Goal: Communication & Community: Answer question/provide support

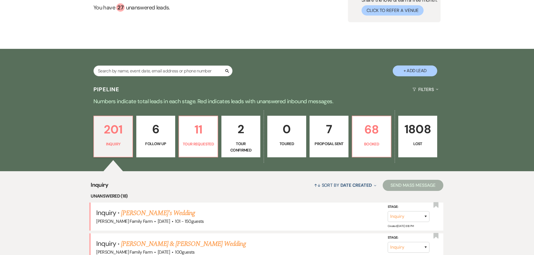
scroll to position [85, 0]
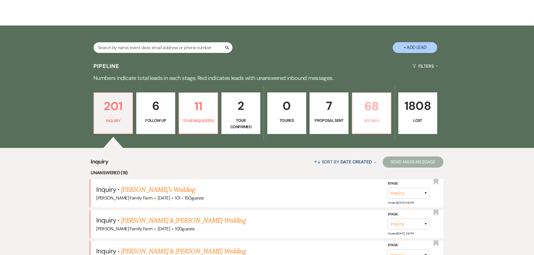
click at [366, 120] on p "Booked" at bounding box center [371, 121] width 32 height 6
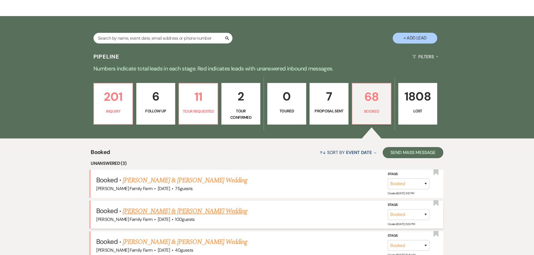
scroll to position [123, 0]
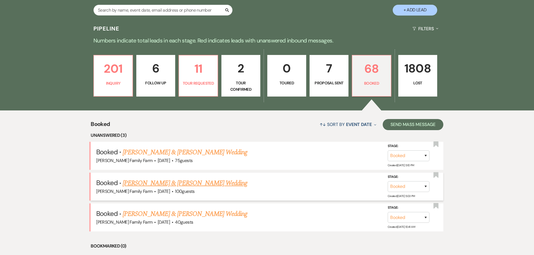
click at [161, 184] on link "[PERSON_NAME] & [PERSON_NAME] Wedding" at bounding box center [185, 183] width 125 height 10
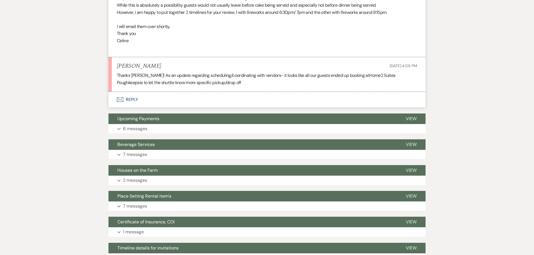
scroll to position [347, 0]
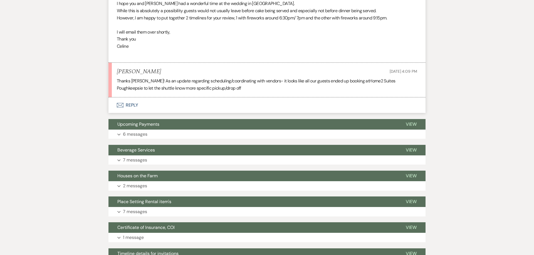
click at [131, 107] on button "Envelope Reply" at bounding box center [266, 106] width 317 height 16
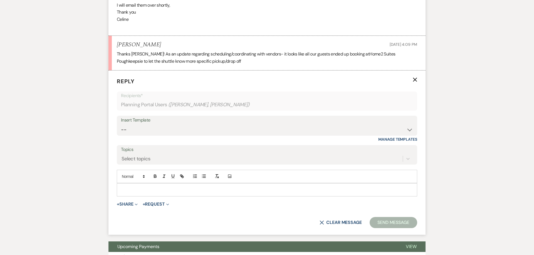
scroll to position [375, 0]
click at [130, 187] on p at bounding box center [266, 190] width 291 height 6
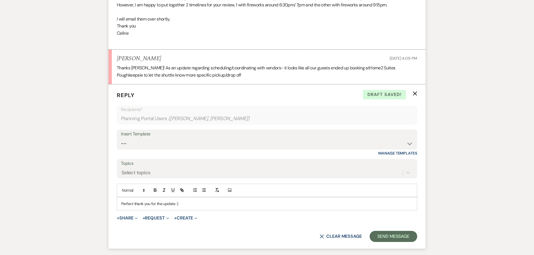
scroll to position [382, 0]
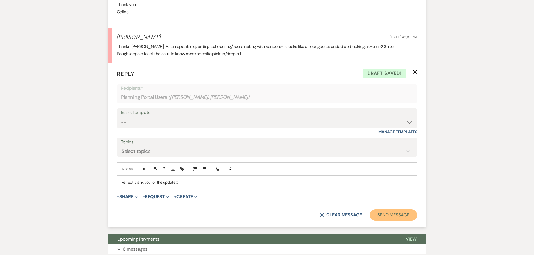
click at [389, 219] on button "Send Message" at bounding box center [393, 215] width 48 height 11
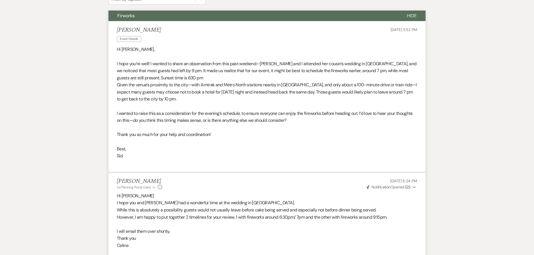
scroll to position [0, 0]
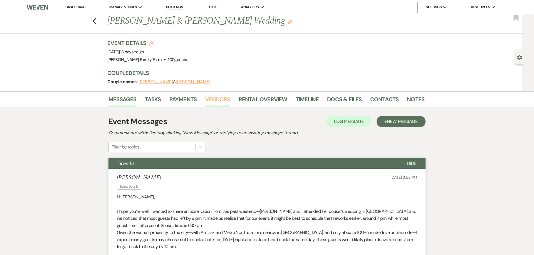
click at [222, 101] on link "Vendors" at bounding box center [217, 101] width 25 height 12
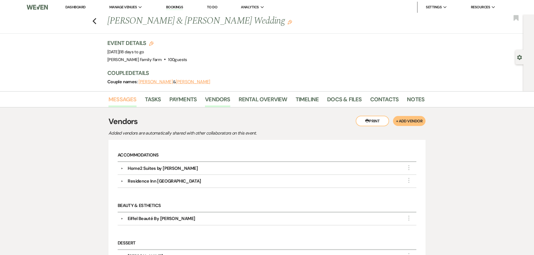
click at [128, 102] on link "Messages" at bounding box center [122, 101] width 28 height 12
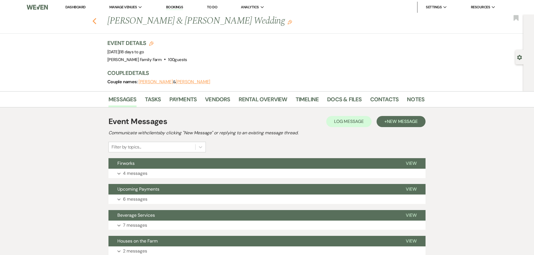
click at [94, 22] on use "button" at bounding box center [95, 21] width 4 height 6
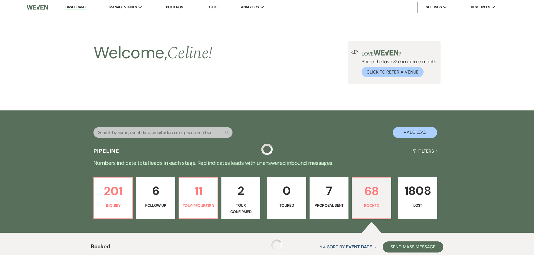
scroll to position [123, 0]
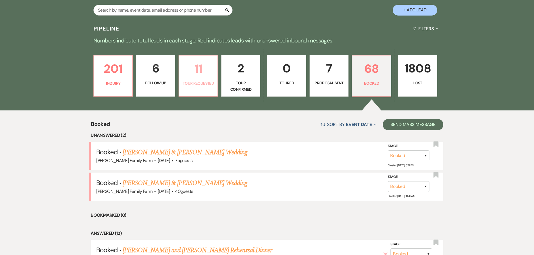
click at [201, 81] on p "Tour Requested" at bounding box center [198, 83] width 32 height 6
select select "2"
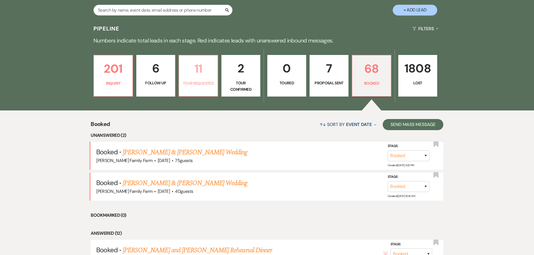
select select "2"
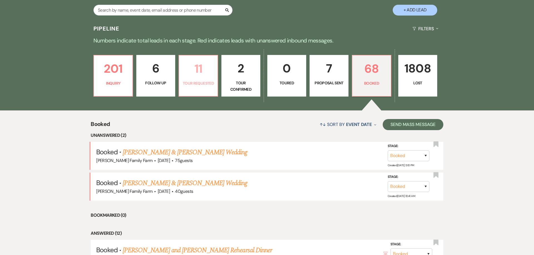
select select "2"
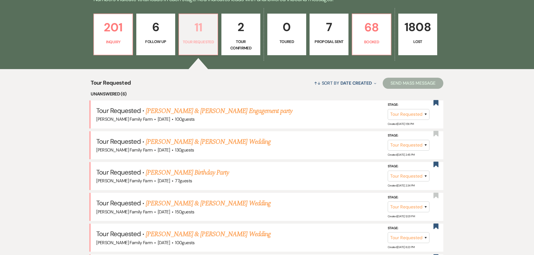
scroll to position [174, 0]
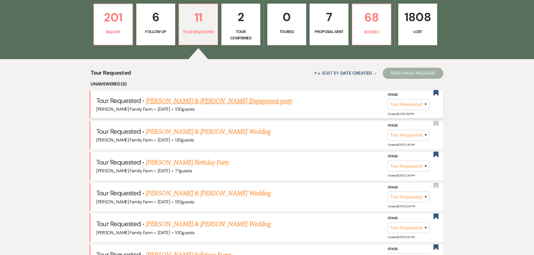
click at [195, 101] on link "[PERSON_NAME] & [PERSON_NAME] Engagement party" at bounding box center [219, 101] width 146 height 10
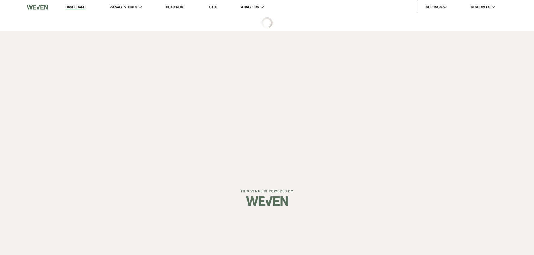
select select "2"
select select "5"
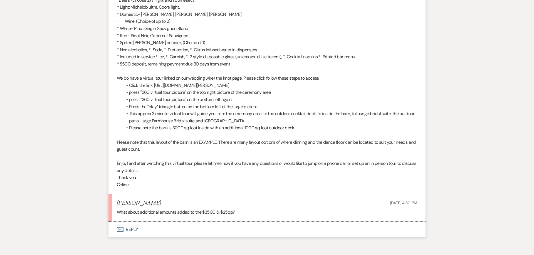
scroll to position [999, 0]
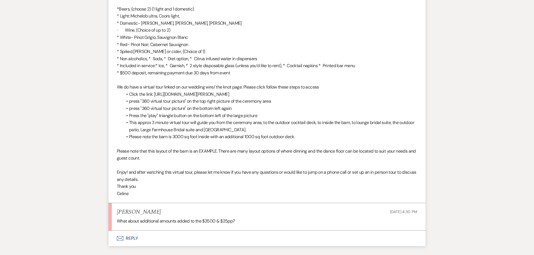
click at [130, 233] on button "Envelope Reply" at bounding box center [266, 239] width 317 height 16
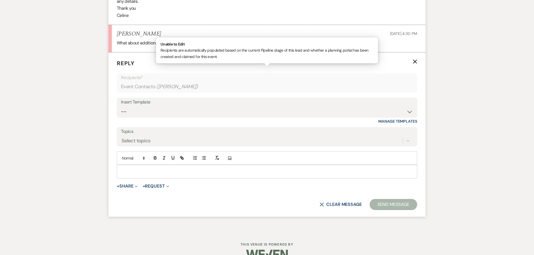
scroll to position [1178, 0]
click at [137, 168] on p at bounding box center [266, 171] width 291 height 6
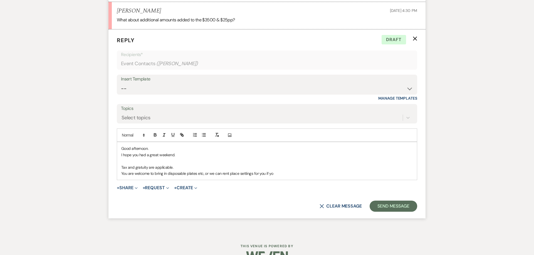
scroll to position [1208, 0]
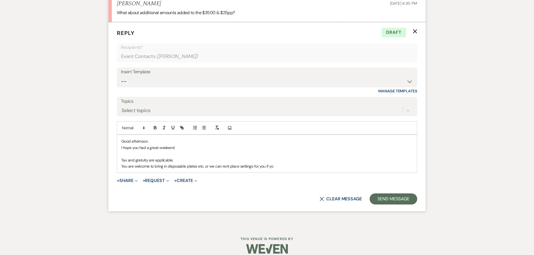
click at [276, 163] on p "You are welcome to bring in disposable plates etc, or we can rent place setting…" at bounding box center [266, 166] width 291 height 6
click at [183, 151] on p at bounding box center [266, 154] width 291 height 6
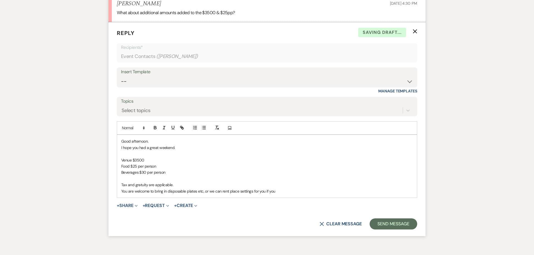
click at [178, 182] on p "Tax and gratuity are applicable." at bounding box center [266, 185] width 291 height 6
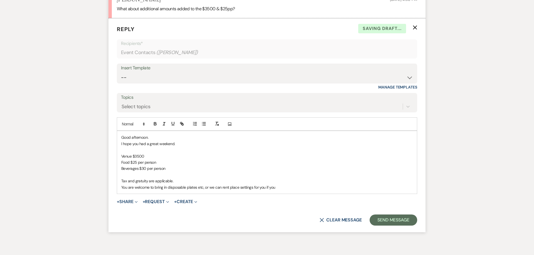
scroll to position [1215, 0]
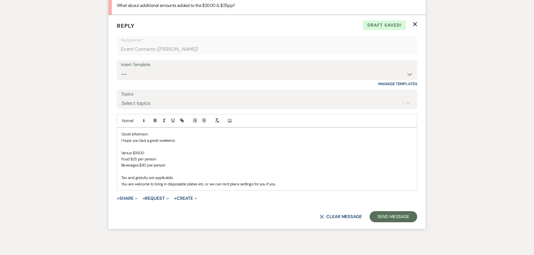
click at [283, 181] on p "You are welcome to bring in disposable plates etc, or we can rent place setting…" at bounding box center [266, 184] width 291 height 6
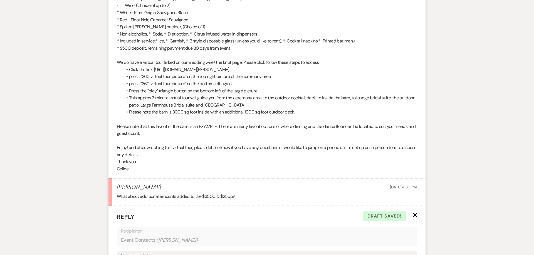
scroll to position [1208, 0]
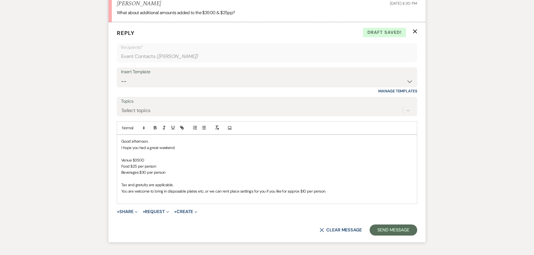
click at [229, 188] on p "You are welcome to bring in disposable plates etc, or we can rent place setting…" at bounding box center [266, 191] width 291 height 6
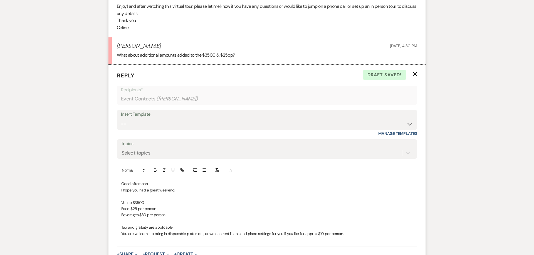
scroll to position [1239, 0]
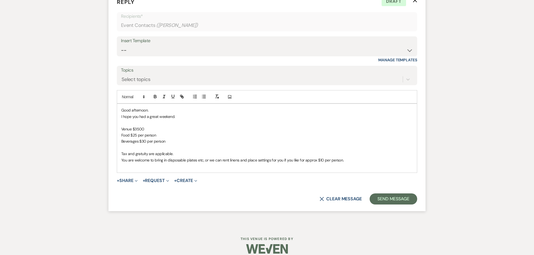
click at [347, 157] on p "You are welcome to bring in disposable plates etc, or we can rent linens and pl…" at bounding box center [266, 160] width 291 height 6
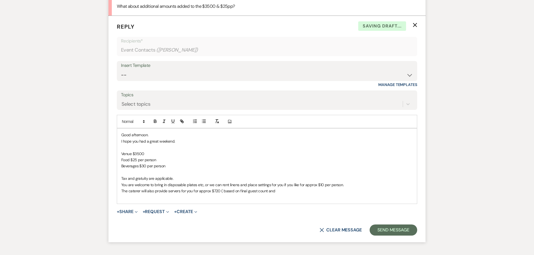
scroll to position [1218, 0]
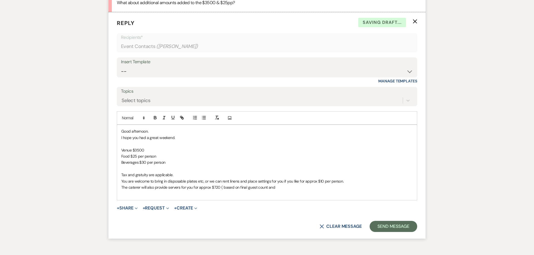
click at [169, 160] on p "Beverages $30 per person" at bounding box center [266, 163] width 291 height 6
click at [277, 185] on p "The caterer will also provide servers for you for approx $720 ( based on final …" at bounding box center [266, 188] width 291 height 6
click at [308, 185] on p "The caterer will also provide servers for you for approx $720 ( based on final …" at bounding box center [266, 188] width 291 height 6
drag, startPoint x: 174, startPoint y: 168, endPoint x: 117, endPoint y: 170, distance: 57.0
click at [117, 170] on div "Good afternoon. I hope you had a great weekend. Venue $3500 Food $25 per person…" at bounding box center [267, 162] width 300 height 75
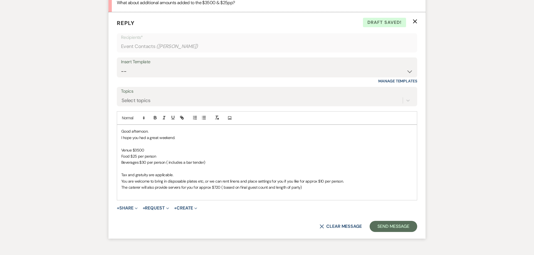
click at [184, 172] on p "Tax and gratuity are applicable." at bounding box center [266, 175] width 291 height 6
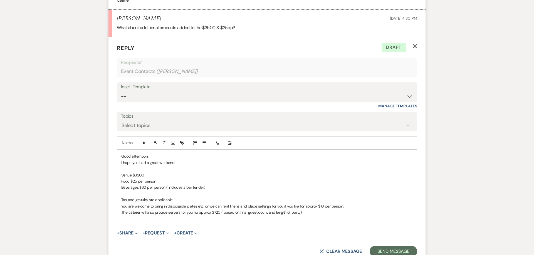
scroll to position [1245, 0]
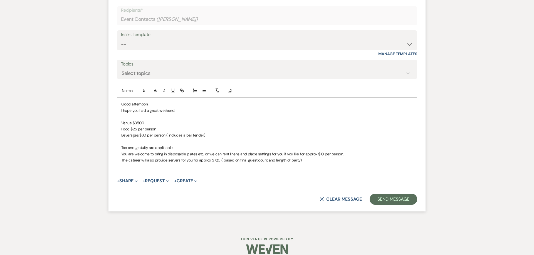
click at [305, 157] on p "The caterer will also provide servers for you for approx $720 ( based on final …" at bounding box center [266, 160] width 291 height 6
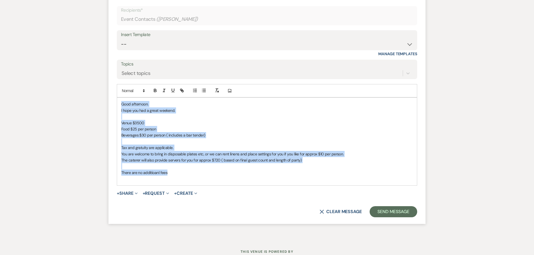
drag, startPoint x: 186, startPoint y: 166, endPoint x: 101, endPoint y: 94, distance: 111.4
click at [117, 98] on div "Good afternoon. I hope you had a great weekend. Venue $3500 Food $25 per person…" at bounding box center [267, 142] width 300 height 88
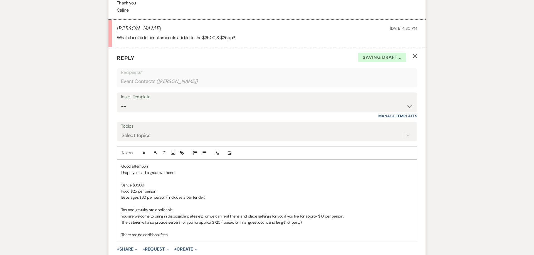
click at [152, 182] on p "Venue $3500" at bounding box center [266, 185] width 291 height 6
click at [159, 188] on p "Food $25 per person" at bounding box center [266, 191] width 291 height 6
click at [168, 201] on p at bounding box center [266, 204] width 291 height 6
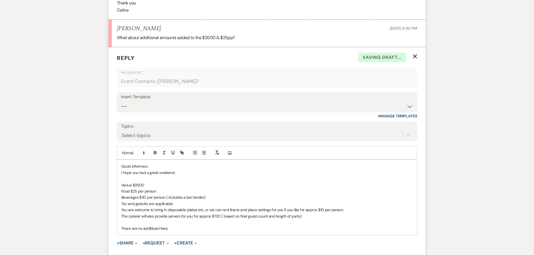
click at [175, 201] on p "Tax and gratuity are applicable." at bounding box center [266, 204] width 291 height 6
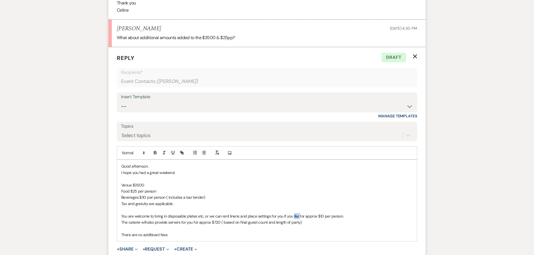
drag, startPoint x: 298, startPoint y: 210, endPoint x: 292, endPoint y: 210, distance: 5.8
click at [292, 213] on p "You are welcome to bring in disposable plates etc, or we can rent linens and pl…" at bounding box center [266, 216] width 291 height 6
click at [325, 213] on p "You are welcome to bring in disposable plates etc, or we can rent linens and pl…" at bounding box center [266, 216] width 291 height 6
click at [143, 226] on p at bounding box center [266, 229] width 291 height 6
click at [176, 232] on p "There are no additional fees" at bounding box center [266, 235] width 291 height 6
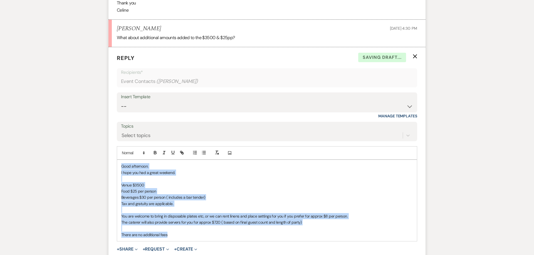
drag, startPoint x: 176, startPoint y: 228, endPoint x: 75, endPoint y: 140, distance: 134.1
click at [117, 160] on div "Good afternoon. I hope you had a great weekend. Venue $3500 Food $25 per person…" at bounding box center [267, 200] width 300 height 81
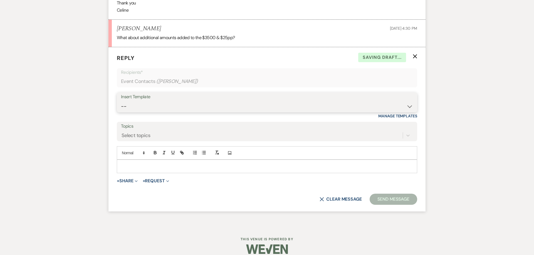
click at [121, 101] on select "-- Follow Up 1a. Non wedding request for info (Barn) 8. Proposal email Follow u…" at bounding box center [267, 106] width 292 height 11
click option "4. Elevated packages" at bounding box center [0, 0] width 0 height 0
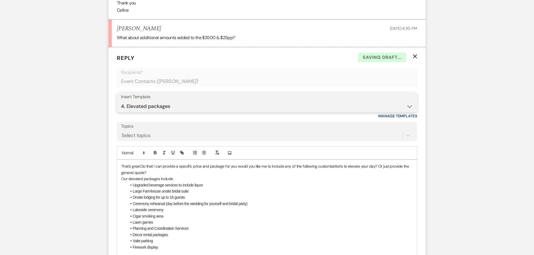
click at [121, 101] on select "-- Follow Up 1a. Non wedding request for info (Barn) 8. Proposal email Follow u…" at bounding box center [267, 106] width 292 height 11
select select "559"
click option "3. Wedding information (additional information and guest count?)" at bounding box center [0, 0] width 0 height 0
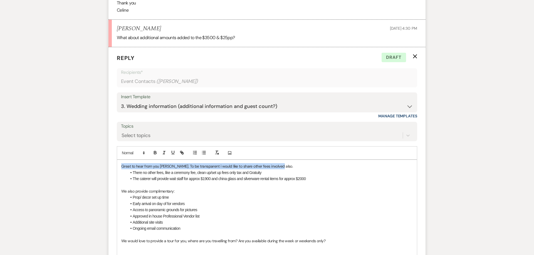
drag, startPoint x: 280, startPoint y: 160, endPoint x: 70, endPoint y: 156, distance: 209.9
click at [117, 160] on div "Great to hear from you [PERSON_NAME]. To be transparent i would like to share o…" at bounding box center [267, 247] width 300 height 175
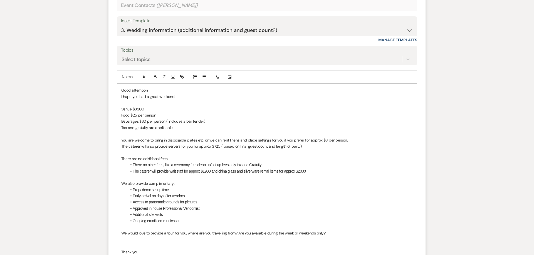
scroll to position [1282, 0]
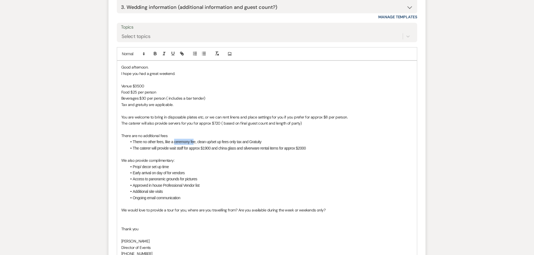
drag, startPoint x: 194, startPoint y: 135, endPoint x: 174, endPoint y: 136, distance: 20.6
click at [174, 140] on span "There no other fees, like a ceremony fee, clean up/set up fees only tax and Gra…" at bounding box center [197, 142] width 129 height 4
drag, startPoint x: 260, startPoint y: 134, endPoint x: 228, endPoint y: 136, distance: 32.3
click at [228, 139] on li "There no other fees, like an admin feee, clean up/set up fees only tax and Grat…" at bounding box center [270, 142] width 286 height 6
click at [190, 140] on span "There no other fees, like an admin feee, clean up/set up fees" at bounding box center [180, 142] width 94 height 4
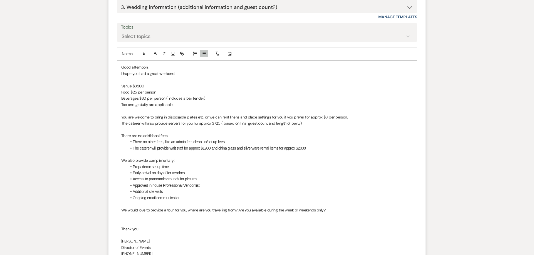
click at [179, 151] on p at bounding box center [266, 154] width 291 height 6
drag, startPoint x: 170, startPoint y: 142, endPoint x: 184, endPoint y: 143, distance: 14.5
click at [184, 146] on span "The caterer will provide wait staff for approx $1900 and china glass and silver…" at bounding box center [219, 148] width 173 height 4
drag, startPoint x: 168, startPoint y: 118, endPoint x: 180, endPoint y: 119, distance: 11.7
click at [180, 120] on p "The caterer will also provide servers for you for approx $720 ( based on final …" at bounding box center [266, 123] width 291 height 6
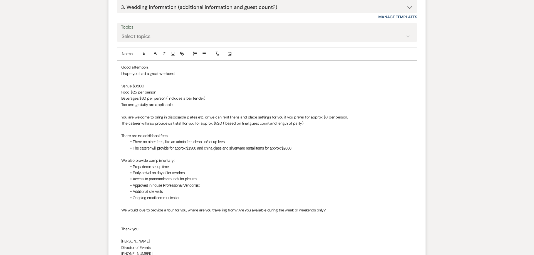
drag, startPoint x: 195, startPoint y: 118, endPoint x: 184, endPoint y: 119, distance: 11.4
click at [184, 120] on p "The caterer will also provide wait staff for you for approx $720 ( based on fin…" at bounding box center [266, 123] width 291 height 6
drag, startPoint x: 204, startPoint y: 142, endPoint x: 243, endPoint y: 141, distance: 39.5
click at [243, 146] on span "The caterer will provide for approx $1900 and china glass and silverware rental…" at bounding box center [212, 148] width 159 height 4
click at [255, 146] on span "The caterer will provide for approx $1900 and china glass and silverware rental…" at bounding box center [212, 148] width 159 height 4
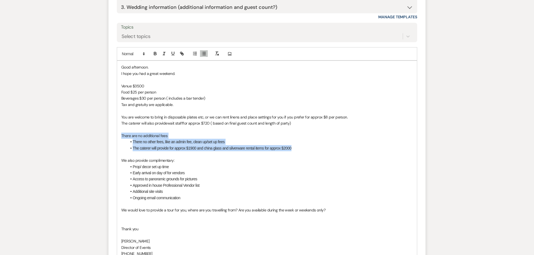
drag, startPoint x: 294, startPoint y: 141, endPoint x: 111, endPoint y: 130, distance: 182.9
click at [117, 130] on div "Good afternoon. I hope you had a great weekend. Venue $3500 Food $25 per person…" at bounding box center [267, 182] width 300 height 243
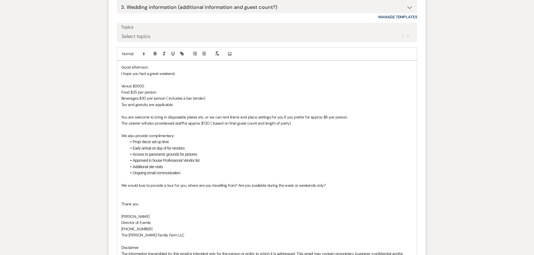
click at [148, 140] on span "Prop/ decor set up time" at bounding box center [151, 142] width 36 height 4
click at [171, 146] on span "Early arrival on day of for vendors" at bounding box center [159, 148] width 52 height 4
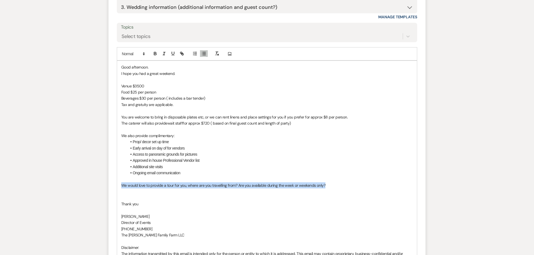
drag, startPoint x: 339, startPoint y: 179, endPoint x: 92, endPoint y: 178, distance: 246.2
click at [117, 179] on div "Good afternoon. I hope you had a great weekend. Venue $3500 Food $25 per person…" at bounding box center [267, 170] width 300 height 218
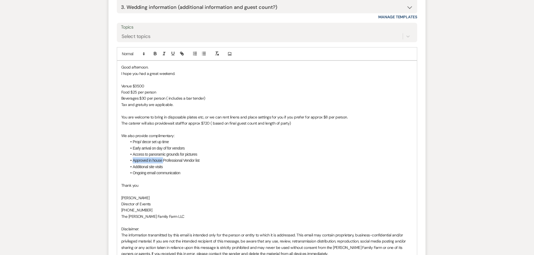
drag, startPoint x: 163, startPoint y: 155, endPoint x: 133, endPoint y: 155, distance: 29.5
click at [133, 158] on span "Approved in house Professional Vendor list" at bounding box center [166, 160] width 67 height 4
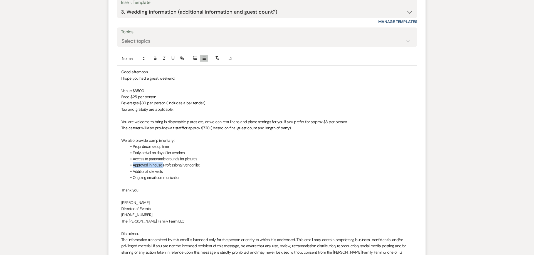
scroll to position [1275, 0]
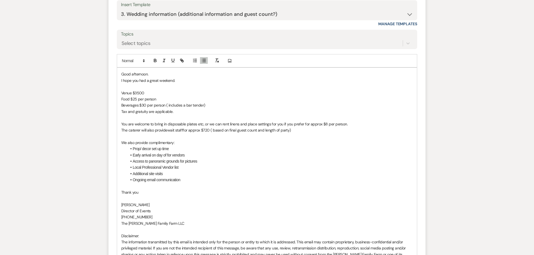
click at [165, 171] on li "Additional site visits" at bounding box center [270, 174] width 286 height 6
click at [147, 190] on p "Thank you" at bounding box center [266, 193] width 291 height 6
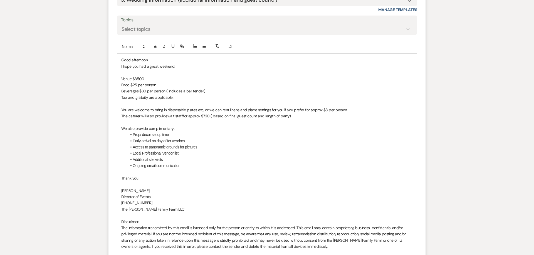
scroll to position [1369, 0]
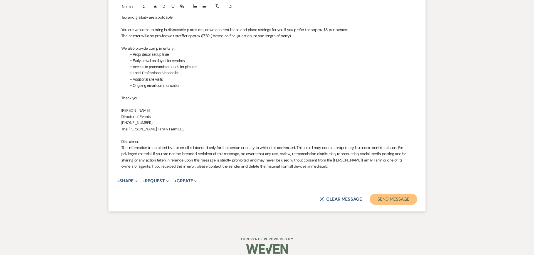
click at [381, 195] on button "Send Message" at bounding box center [393, 199] width 48 height 11
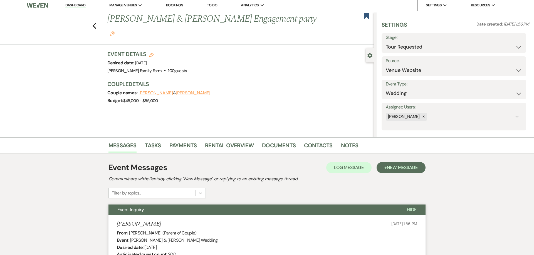
scroll to position [0, 0]
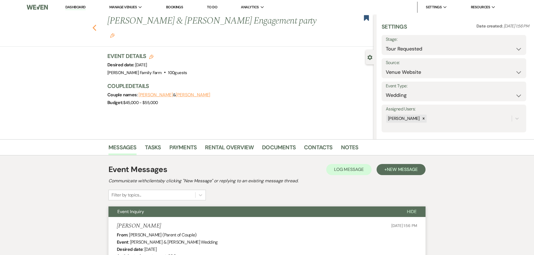
click at [95, 28] on icon "Previous" at bounding box center [94, 27] width 4 height 7
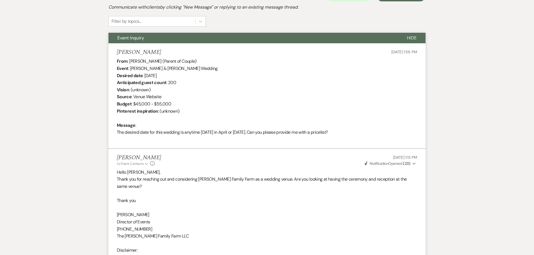
select select "2"
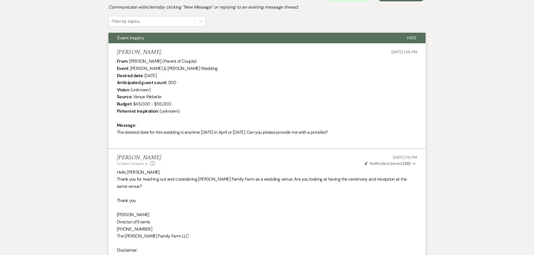
select select "2"
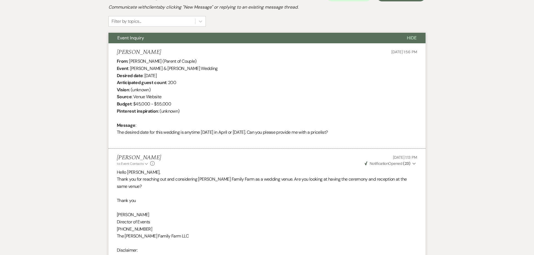
select select "2"
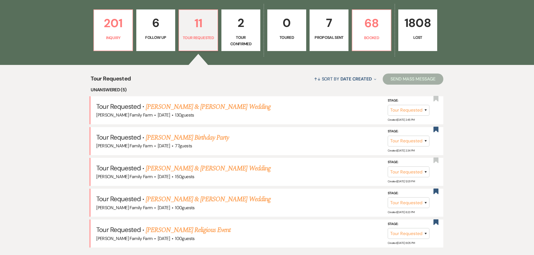
scroll to position [167, 0]
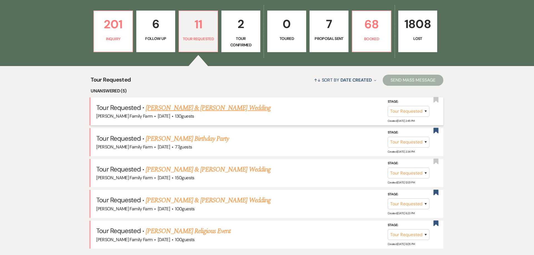
click at [205, 110] on link "[PERSON_NAME] & [PERSON_NAME] Wedding" at bounding box center [208, 108] width 125 height 10
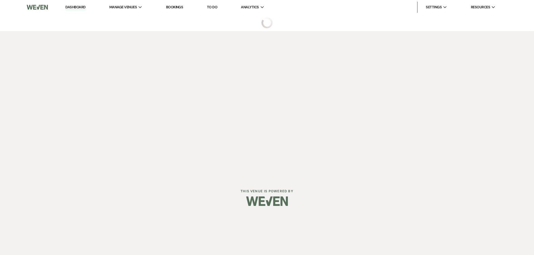
select select "2"
select select "5"
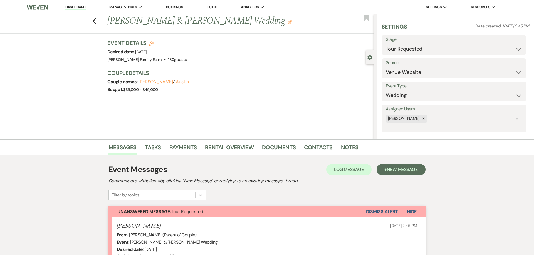
scroll to position [127, 0]
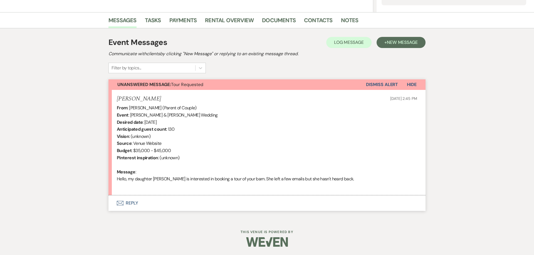
scroll to position [166, 0]
select select "2"
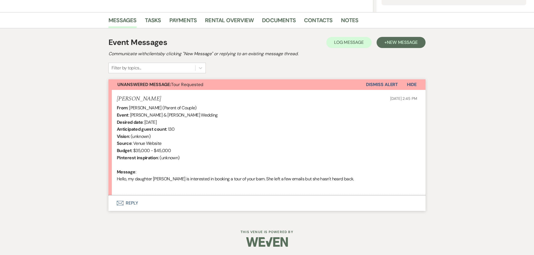
select select "2"
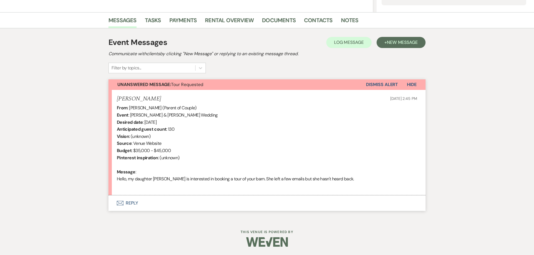
select select "2"
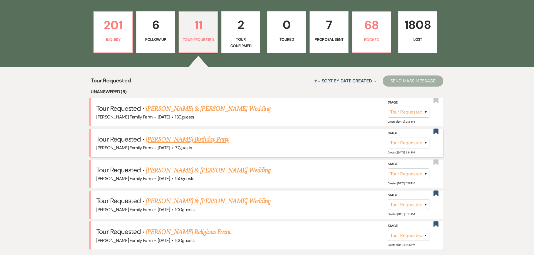
click at [175, 140] on link "[PERSON_NAME] Birthday Party" at bounding box center [187, 140] width 83 height 10
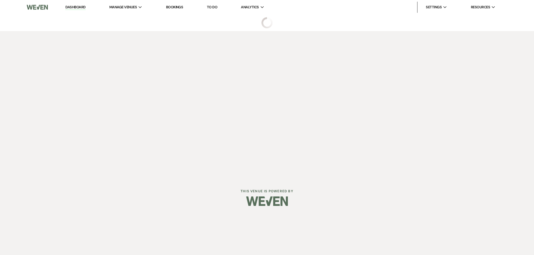
select select "2"
select select "5"
select select "4"
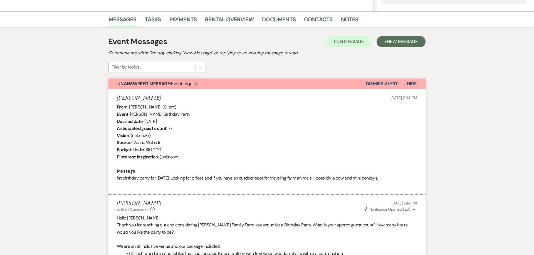
scroll to position [149, 0]
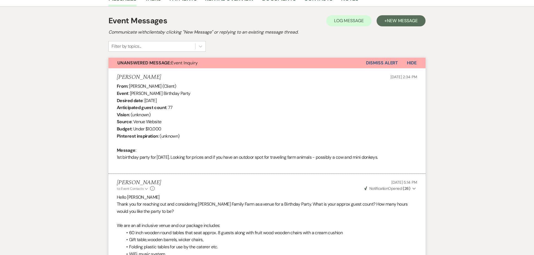
click at [208, 127] on div "From : [PERSON_NAME] (Client) Event : [PERSON_NAME] Birthday Party Desired date…" at bounding box center [267, 125] width 300 height 85
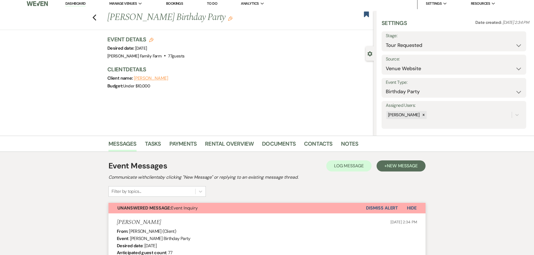
scroll to position [0, 0]
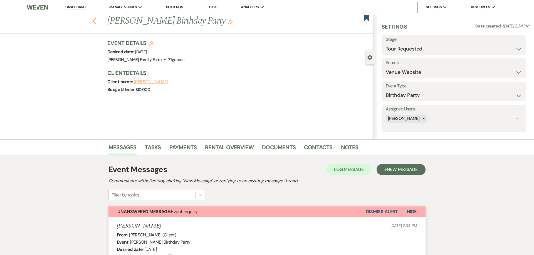
click at [95, 20] on icon "Previous" at bounding box center [94, 21] width 4 height 7
select select "2"
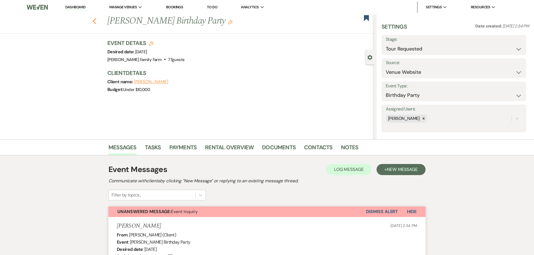
select select "2"
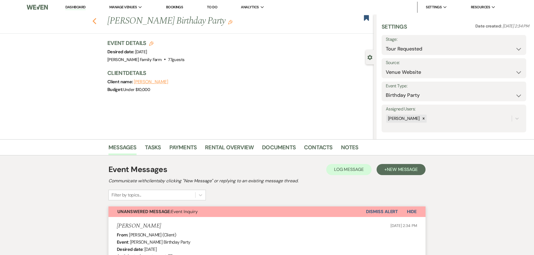
select select "2"
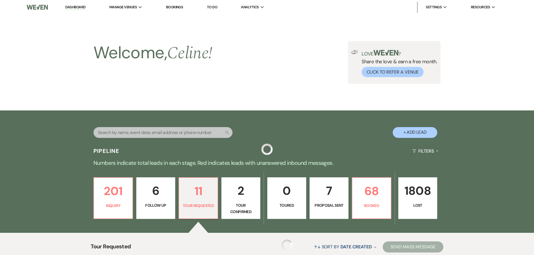
scroll to position [166, 0]
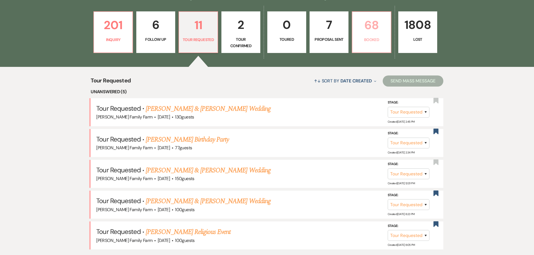
click at [374, 34] on p "68" at bounding box center [371, 25] width 32 height 19
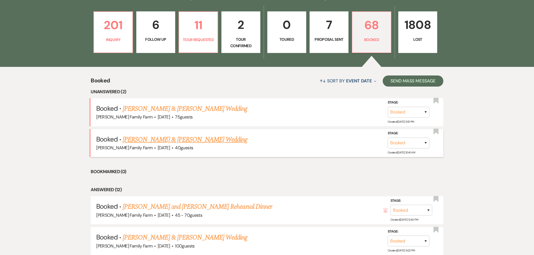
click at [178, 138] on link "[PERSON_NAME] & [PERSON_NAME] Wedding" at bounding box center [185, 140] width 125 height 10
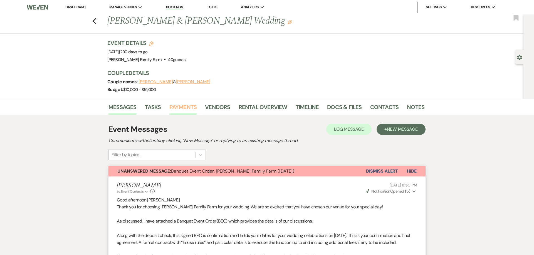
click at [187, 107] on link "Payments" at bounding box center [183, 109] width 28 height 12
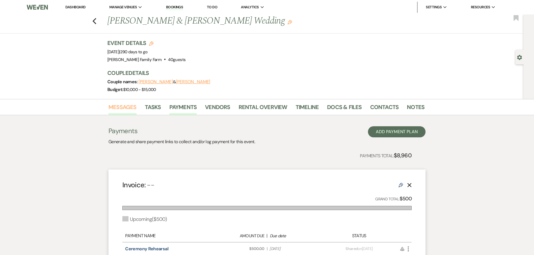
click at [121, 106] on link "Messages" at bounding box center [122, 109] width 28 height 12
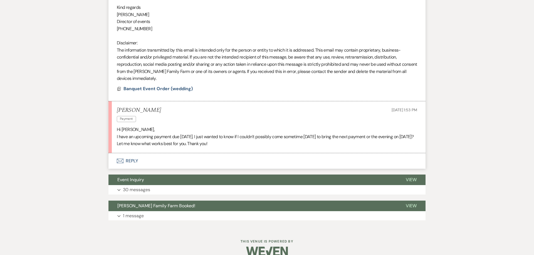
scroll to position [295, 0]
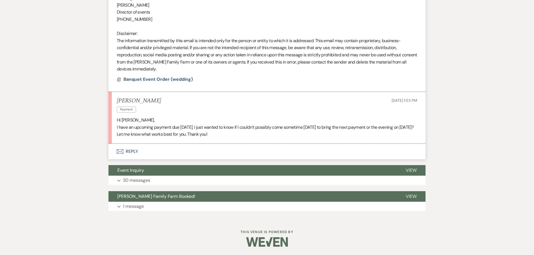
click at [125, 153] on button "Envelope Reply" at bounding box center [266, 152] width 317 height 16
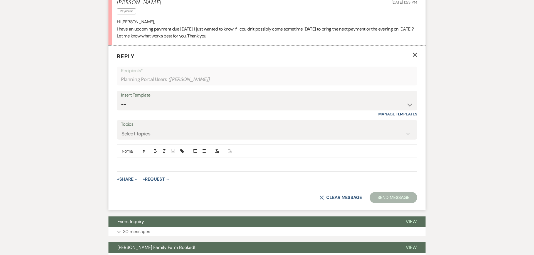
scroll to position [393, 0]
click at [149, 170] on div at bounding box center [267, 164] width 300 height 13
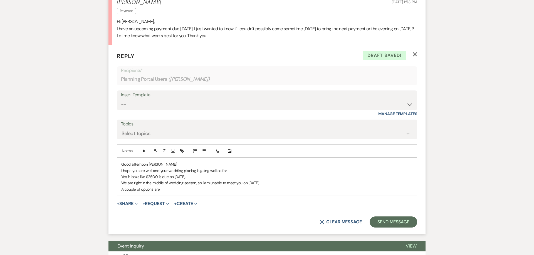
click at [235, 185] on p "We are right in the middle of wedding season, so i am unable to meet you on [DA…" at bounding box center [266, 183] width 291 height 6
drag, startPoint x: 165, startPoint y: 190, endPoint x: 89, endPoint y: 191, distance: 75.6
click at [117, 191] on div "Good afternoon [PERSON_NAME] I hope you are well and your wedding planing is go…" at bounding box center [267, 177] width 300 height 38
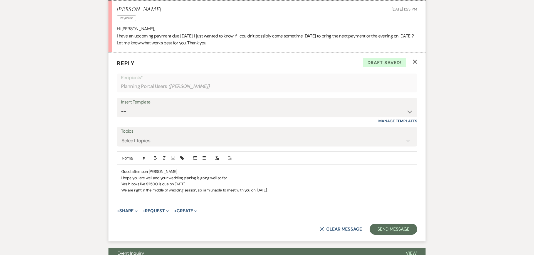
click at [168, 192] on p "We are right in the middle of wedding season, so i am unable to meet with you o…" at bounding box center [266, 190] width 291 height 6
click at [298, 190] on p "We are right in the middle of our busy wedding season, so i am unable to meet w…" at bounding box center [266, 190] width 291 height 6
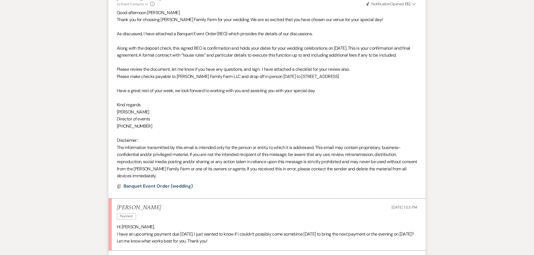
scroll to position [0, 0]
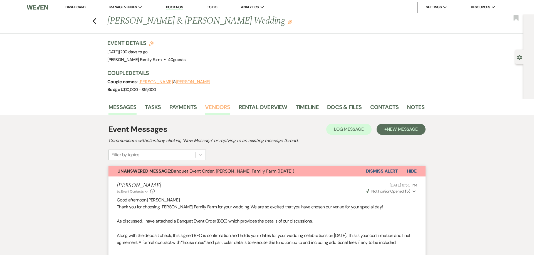
click at [223, 108] on link "Vendors" at bounding box center [217, 109] width 25 height 12
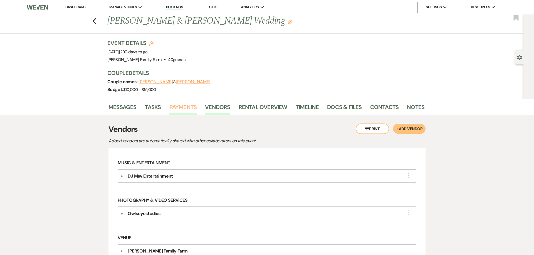
click at [182, 108] on link "Payments" at bounding box center [183, 109] width 28 height 12
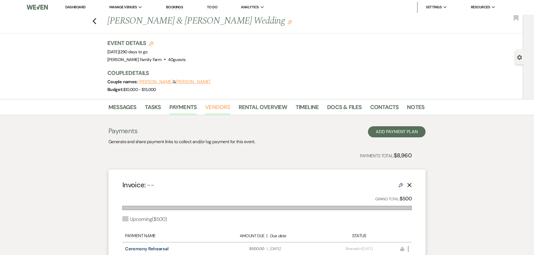
click at [211, 111] on link "Vendors" at bounding box center [217, 109] width 25 height 12
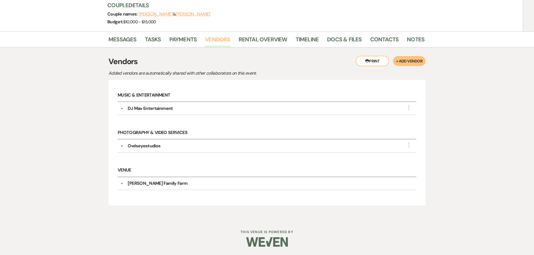
scroll to position [11, 0]
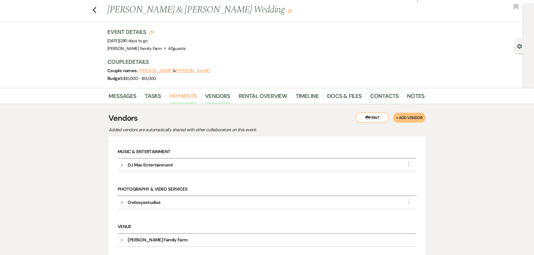
click at [186, 100] on link "Payments" at bounding box center [183, 98] width 28 height 12
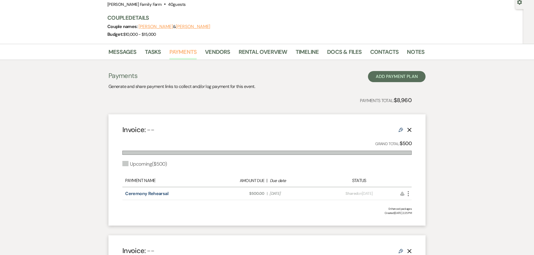
scroll to position [71, 0]
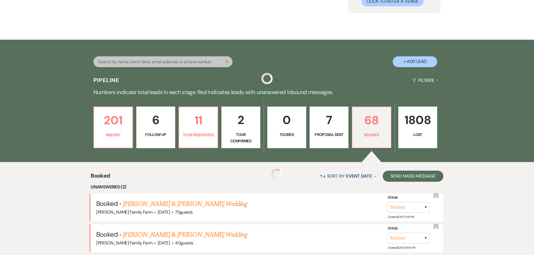
scroll to position [166, 0]
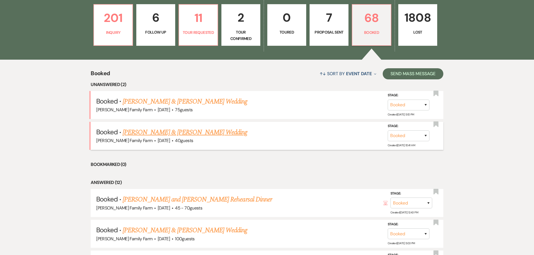
click at [176, 132] on link "[PERSON_NAME] & [PERSON_NAME] Wedding" at bounding box center [185, 133] width 125 height 10
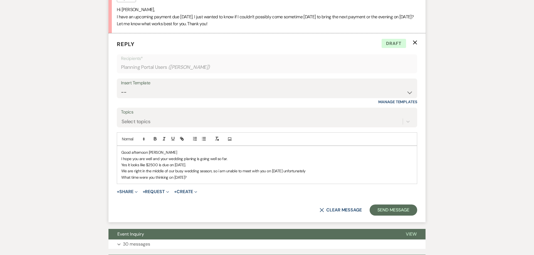
scroll to position [405, 0]
click at [203, 178] on p "What time were you thinking on [DATE]?" at bounding box center [266, 177] width 291 height 6
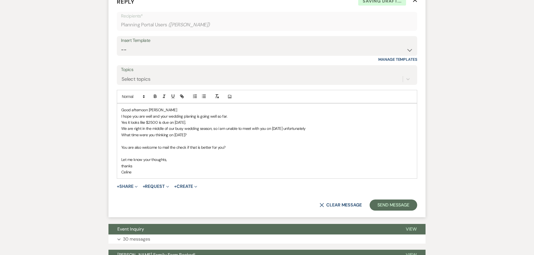
scroll to position [497, 0]
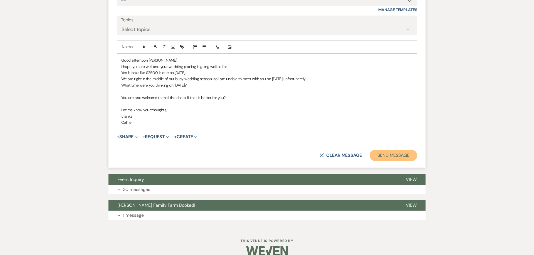
click at [381, 157] on button "Send Message" at bounding box center [393, 155] width 48 height 11
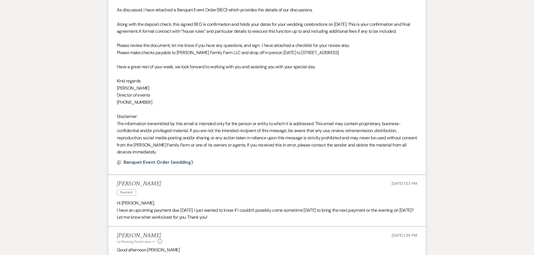
scroll to position [0, 0]
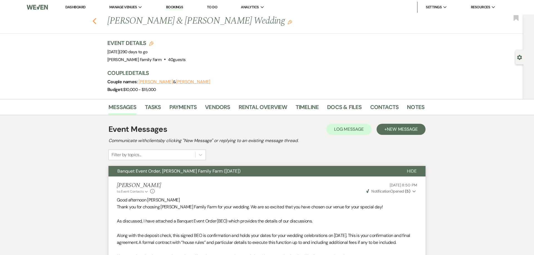
click at [96, 23] on icon "Previous" at bounding box center [94, 21] width 4 height 7
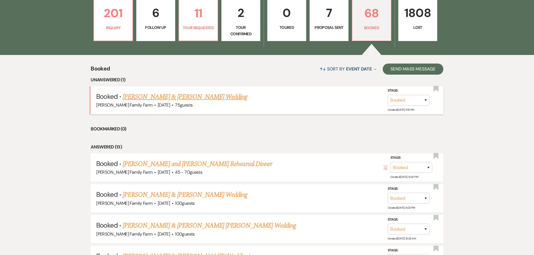
scroll to position [181, 0]
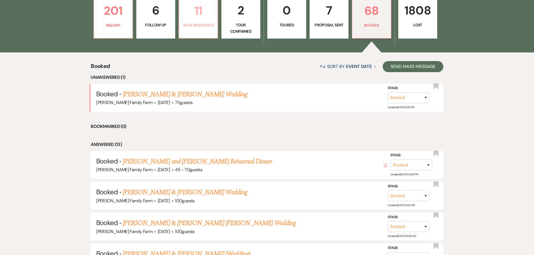
click at [198, 34] on link "11 Tour Requested" at bounding box center [197, 18] width 39 height 42
select select "2"
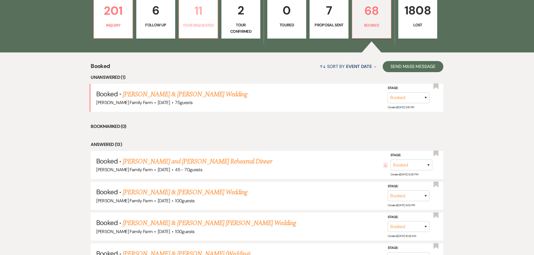
select select "2"
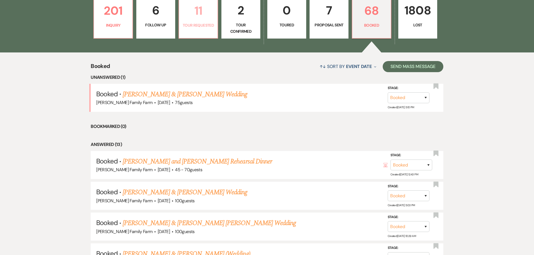
select select "2"
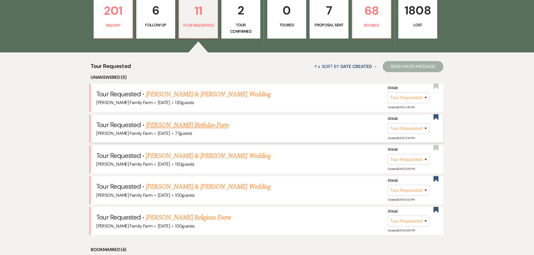
scroll to position [180, 0]
click at [208, 124] on link "[PERSON_NAME] Birthday Party" at bounding box center [187, 126] width 83 height 10
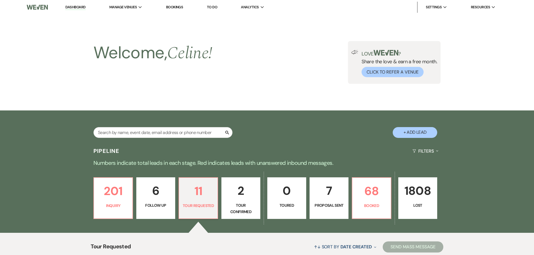
select select "2"
select select "5"
select select "4"
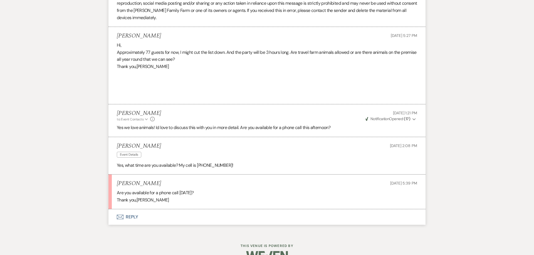
scroll to position [556, 0]
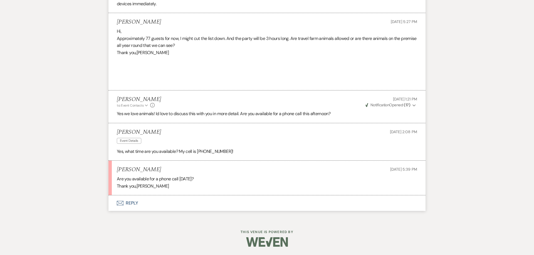
click at [133, 206] on button "Envelope Reply" at bounding box center [266, 204] width 317 height 16
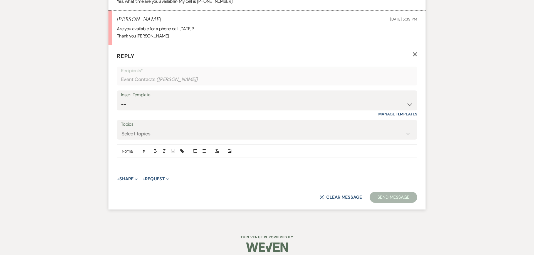
scroll to position [707, 0]
click at [139, 162] on p at bounding box center [266, 164] width 291 height 6
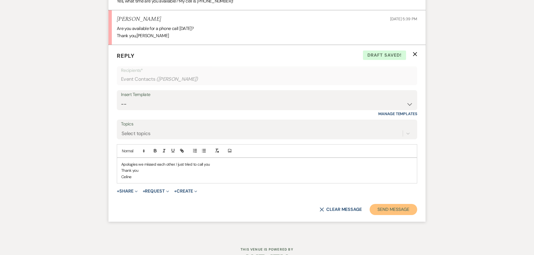
click at [380, 209] on button "Send Message" at bounding box center [393, 209] width 48 height 11
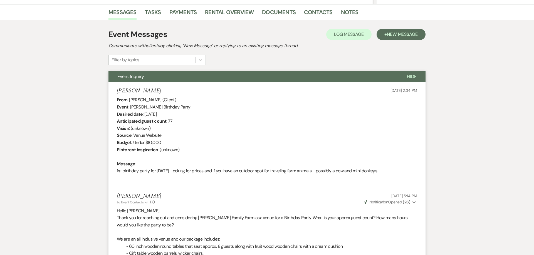
scroll to position [0, 0]
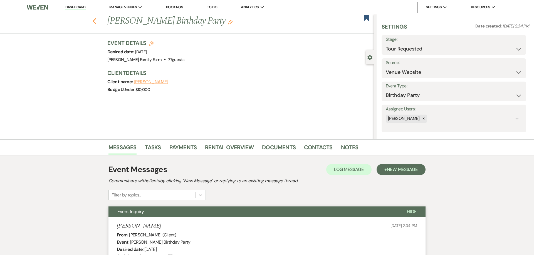
click at [94, 20] on use "button" at bounding box center [95, 21] width 4 height 6
select select "2"
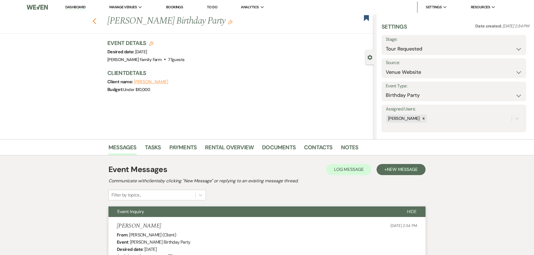
select select "2"
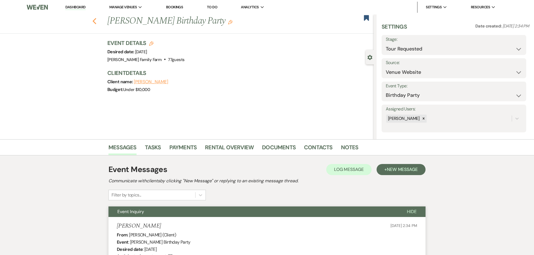
select select "2"
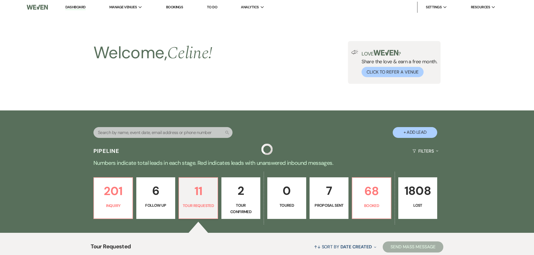
scroll to position [180, 0]
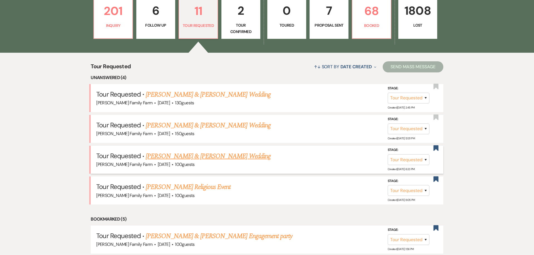
click at [186, 156] on link "[PERSON_NAME] & [PERSON_NAME] Wedding" at bounding box center [208, 156] width 125 height 10
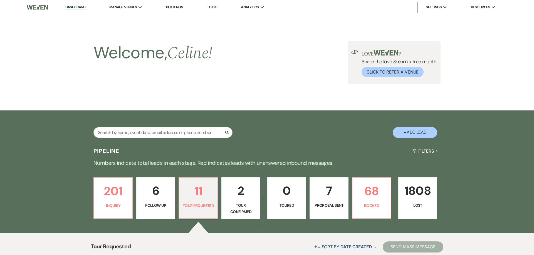
select select "2"
select select "5"
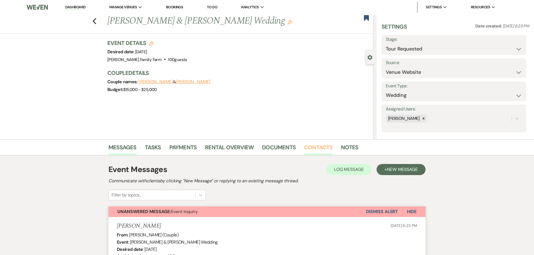
click at [313, 148] on link "Contacts" at bounding box center [318, 149] width 29 height 12
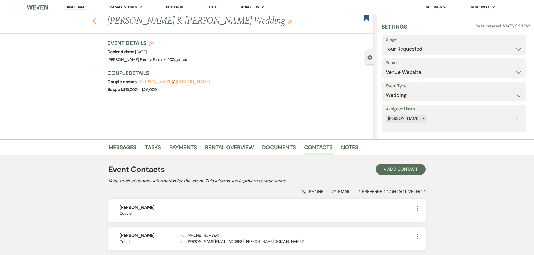
click at [93, 21] on use "button" at bounding box center [95, 21] width 4 height 6
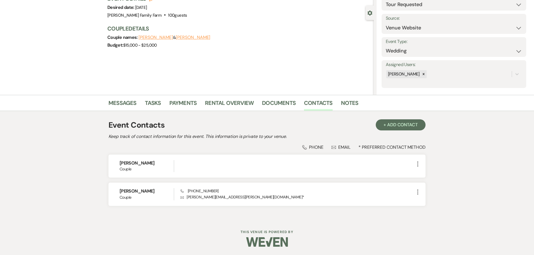
select select "2"
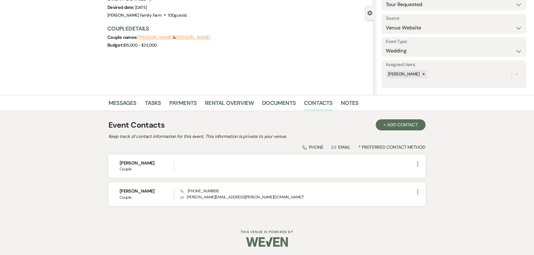
select select "2"
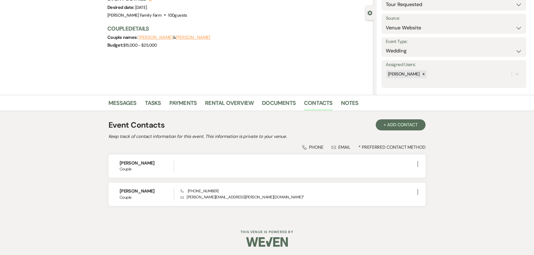
select select "2"
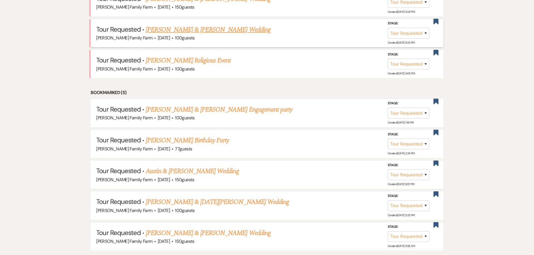
scroll to position [315, 0]
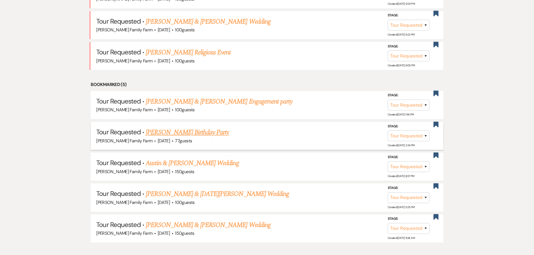
click at [195, 136] on link "[PERSON_NAME] Birthday Party" at bounding box center [187, 133] width 83 height 10
select select "2"
select select "5"
select select "4"
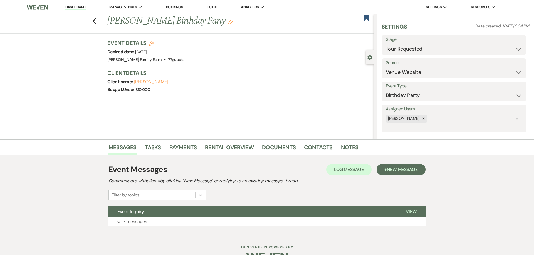
scroll to position [15, 0]
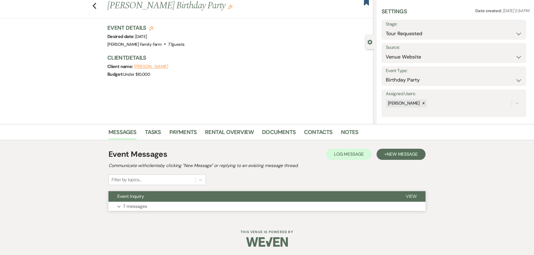
click at [130, 208] on p "7 messages" at bounding box center [135, 206] width 24 height 7
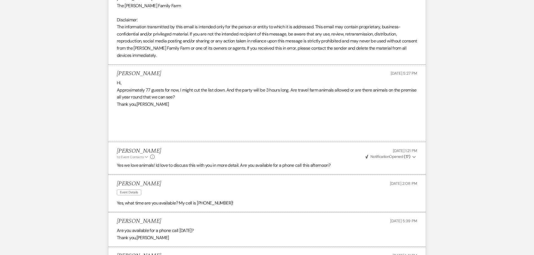
scroll to position [603, 0]
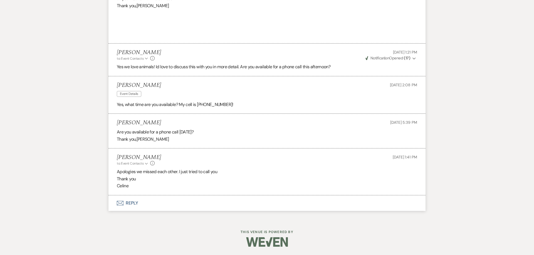
drag, startPoint x: 145, startPoint y: 193, endPoint x: 115, endPoint y: 173, distance: 35.6
click at [115, 173] on li "[PERSON_NAME] to: Event Contacts Expand Info [DATE] 1:41 PM Apologies we missed…" at bounding box center [266, 172] width 317 height 47
copy div "Apologies we missed each other. I just tried to call you Thank you [PERSON_NAME]"
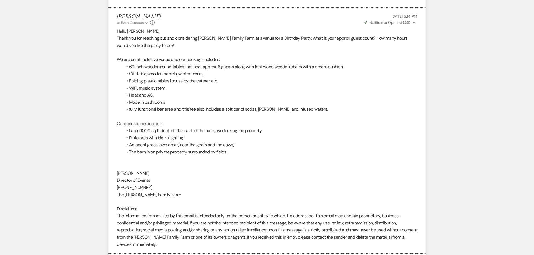
select select "2"
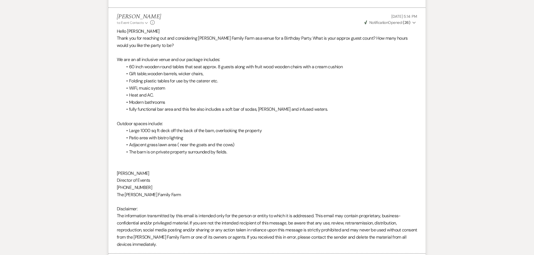
select select "2"
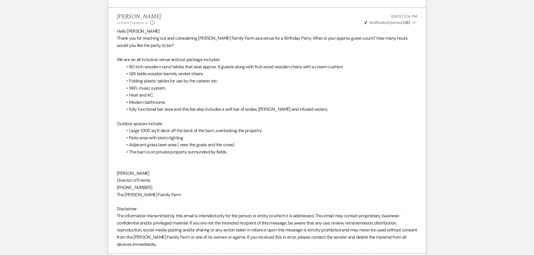
select select "2"
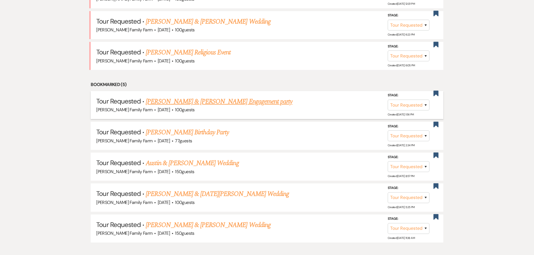
scroll to position [159, 0]
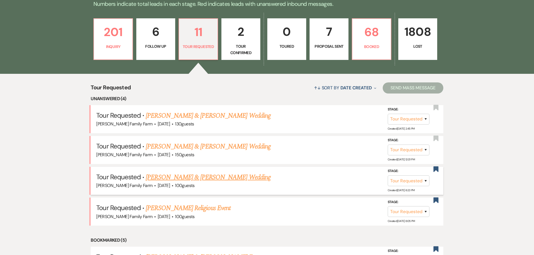
click at [195, 173] on link "[PERSON_NAME] & [PERSON_NAME] Wedding" at bounding box center [208, 178] width 125 height 10
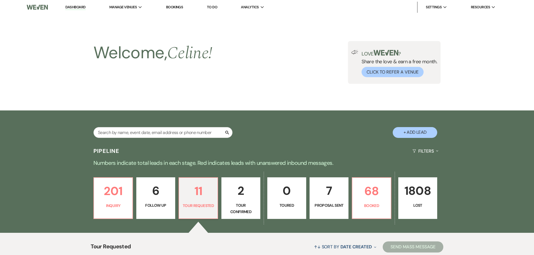
select select "2"
select select "5"
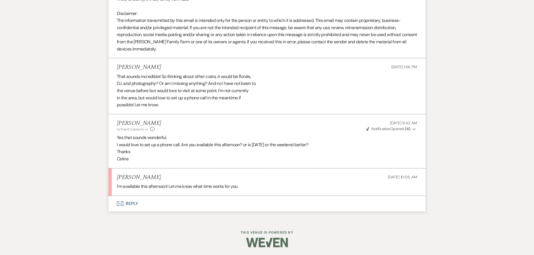
scroll to position [686, 0]
click at [133, 202] on button "Envelope Reply" at bounding box center [266, 204] width 317 height 16
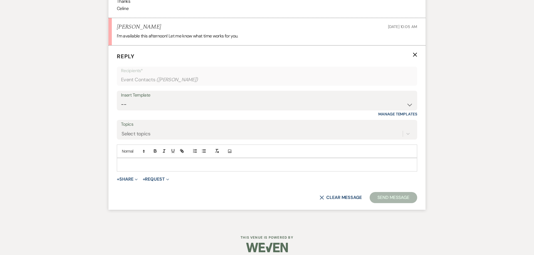
scroll to position [836, 0]
click at [129, 164] on p at bounding box center [266, 164] width 291 height 6
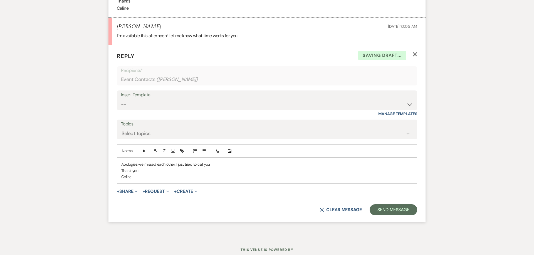
click at [174, 167] on p "Apologies we missed each other. I just tried to call you" at bounding box center [266, 164] width 291 height 6
click at [165, 181] on div "Apologies we missed each other last week. I just tried to call you Thank you [P…" at bounding box center [267, 170] width 300 height 25
click at [396, 211] on button "Send Message" at bounding box center [393, 210] width 48 height 11
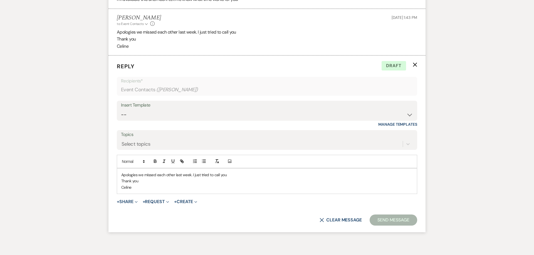
scroll to position [878, 0]
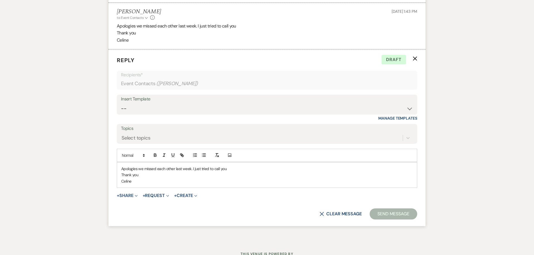
click at [253, 175] on p "Thank you" at bounding box center [266, 175] width 291 height 6
click at [384, 215] on button "Send Message" at bounding box center [393, 214] width 48 height 11
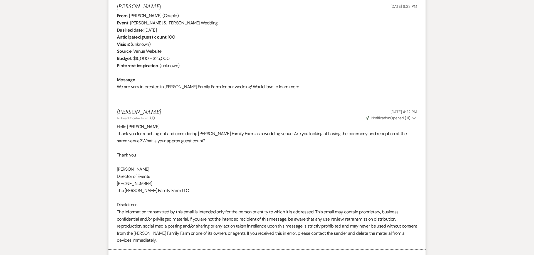
scroll to position [0, 0]
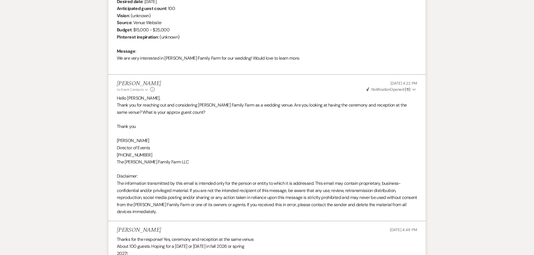
click at [233, 178] on p "Disclaimer:" at bounding box center [267, 176] width 300 height 7
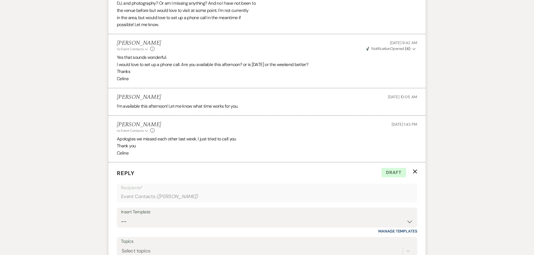
scroll to position [900, 0]
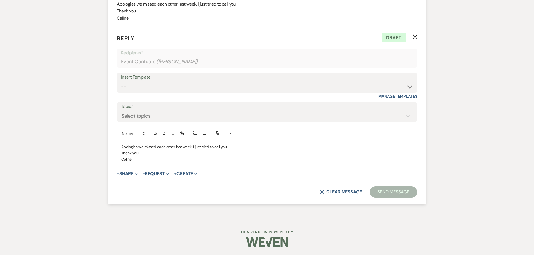
drag, startPoint x: 170, startPoint y: 158, endPoint x: 145, endPoint y: 161, distance: 24.9
click at [170, 159] on p "Celine" at bounding box center [266, 159] width 291 height 6
click at [141, 161] on p "Celine" at bounding box center [266, 159] width 291 height 6
drag, startPoint x: 181, startPoint y: 154, endPoint x: 261, endPoint y: 168, distance: 81.3
click at [187, 157] on div "Apologies we missed each other last week. I just tried to call you Thank you [P…" at bounding box center [267, 153] width 300 height 25
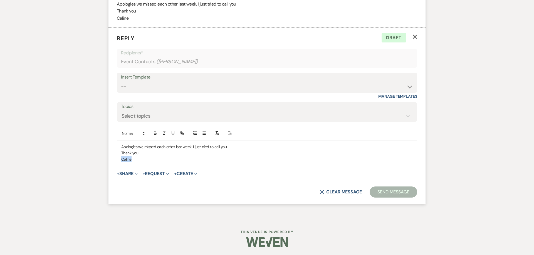
click at [375, 193] on button "Send Message" at bounding box center [393, 192] width 48 height 11
drag, startPoint x: 166, startPoint y: 161, endPoint x: 151, endPoint y: 160, distance: 15.3
click at [166, 161] on p "Celine" at bounding box center [266, 159] width 291 height 6
click at [140, 155] on p "Thank you" at bounding box center [266, 153] width 291 height 6
click at [379, 192] on button "Send Message" at bounding box center [393, 192] width 48 height 11
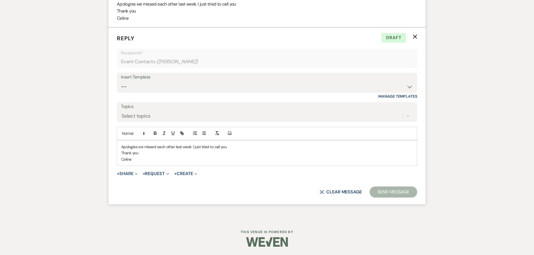
select select "2"
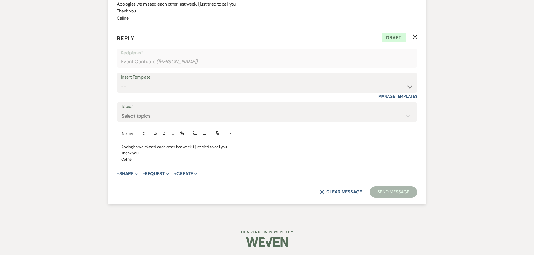
select select "2"
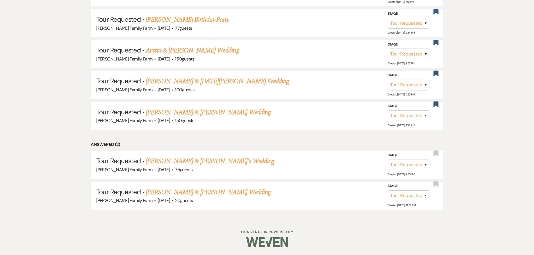
scroll to position [159, 0]
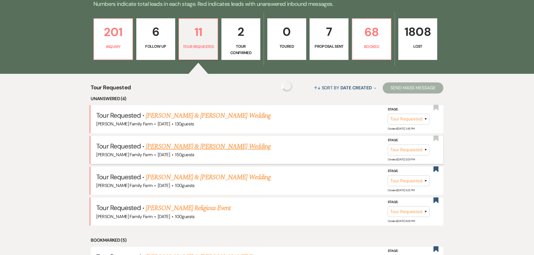
select select "2"
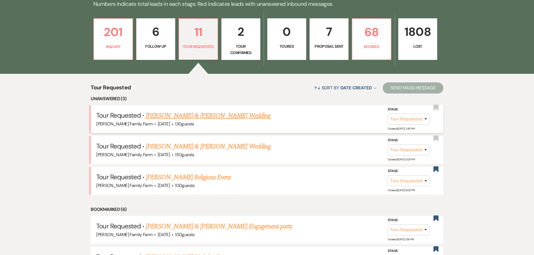
click at [191, 116] on link "[PERSON_NAME] & [PERSON_NAME] Wedding" at bounding box center [208, 116] width 125 height 10
select select "2"
select select "5"
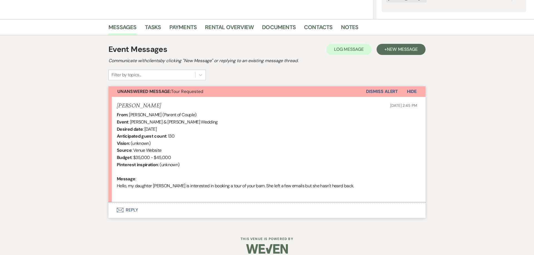
select select "2"
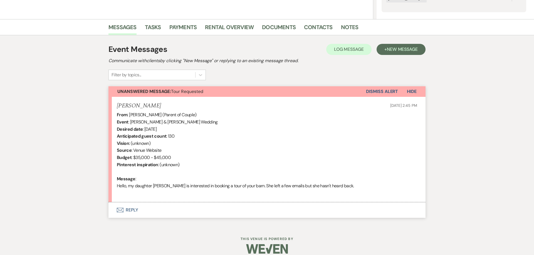
select select "2"
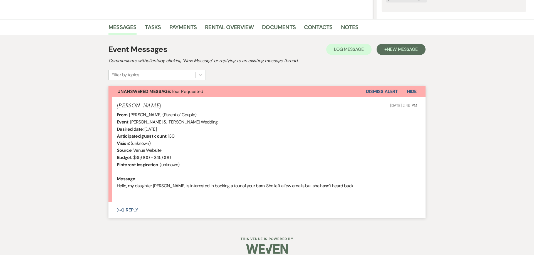
select select "2"
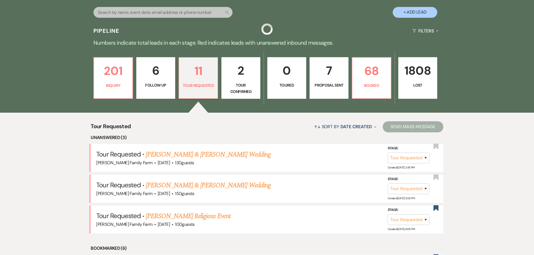
scroll to position [159, 0]
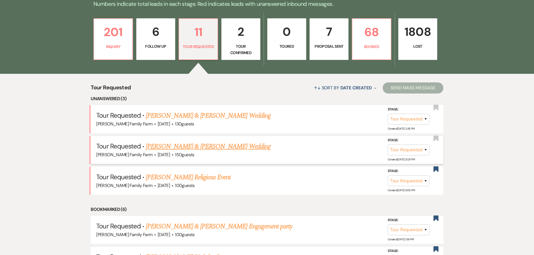
click at [195, 148] on link "[PERSON_NAME] & [PERSON_NAME] Wedding" at bounding box center [208, 147] width 125 height 10
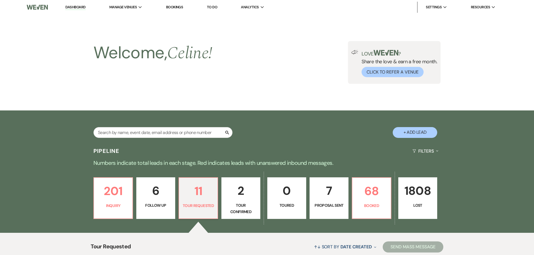
select select "2"
select select "5"
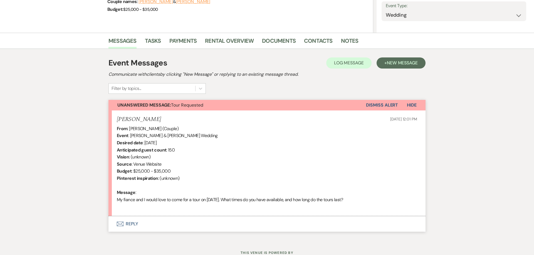
scroll to position [80, 0]
drag, startPoint x: 166, startPoint y: 196, endPoint x: 169, endPoint y: 196, distance: 2.8
click at [169, 196] on div "From : [PERSON_NAME] (Couple) Event : [PERSON_NAME] & [PERSON_NAME] Wedding Des…" at bounding box center [267, 168] width 300 height 85
select select "2"
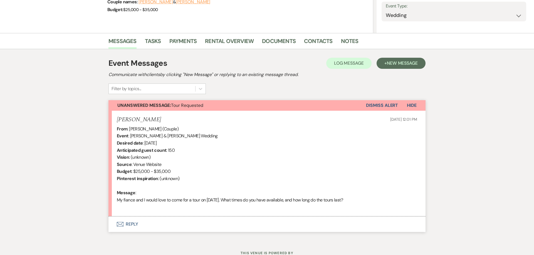
select select "2"
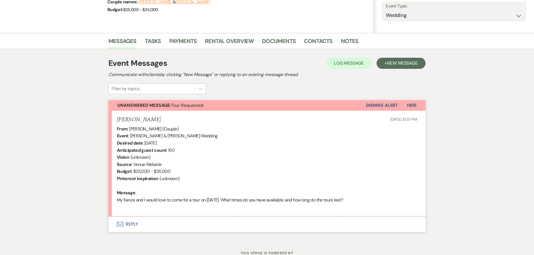
select select "2"
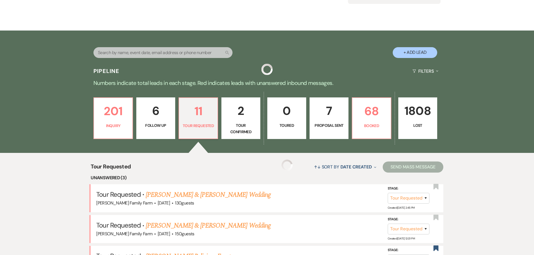
scroll to position [159, 0]
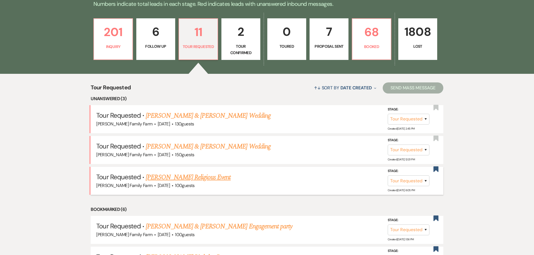
click at [171, 178] on link "[PERSON_NAME] Religious Event" at bounding box center [188, 178] width 85 height 10
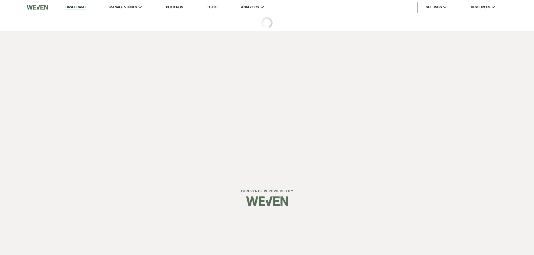
select select "2"
select select "5"
select select "12"
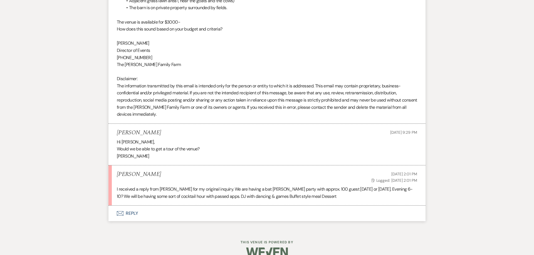
scroll to position [449, 0]
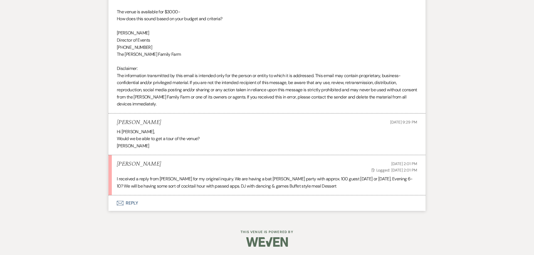
click at [202, 203] on button "Envelope Reply" at bounding box center [266, 204] width 317 height 16
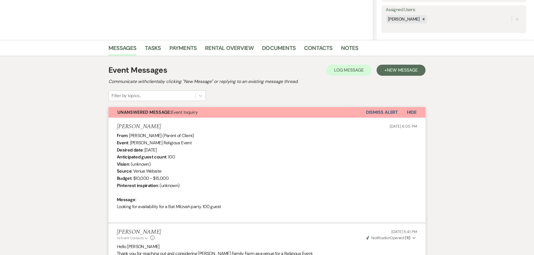
scroll to position [0, 0]
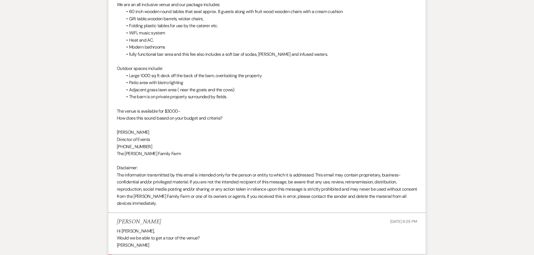
select select "2"
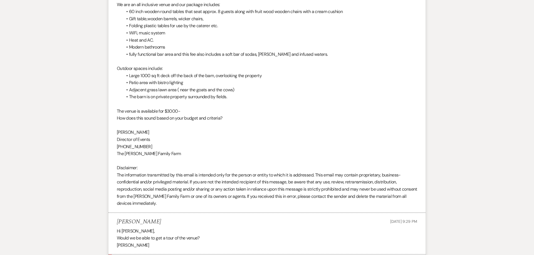
select select "2"
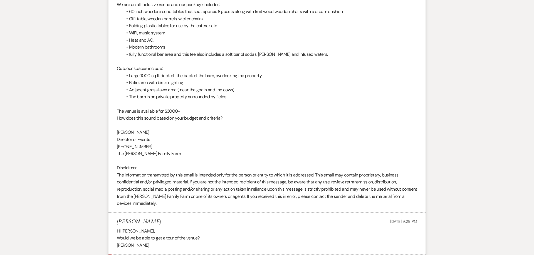
select select "2"
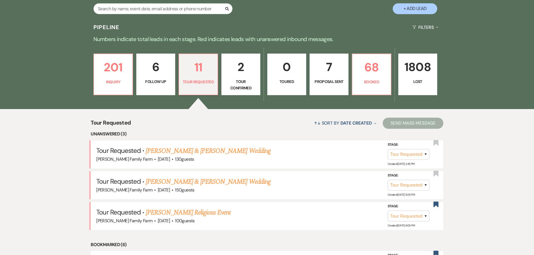
scroll to position [124, 0]
click at [193, 182] on link "[PERSON_NAME] & [PERSON_NAME] Wedding" at bounding box center [208, 182] width 125 height 10
select select "2"
select select "5"
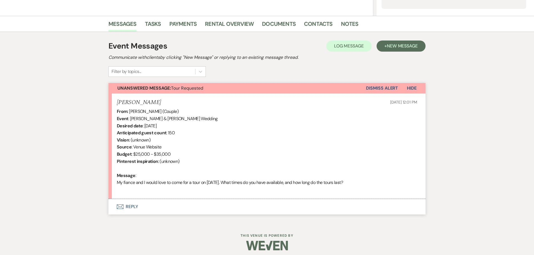
select select "2"
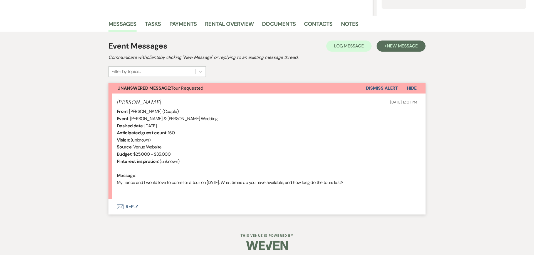
select select "2"
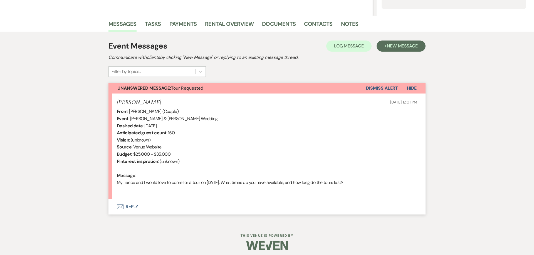
select select "2"
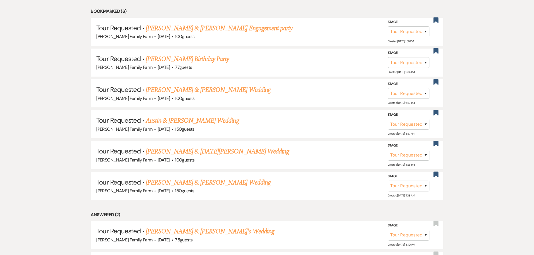
scroll to position [365, 0]
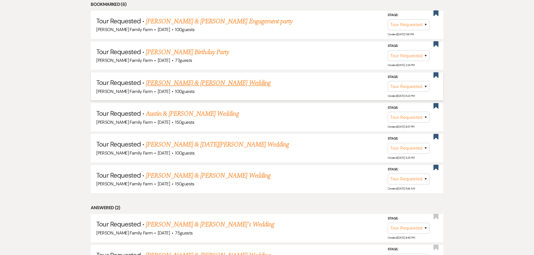
click at [209, 82] on link "[PERSON_NAME] & [PERSON_NAME] Wedding" at bounding box center [208, 83] width 125 height 10
select select "2"
select select "5"
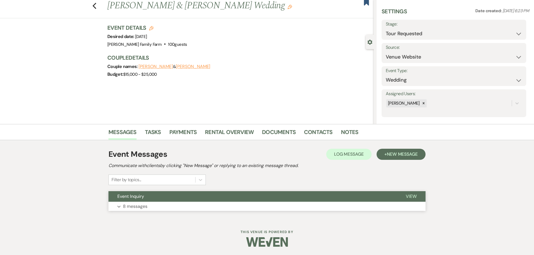
click at [150, 204] on button "Expand 8 messages" at bounding box center [266, 206] width 317 height 9
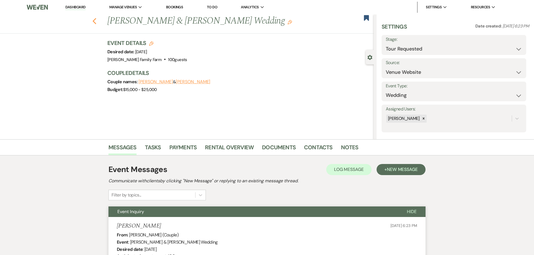
click at [96, 22] on icon "Previous" at bounding box center [94, 21] width 4 height 7
select select "2"
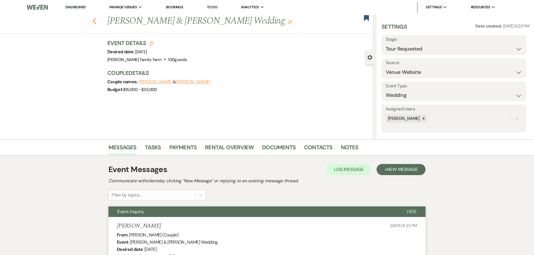
select select "2"
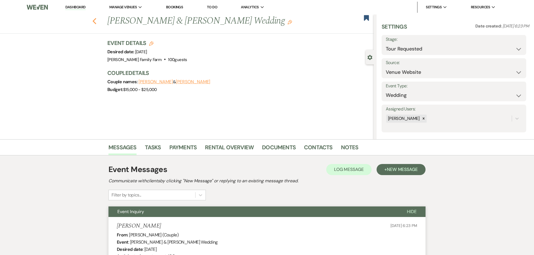
select select "2"
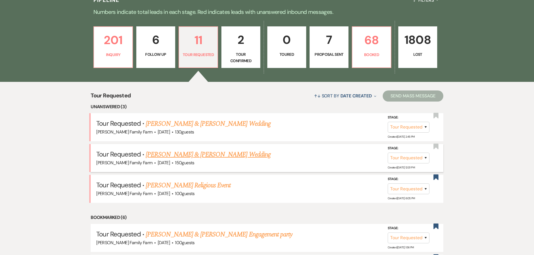
scroll to position [138, 0]
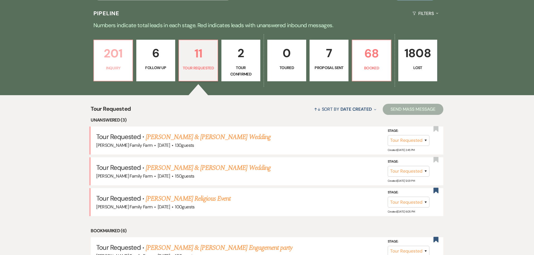
click at [108, 65] on link "201 Inquiry" at bounding box center [112, 61] width 39 height 42
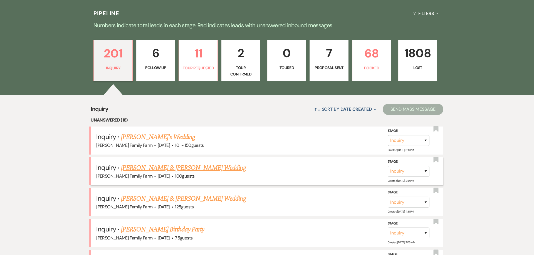
scroll to position [195, 0]
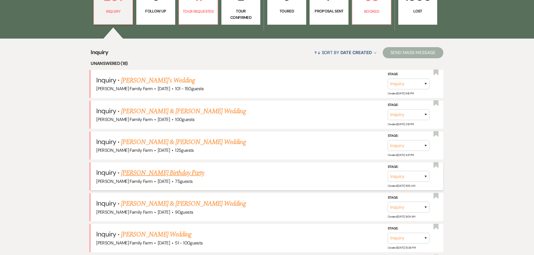
click at [173, 172] on link "[PERSON_NAME] Birthday Party" at bounding box center [162, 173] width 83 height 10
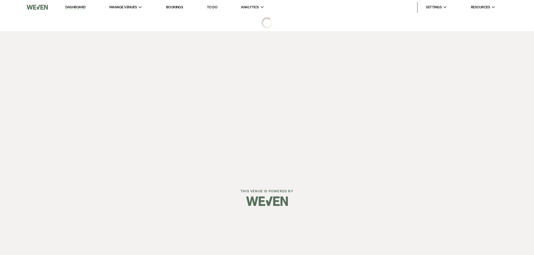
select select "5"
select select "4"
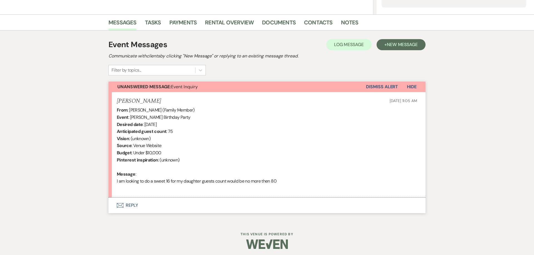
scroll to position [127, 0]
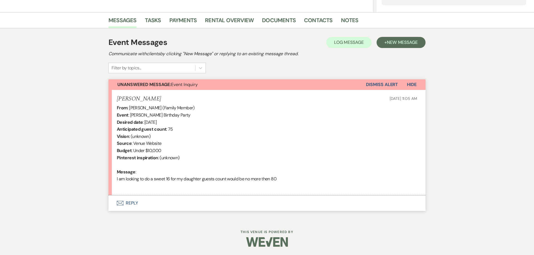
click at [131, 200] on button "Envelope Reply" at bounding box center [266, 204] width 317 height 16
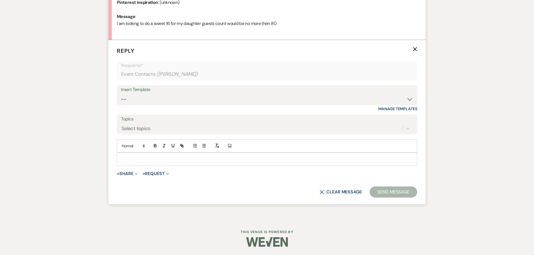
scroll to position [212, 0]
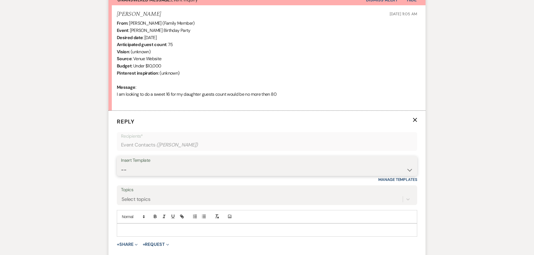
click at [121, 165] on select "-- Follow Up 1a. Non wedding request for info (Barn) 8. Proposal email Follow u…" at bounding box center [267, 170] width 292 height 11
select select "5985"
click option "What would you like event to look like?" at bounding box center [0, 0] width 0 height 0
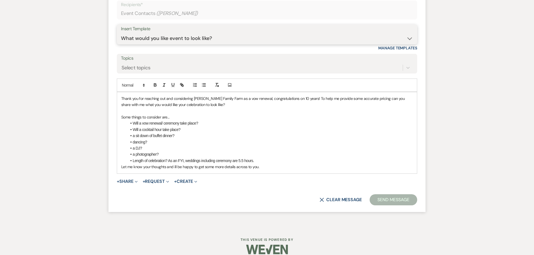
scroll to position [351, 0]
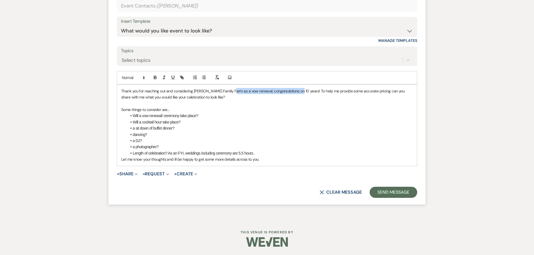
drag, startPoint x: 297, startPoint y: 92, endPoint x: 231, endPoint y: 93, distance: 66.2
click at [231, 93] on p "Thank you for reaching out and considering [PERSON_NAME] Family Farm as a vow r…" at bounding box center [266, 94] width 291 height 13
drag, startPoint x: 199, startPoint y: 115, endPoint x: 127, endPoint y: 116, distance: 72.3
click at [127, 116] on li "Will a vow renewal/ ceremony take place?" at bounding box center [270, 116] width 286 height 6
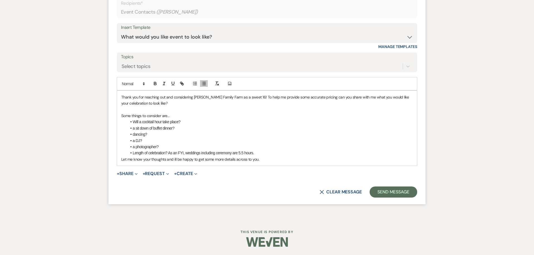
click at [152, 129] on li "a sit down of buffet dinner?" at bounding box center [270, 128] width 286 height 6
click at [148, 140] on li "a DJ?" at bounding box center [270, 141] width 286 height 6
click at [163, 145] on li "a photographer?" at bounding box center [270, 147] width 286 height 6
drag, startPoint x: 235, startPoint y: 152, endPoint x: 169, endPoint y: 153, distance: 65.9
click at [169, 153] on li "Length of celebration? As an FYI, weddings including ceremony are 5.5 hours." at bounding box center [270, 153] width 286 height 6
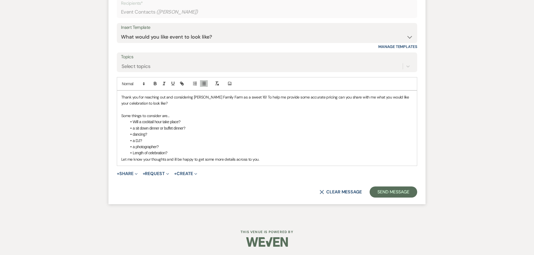
click at [170, 146] on li "a photographer?" at bounding box center [270, 147] width 286 height 6
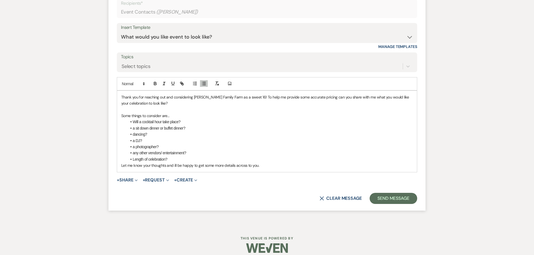
click at [289, 167] on p "Let me know your thoughts and ill be happy to get some more details across to y…" at bounding box center [266, 166] width 291 height 6
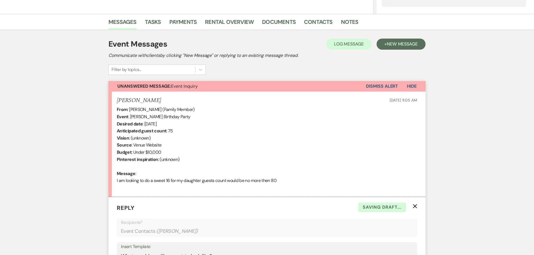
scroll to position [0, 0]
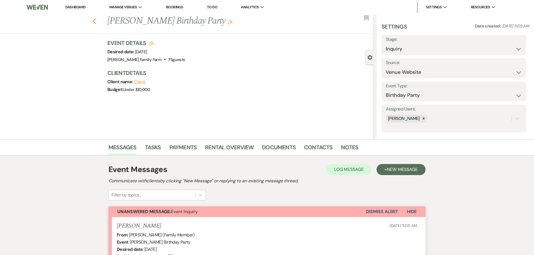
click at [95, 21] on icon "Previous" at bounding box center [94, 21] width 4 height 7
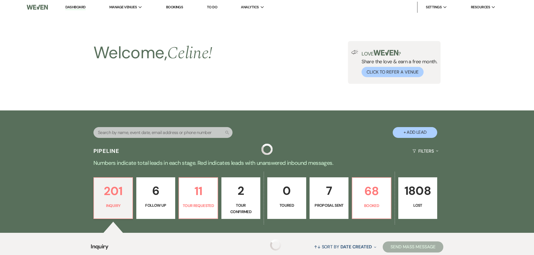
scroll to position [195, 0]
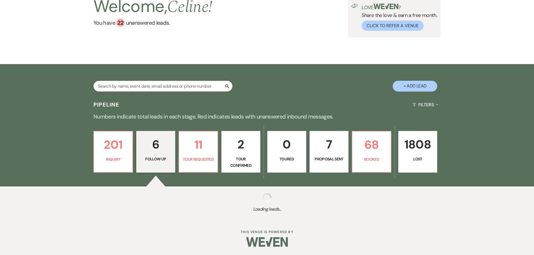
scroll to position [46, 0]
select select "9"
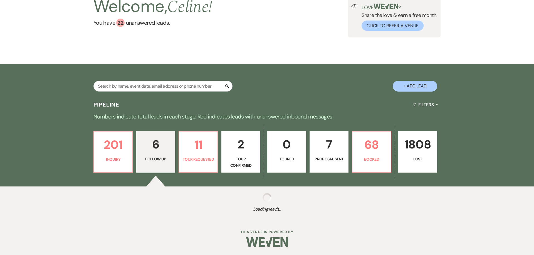
select select "9"
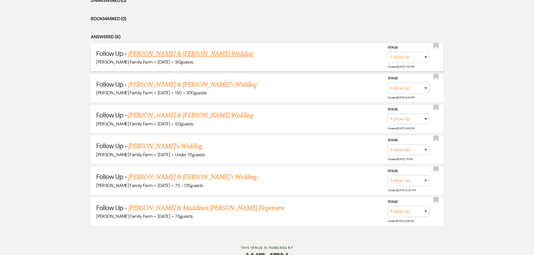
scroll to position [259, 0]
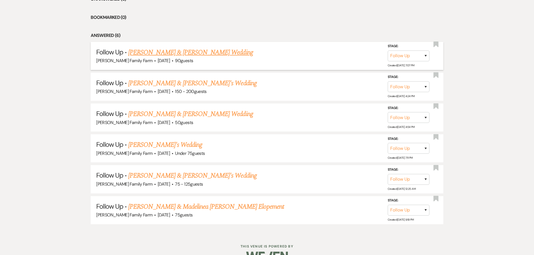
click at [168, 53] on link "[PERSON_NAME] & [PERSON_NAME] Wedding" at bounding box center [190, 53] width 125 height 10
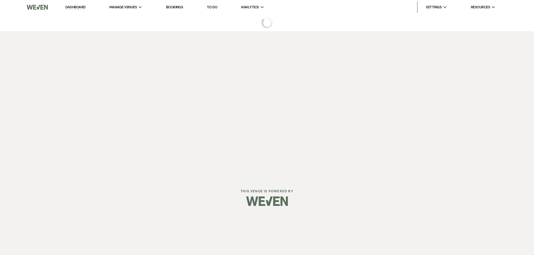
select select "9"
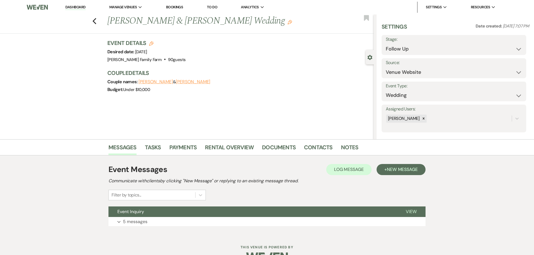
scroll to position [15, 0]
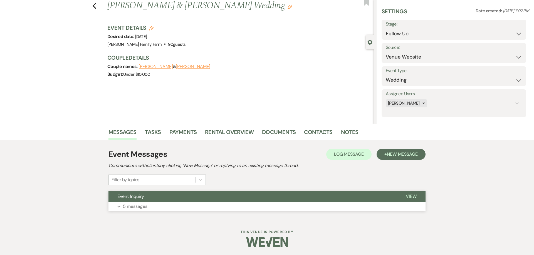
click at [163, 204] on button "Expand 5 messages" at bounding box center [266, 206] width 317 height 9
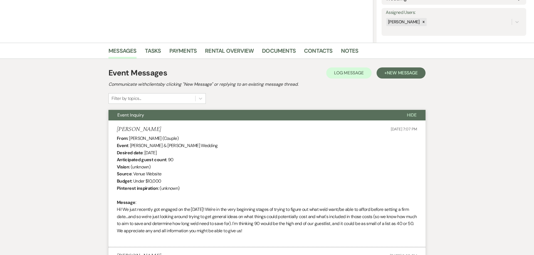
scroll to position [0, 0]
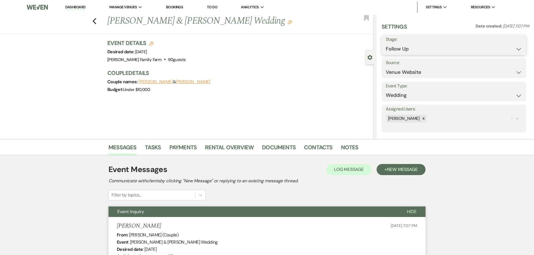
click at [385, 44] on select "Inquiry Follow Up Tour Requested Tour Confirmed Toured Proposal Sent Booked Lost" at bounding box center [453, 49] width 136 height 11
click option "Lost" at bounding box center [0, 0] width 0 height 0
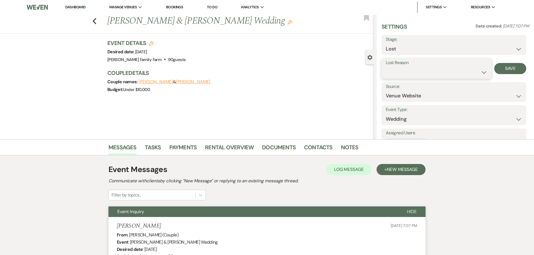
click at [385, 67] on select "Booked Elsewhere Budget Date Unavailable No Response Not a Good Match Capacity …" at bounding box center [435, 72] width 101 height 11
click option "No Response" at bounding box center [0, 0] width 0 height 0
click at [507, 68] on button "Save" at bounding box center [510, 68] width 32 height 11
click at [94, 20] on use "button" at bounding box center [95, 21] width 4 height 6
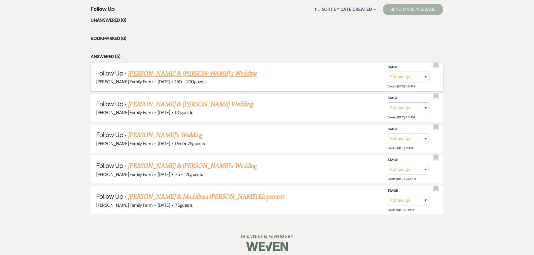
scroll to position [236, 0]
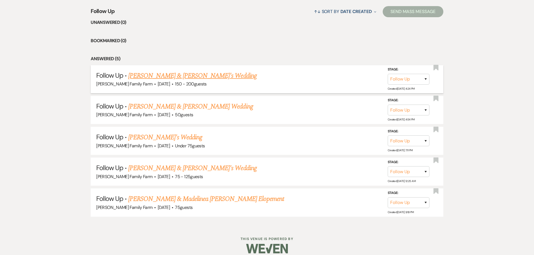
click at [165, 72] on link "[PERSON_NAME] & [PERSON_NAME]'s Wedding" at bounding box center [192, 76] width 128 height 10
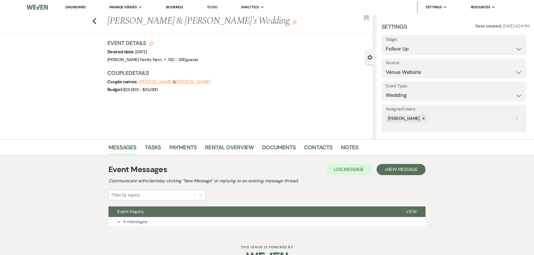
scroll to position [15, 0]
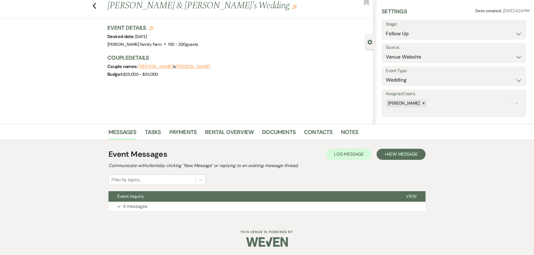
click at [148, 215] on div "Event Messages Log Log Message + New Message Communicate with clients by clicki…" at bounding box center [266, 179] width 317 height 79
click at [145, 210] on p "4 messages" at bounding box center [135, 206] width 24 height 7
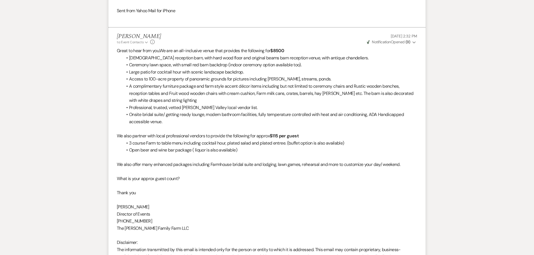
scroll to position [583, 0]
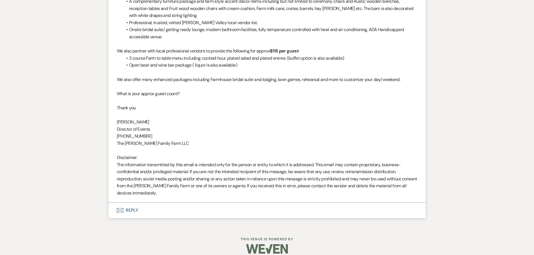
click at [133, 203] on button "Envelope Reply" at bounding box center [266, 211] width 317 height 16
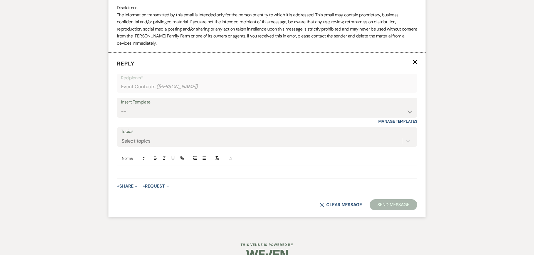
scroll to position [734, 0]
click at [136, 169] on p at bounding box center [266, 172] width 291 height 6
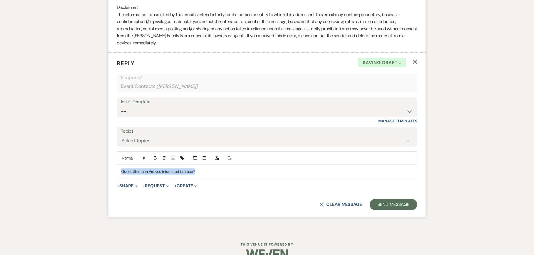
drag, startPoint x: 214, startPoint y: 165, endPoint x: 54, endPoint y: 158, distance: 160.2
click at [117, 165] on div "Good afternoon Are you interested in a tour?" at bounding box center [267, 171] width 300 height 13
copy p "Good afternoon Are you interested in a tour?"
click at [230, 169] on p "Good afternoon Are you interested in a tour?" at bounding box center [266, 172] width 291 height 6
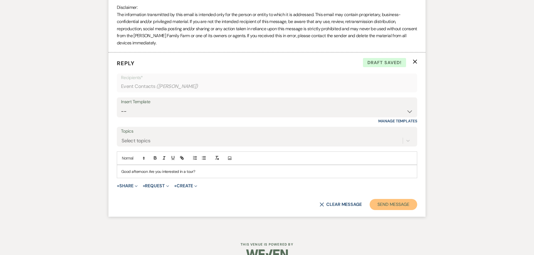
click at [405, 199] on button "Send Message" at bounding box center [393, 204] width 48 height 11
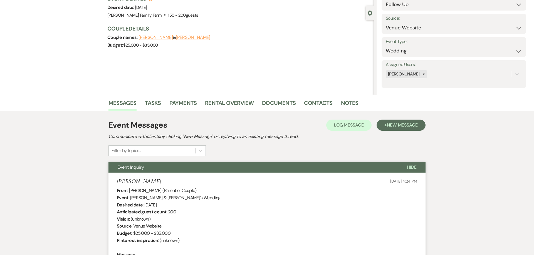
scroll to position [0, 0]
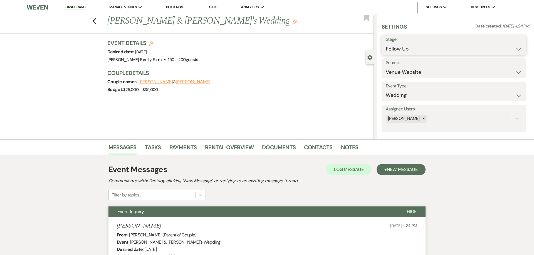
click at [385, 44] on select "Inquiry Follow Up Tour Requested Tour Confirmed Toured Proposal Sent Booked Lost" at bounding box center [453, 49] width 136 height 11
click option "Lost" at bounding box center [0, 0] width 0 height 0
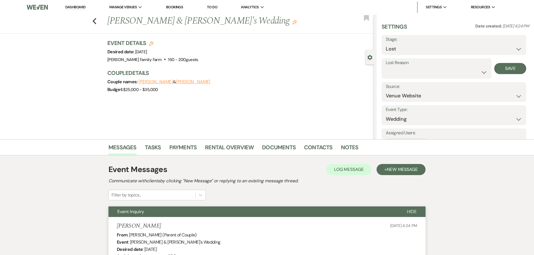
click at [398, 78] on div "Lost Reason Booked Elsewhere Budget Date Unavailable No Response Not a Good Mat…" at bounding box center [436, 68] width 110 height 21
click at [398, 66] on label "Lost Reason" at bounding box center [435, 63] width 101 height 8
click at [385, 67] on select "Booked Elsewhere Budget Date Unavailable No Response Not a Good Match Capacity …" at bounding box center [435, 72] width 101 height 11
click option "No Response" at bounding box center [0, 0] width 0 height 0
click at [512, 69] on button "Save" at bounding box center [510, 68] width 32 height 11
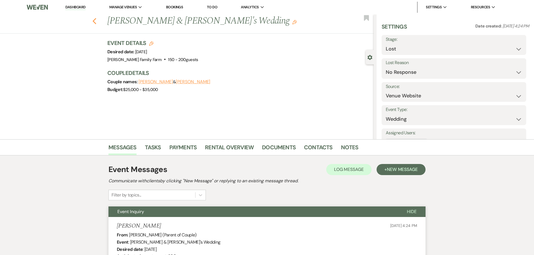
click at [95, 23] on use "button" at bounding box center [95, 21] width 4 height 6
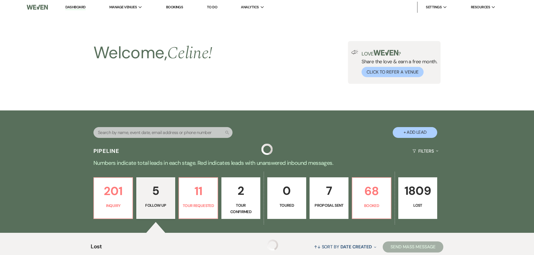
scroll to position [211, 0]
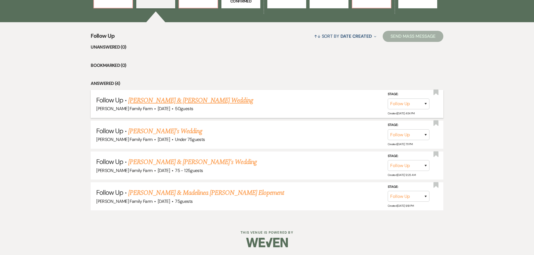
click at [176, 101] on link "[PERSON_NAME] & [PERSON_NAME] Wedding" at bounding box center [190, 101] width 125 height 10
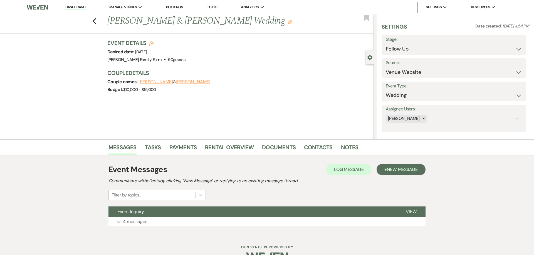
scroll to position [15, 0]
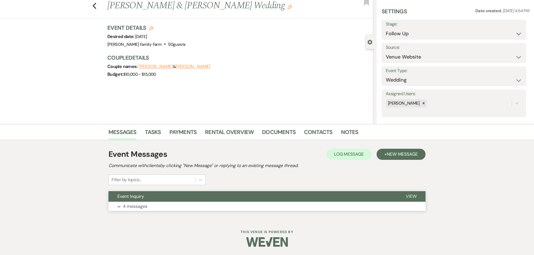
click at [144, 207] on p "4 messages" at bounding box center [135, 206] width 24 height 7
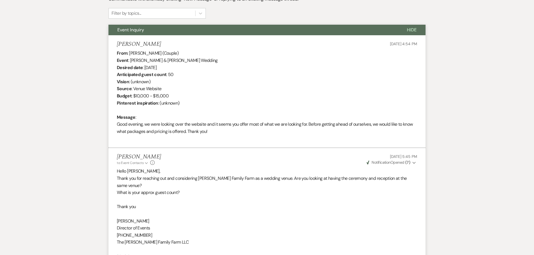
scroll to position [179, 0]
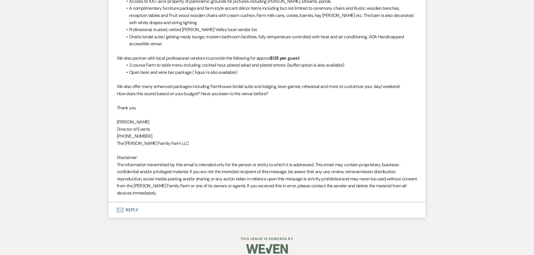
click at [132, 204] on button "Envelope Reply" at bounding box center [266, 211] width 317 height 16
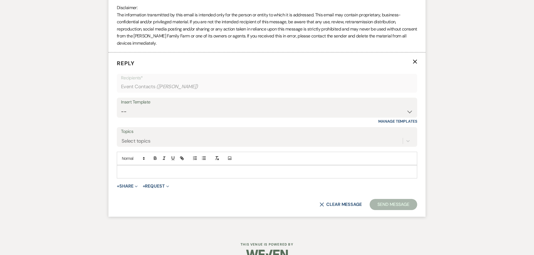
scroll to position [720, 0]
click at [142, 169] on p at bounding box center [266, 172] width 291 height 6
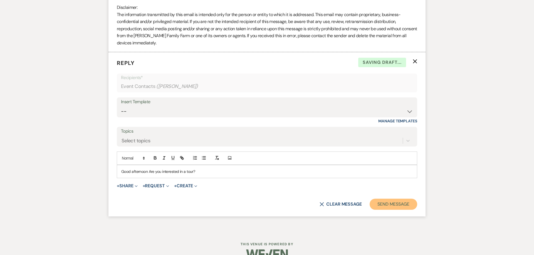
click at [389, 199] on button "Send Message" at bounding box center [393, 204] width 48 height 11
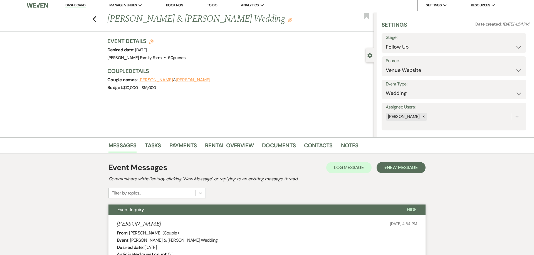
scroll to position [0, 0]
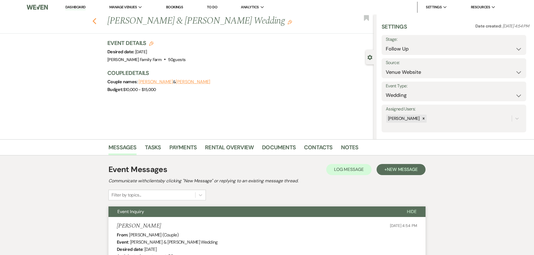
click at [94, 23] on use "button" at bounding box center [95, 21] width 4 height 6
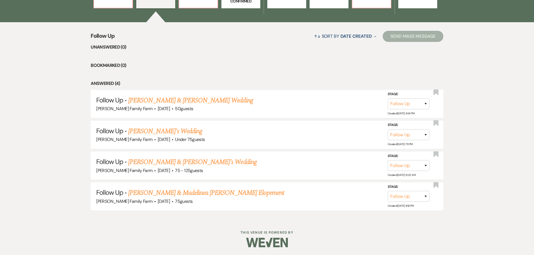
scroll to position [204, 0]
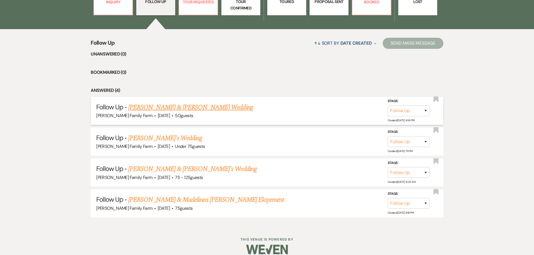
click at [163, 109] on link "[PERSON_NAME] & [PERSON_NAME] Wedding" at bounding box center [190, 108] width 125 height 10
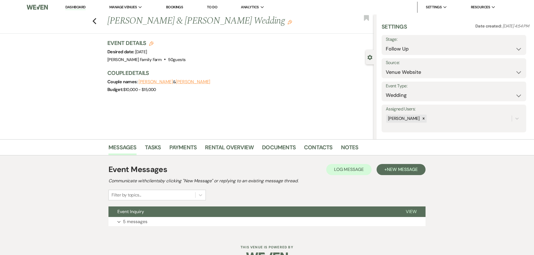
scroll to position [15, 0]
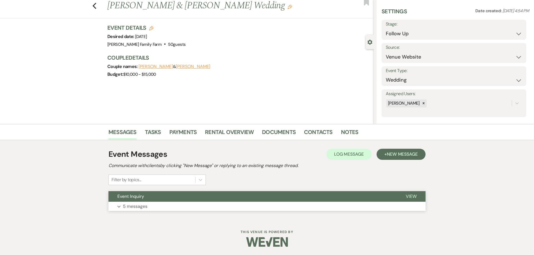
click at [208, 206] on button "Expand 5 messages" at bounding box center [266, 206] width 317 height 9
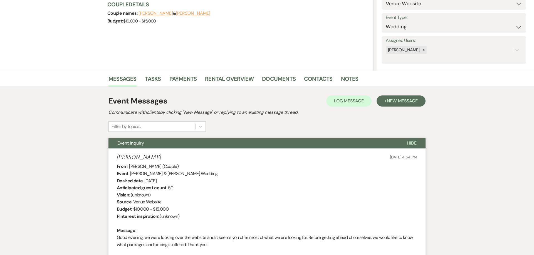
scroll to position [0, 0]
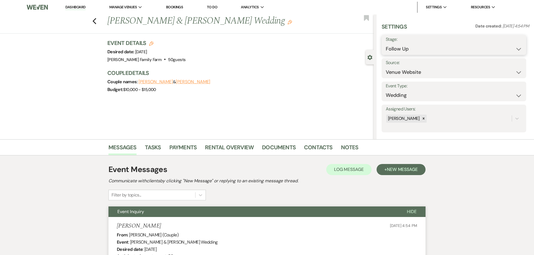
click at [385, 44] on select "Inquiry Follow Up Tour Requested Tour Confirmed Toured Proposal Sent Booked Lost" at bounding box center [453, 49] width 136 height 11
click option "Lost" at bounding box center [0, 0] width 0 height 0
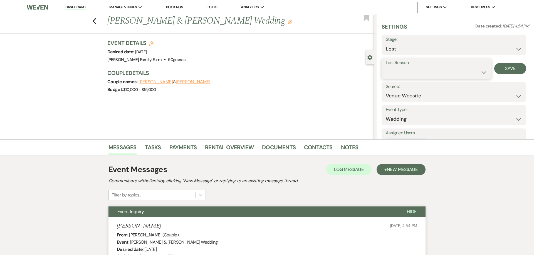
click at [385, 67] on select "Booked Elsewhere Budget Date Unavailable No Response Not a Good Match Capacity …" at bounding box center [435, 72] width 101 height 11
click option "No Response" at bounding box center [0, 0] width 0 height 0
click at [509, 71] on button "Save" at bounding box center [510, 68] width 32 height 11
click at [95, 21] on icon "Previous" at bounding box center [94, 21] width 4 height 7
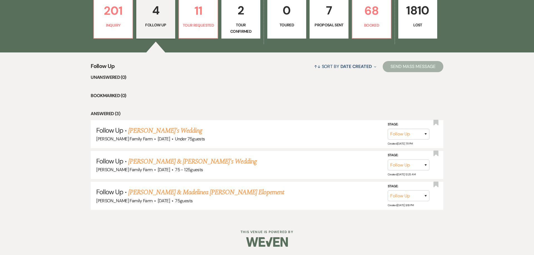
scroll to position [180, 0]
click at [150, 134] on link "[PERSON_NAME]'s Wedding" at bounding box center [165, 131] width 74 height 10
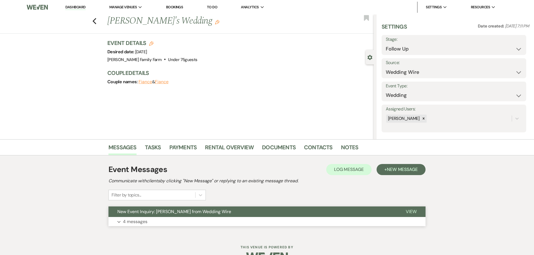
click at [145, 220] on p "4 messages" at bounding box center [135, 221] width 24 height 7
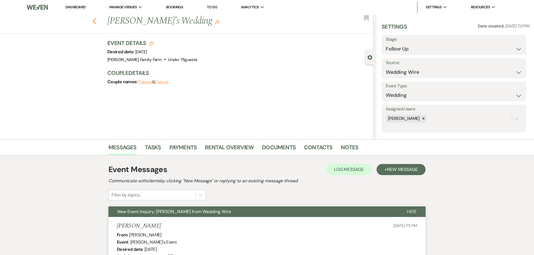
click at [94, 22] on icon "Previous" at bounding box center [94, 21] width 4 height 7
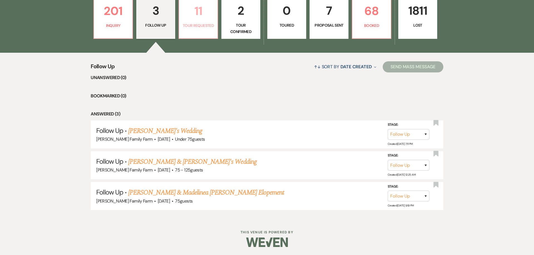
click at [193, 29] on p "Tour Requested" at bounding box center [198, 26] width 32 height 6
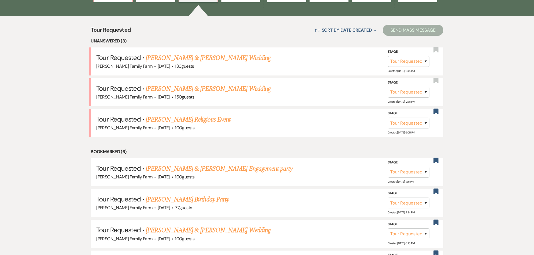
scroll to position [265, 0]
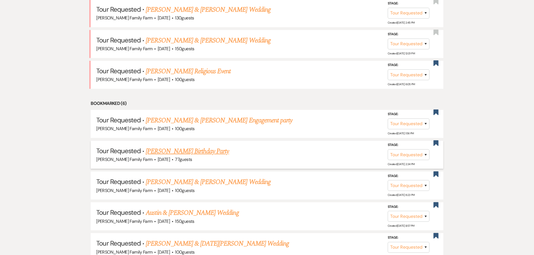
click at [179, 151] on link "[PERSON_NAME] Birthday Party" at bounding box center [187, 151] width 83 height 10
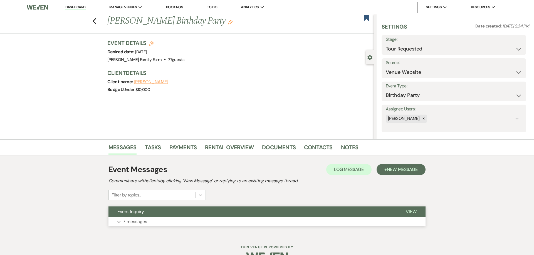
click at [141, 221] on p "7 messages" at bounding box center [135, 221] width 24 height 7
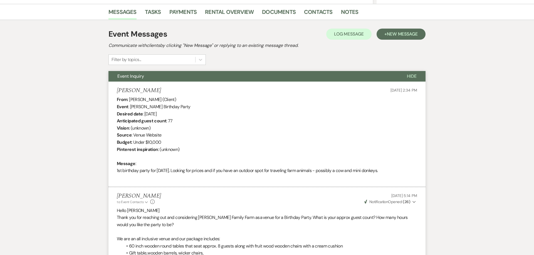
scroll to position [135, 0]
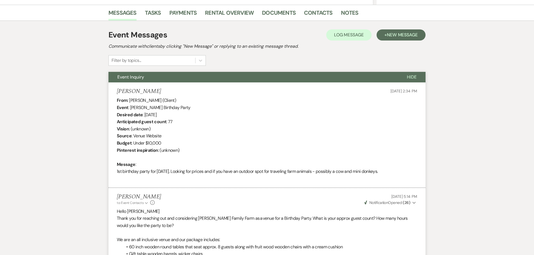
drag, startPoint x: 182, startPoint y: 114, endPoint x: 144, endPoint y: 118, distance: 37.8
click at [144, 118] on div "From : [PERSON_NAME] (Client) Event : [PERSON_NAME] Birthday Party Desired date…" at bounding box center [267, 139] width 300 height 85
click at [347, 138] on div "From : [PERSON_NAME] (Client) Event : [PERSON_NAME] Birthday Party Desired date…" at bounding box center [267, 139] width 300 height 85
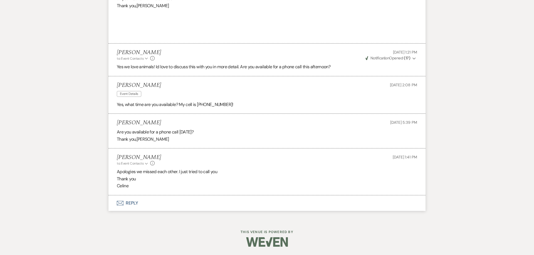
scroll to position [596, 0]
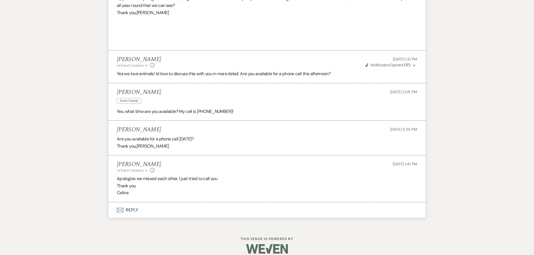
click at [128, 215] on button "Envelope Reply" at bounding box center [266, 211] width 317 height 16
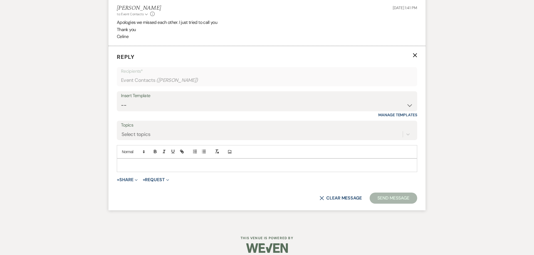
scroll to position [753, 0]
click at [129, 166] on p at bounding box center [266, 164] width 291 height 6
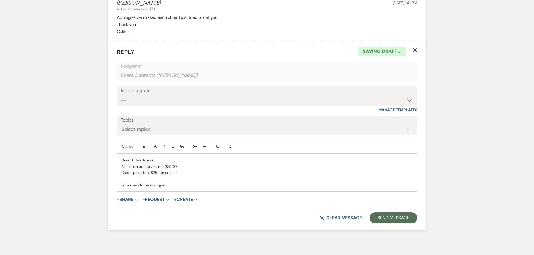
scroll to position [761, 0]
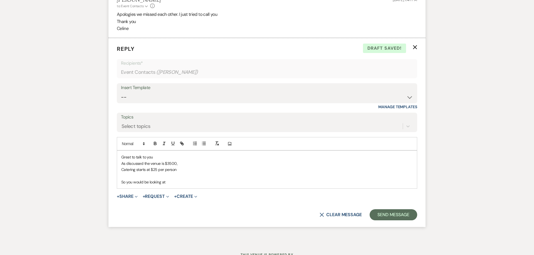
click at [128, 183] on p "So you would be looking at" at bounding box center [266, 182] width 291 height 6
click at [205, 183] on p "So for 61 adults, you would be looking at" at bounding box center [266, 182] width 291 height 6
click at [186, 161] on p "As discussed the venue is $3500," at bounding box center [266, 164] width 291 height 6
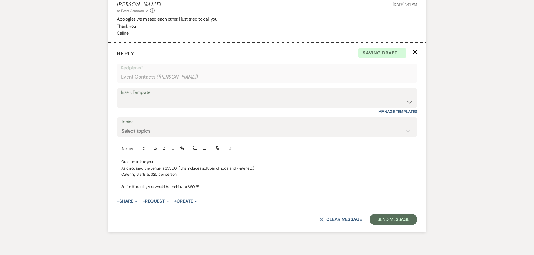
scroll to position [753, 0]
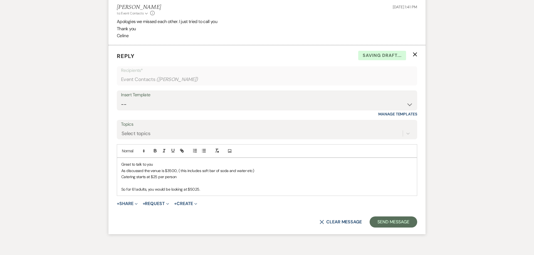
click at [145, 191] on p "So for 61 adults, you would be looking at $5025." at bounding box center [266, 189] width 291 height 6
click at [215, 190] on p "So for 61 adults, you would be looking at $5025." at bounding box center [266, 189] width 291 height 6
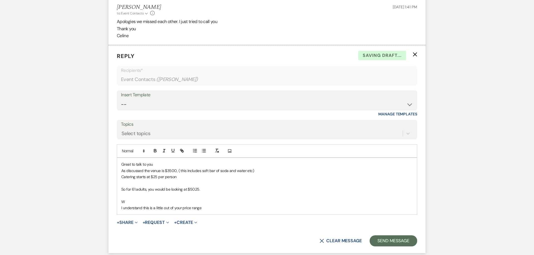
click at [168, 163] on p "Great to talk to you" at bounding box center [266, 164] width 291 height 6
click at [178, 172] on p "As discussed the venue is $3500, ( this includes soft bar of soda and water etc)" at bounding box center [266, 171] width 291 height 6
click at [130, 200] on p "W" at bounding box center [266, 202] width 291 height 6
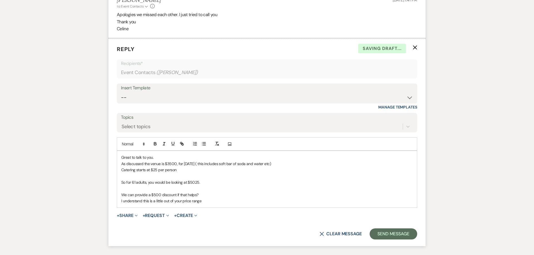
scroll to position [761, 0]
drag, startPoint x: 215, startPoint y: 201, endPoint x: 104, endPoint y: 201, distance: 111.7
click at [117, 201] on div "Great to talk to you. As discussed the venue is $3500, for [DATE] ( this includ…" at bounding box center [267, 179] width 300 height 56
click at [120, 195] on div "Great to talk to you. As discussed the venue is $3500, for [DATE] ( this includ…" at bounding box center [267, 179] width 300 height 56
click at [292, 195] on p "I understand this is a little out of your price range, so we can provide a $500…" at bounding box center [266, 195] width 291 height 6
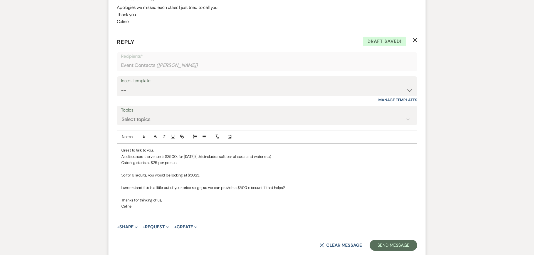
scroll to position [775, 0]
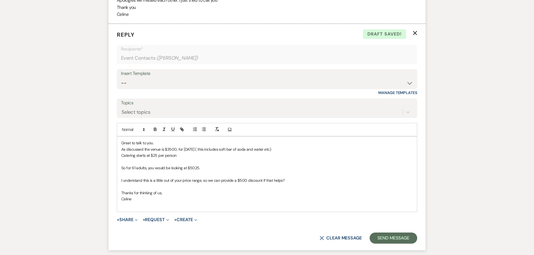
click at [161, 161] on p at bounding box center [266, 162] width 291 height 6
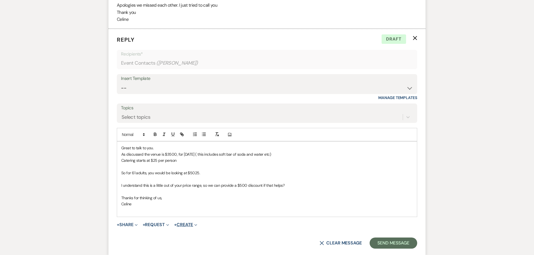
scroll to position [768, 0]
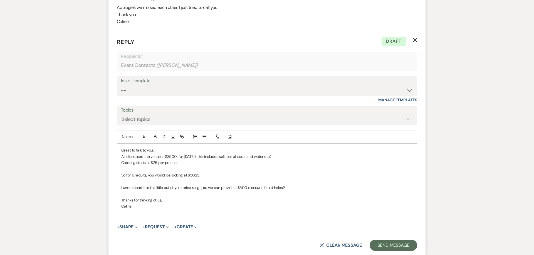
click at [173, 204] on p "Celine" at bounding box center [266, 206] width 291 height 6
click at [141, 206] on p "Celine" at bounding box center [266, 206] width 291 height 6
click at [380, 243] on button "Send Message" at bounding box center [393, 245] width 48 height 11
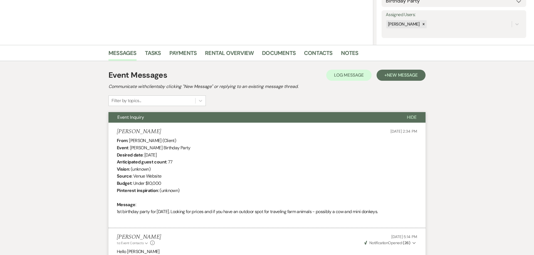
scroll to position [0, 0]
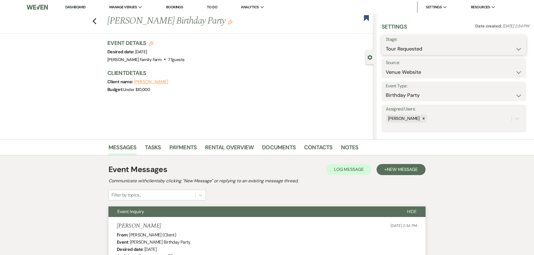
click at [385, 44] on select "Inquiry Follow Up Tour Requested Tour Confirmed Toured Proposal Sent Booked Lost" at bounding box center [453, 49] width 136 height 11
click option "Lost" at bounding box center [0, 0] width 0 height 0
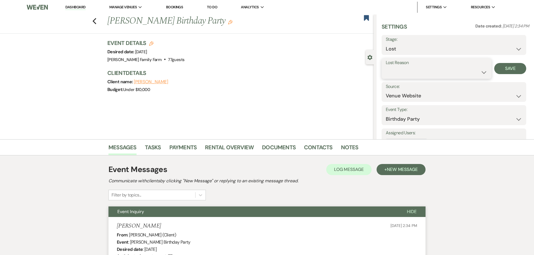
click at [385, 67] on select "Booked Elsewhere Budget Date Unavailable No Response Not a Good Match Capacity …" at bounding box center [435, 72] width 101 height 11
click option "Budget" at bounding box center [0, 0] width 0 height 0
click at [512, 67] on button "Save" at bounding box center [510, 68] width 32 height 11
click at [96, 20] on div "Previous [PERSON_NAME] Birthday Party Edit Bookmark" at bounding box center [185, 23] width 376 height 19
click at [95, 21] on icon "Previous" at bounding box center [94, 21] width 4 height 7
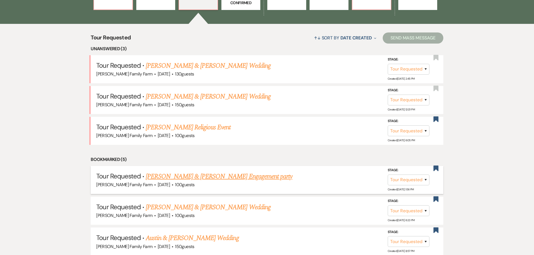
scroll to position [209, 0]
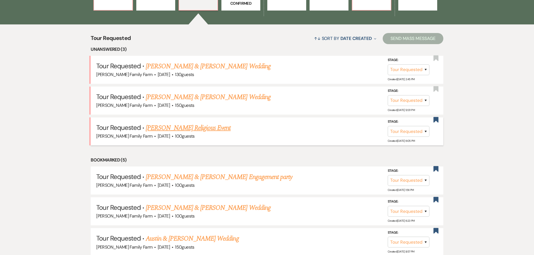
click at [171, 127] on link "[PERSON_NAME] Religious Event" at bounding box center [188, 128] width 85 height 10
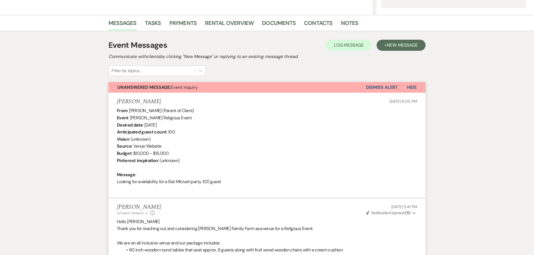
scroll to position [121, 0]
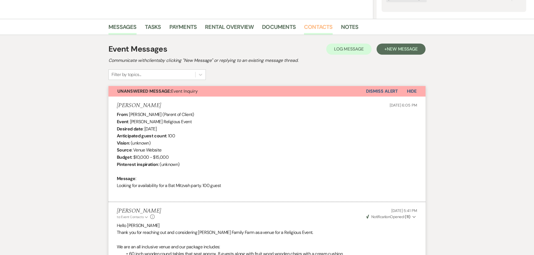
click at [307, 29] on link "Contacts" at bounding box center [318, 29] width 29 height 12
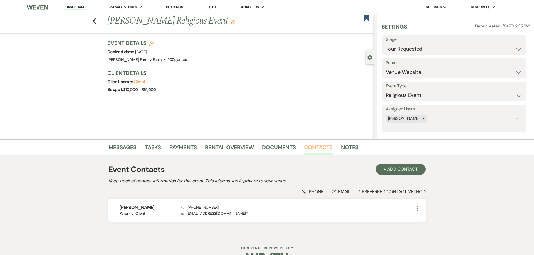
scroll to position [16, 0]
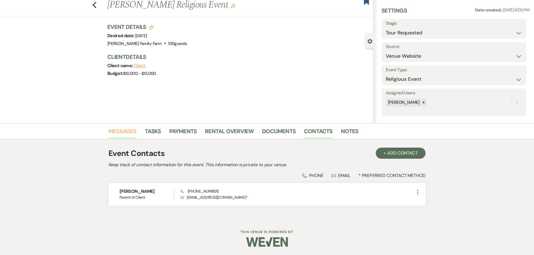
click at [125, 129] on link "Messages" at bounding box center [122, 133] width 28 height 12
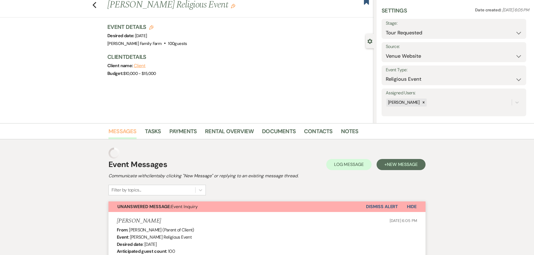
scroll to position [15, 0]
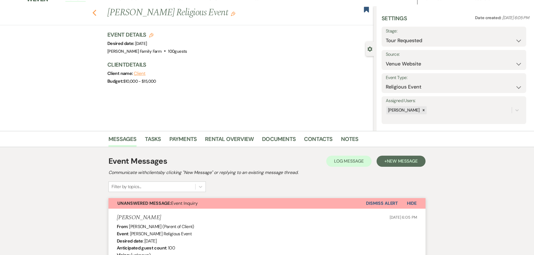
click at [94, 14] on icon "Previous" at bounding box center [94, 13] width 4 height 7
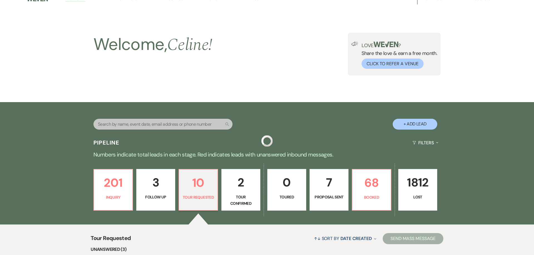
scroll to position [209, 0]
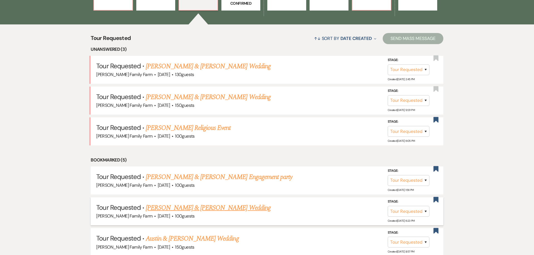
click at [242, 207] on link "[PERSON_NAME] & [PERSON_NAME] Wedding" at bounding box center [208, 208] width 125 height 10
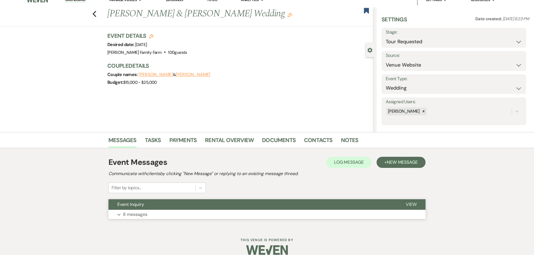
click at [137, 215] on p "8 messages" at bounding box center [135, 214] width 24 height 7
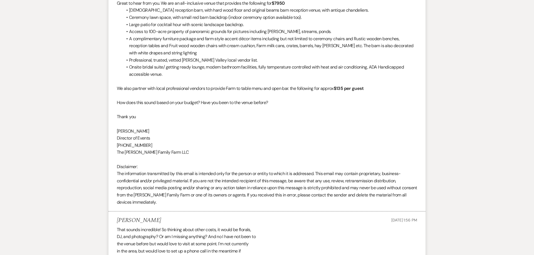
scroll to position [733, 0]
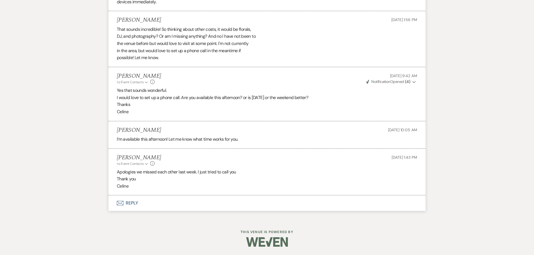
drag, startPoint x: 145, startPoint y: 113, endPoint x: 109, endPoint y: 88, distance: 43.6
click at [109, 88] on li "[PERSON_NAME] to: Event Contacts Expand Info [DATE] 9:42 AM Weven Check Notific…" at bounding box center [266, 94] width 317 height 54
click at [150, 143] on div "I’m available this afternoon! Let me know what time works for you." at bounding box center [267, 139] width 300 height 7
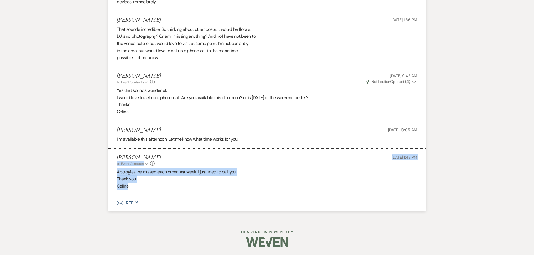
drag, startPoint x: 134, startPoint y: 190, endPoint x: 108, endPoint y: 167, distance: 34.1
click at [137, 181] on p "Thank you" at bounding box center [267, 179] width 300 height 7
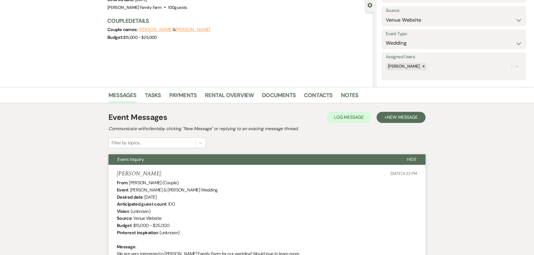
scroll to position [0, 0]
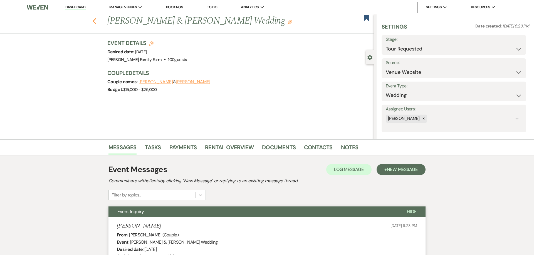
click at [95, 21] on icon "Previous" at bounding box center [94, 21] width 4 height 7
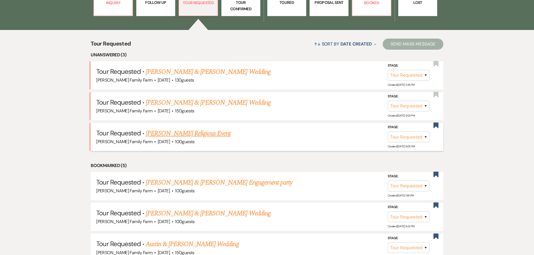
scroll to position [201, 0]
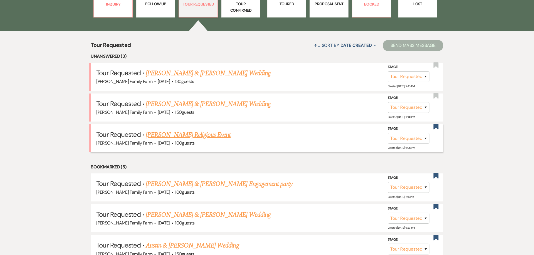
click at [186, 135] on link "[PERSON_NAME] Religious Event" at bounding box center [188, 135] width 85 height 10
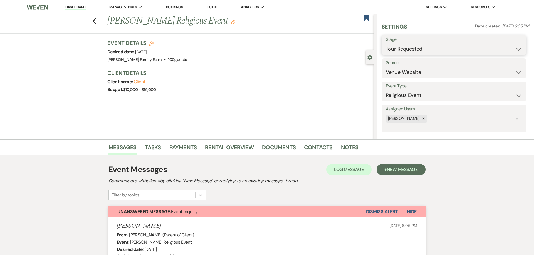
click at [385, 44] on select "Inquiry Follow Up Tour Requested Tour Confirmed Toured Proposal Sent Booked Lost" at bounding box center [453, 49] width 136 height 11
click option "Lost" at bounding box center [0, 0] width 0 height 0
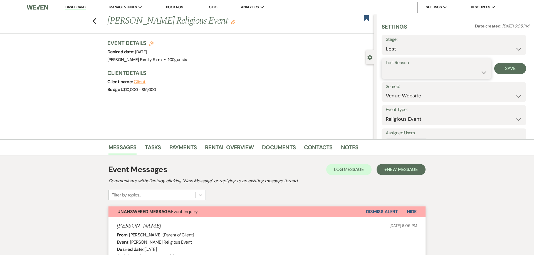
click at [385, 67] on select "Booked Elsewhere Budget Date Unavailable No Response Not a Good Match Capacity …" at bounding box center [435, 72] width 101 height 11
click option "Not a Good Match" at bounding box center [0, 0] width 0 height 0
click at [505, 71] on button "Save" at bounding box center [510, 68] width 32 height 11
click at [386, 213] on button "Dismiss Alert" at bounding box center [382, 212] width 32 height 11
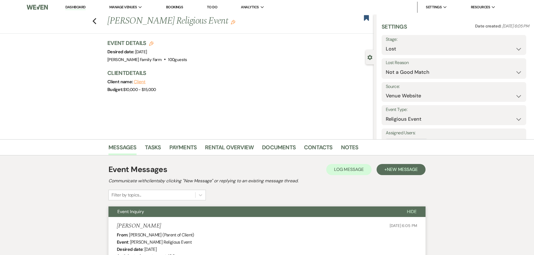
click at [92, 20] on div "Previous [PERSON_NAME] Religious Event Edit Bookmark" at bounding box center [185, 23] width 376 height 19
click at [94, 22] on use "button" at bounding box center [95, 21] width 4 height 6
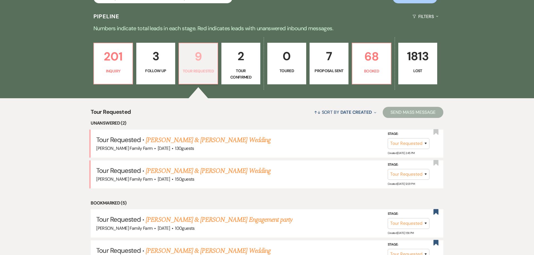
scroll to position [116, 0]
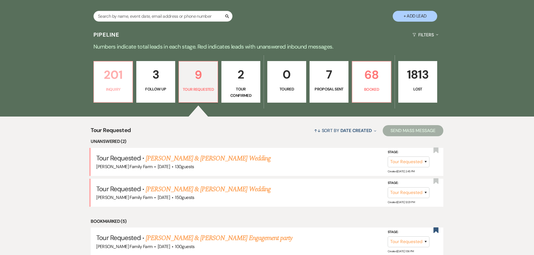
click at [119, 84] on link "201 Inquiry" at bounding box center [112, 82] width 39 height 42
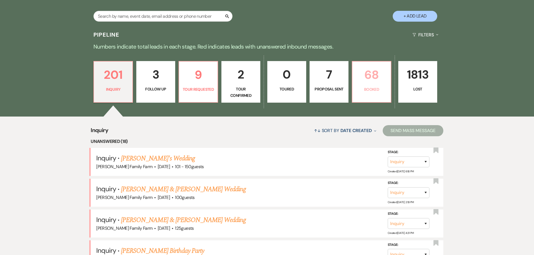
click at [372, 90] on p "Booked" at bounding box center [371, 89] width 32 height 6
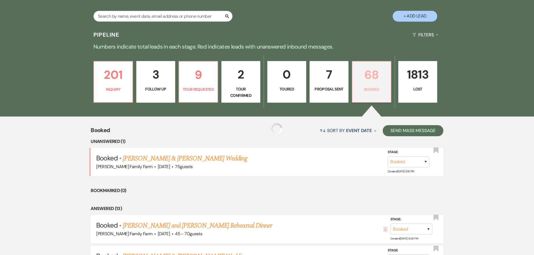
click at [377, 89] on p "Booked" at bounding box center [371, 89] width 32 height 6
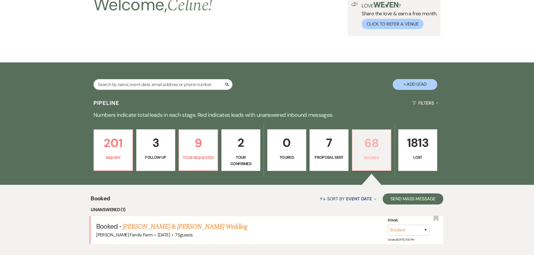
scroll to position [46, 0]
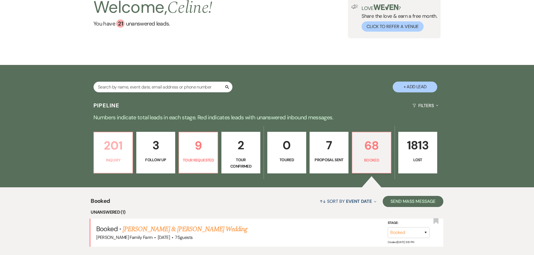
click at [119, 151] on p "201" at bounding box center [113, 145] width 32 height 19
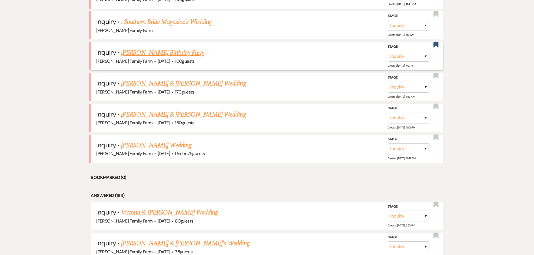
scroll to position [655, 0]
click at [170, 143] on link "[PERSON_NAME] Wedding" at bounding box center [156, 145] width 70 height 10
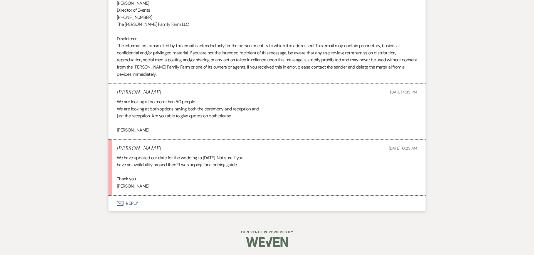
scroll to position [578, 0]
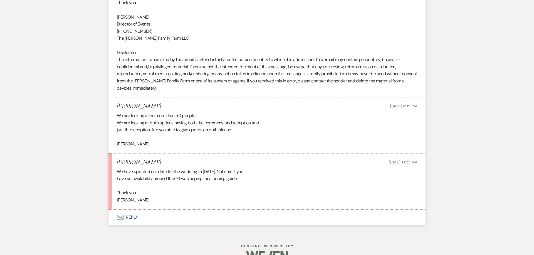
click at [130, 215] on button "Envelope Reply" at bounding box center [266, 218] width 317 height 16
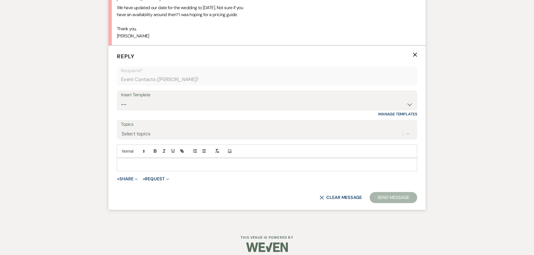
scroll to position [743, 0]
click at [145, 167] on p at bounding box center [266, 164] width 291 height 6
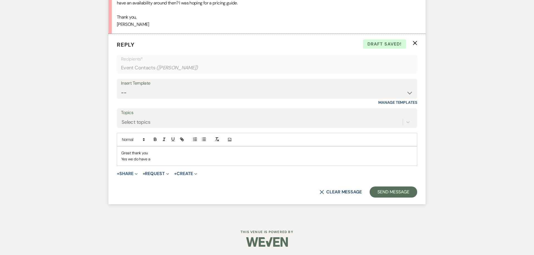
scroll to position [726, 0]
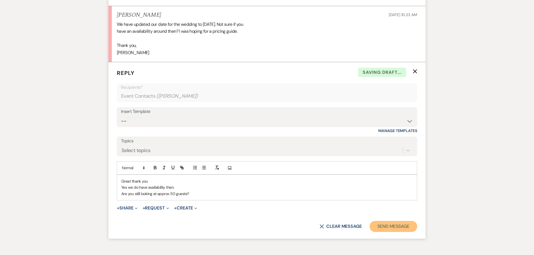
click at [409, 228] on button "Send Message" at bounding box center [393, 226] width 48 height 11
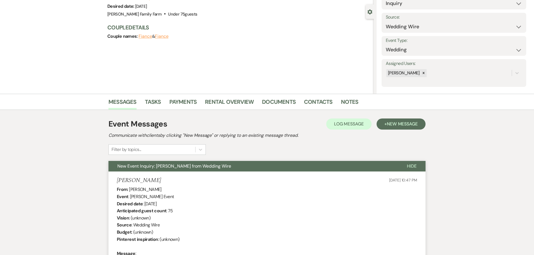
scroll to position [0, 0]
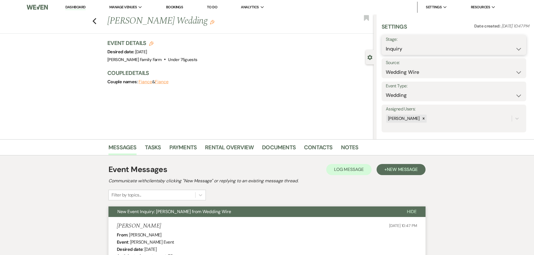
click at [385, 44] on select "Inquiry Follow Up Tour Requested Tour Confirmed Toured Proposal Sent Booked Lost" at bounding box center [453, 49] width 136 height 11
click option "Follow Up" at bounding box center [0, 0] width 0 height 0
click at [518, 45] on button "Save" at bounding box center [510, 44] width 31 height 11
click at [93, 23] on icon "Previous" at bounding box center [94, 21] width 4 height 7
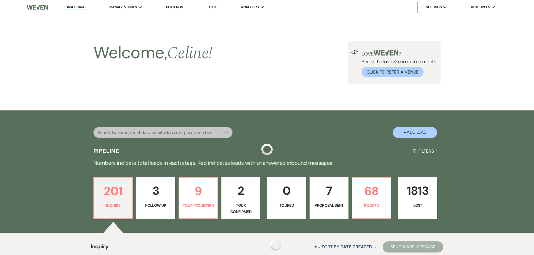
scroll to position [655, 0]
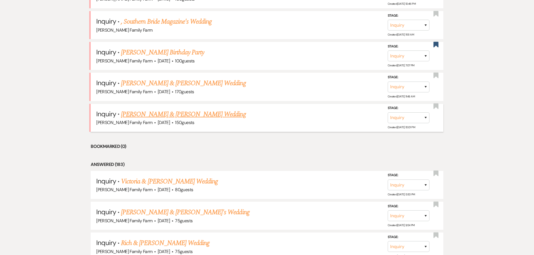
click at [149, 114] on link "[PERSON_NAME] & [PERSON_NAME] Wedding" at bounding box center [183, 114] width 125 height 10
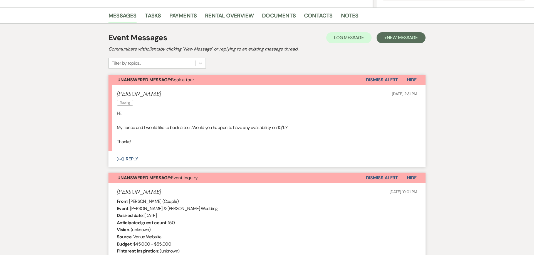
scroll to position [128, 0]
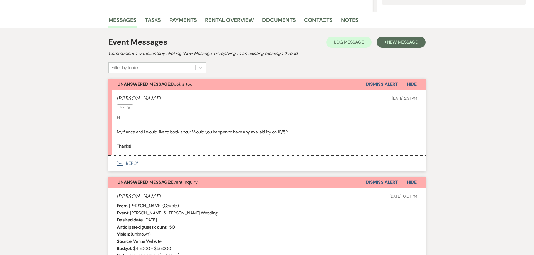
click at [129, 163] on button "Envelope Reply" at bounding box center [266, 164] width 317 height 16
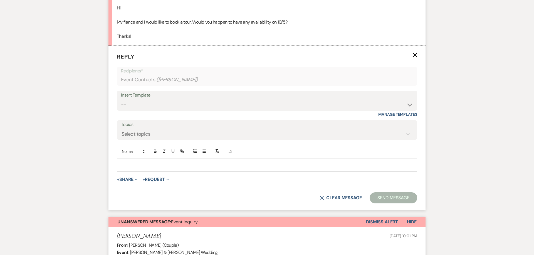
scroll to position [238, 0]
click at [86, 97] on div "Messages Tasks Payments Rental Overview Documents Contacts Notes Event Messages…" at bounding box center [267, 216] width 534 height 629
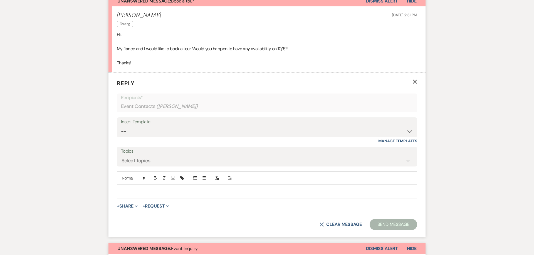
scroll to position [210, 0]
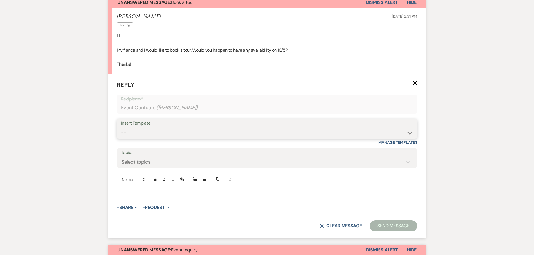
click at [121, 128] on select "-- Follow Up 1a. Non wedding request for info (Barn) 8. Proposal email Follow u…" at bounding box center [267, 133] width 292 height 11
click option "7. Tour requested" at bounding box center [0, 0] width 0 height 0
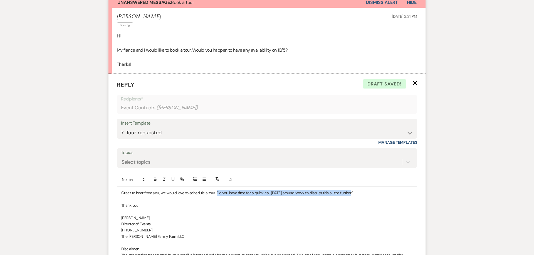
drag, startPoint x: 354, startPoint y: 193, endPoint x: 216, endPoint y: 195, distance: 137.0
click at [216, 195] on p "Great to hear from you, we would love to schedule a tour. Do you have time for …" at bounding box center [266, 193] width 291 height 6
drag, startPoint x: 243, startPoint y: 194, endPoint x: 231, endPoint y: 193, distance: 12.2
click at [231, 193] on p "Great to hear from you, we would love to schedule a tour. Our next livability f…" at bounding box center [266, 193] width 291 height 6
click at [292, 193] on p "Great to hear from you, we would love to schedule a tour. Our next availability…" at bounding box center [266, 193] width 291 height 6
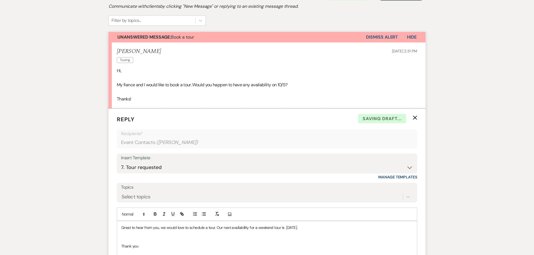
scroll to position [269, 0]
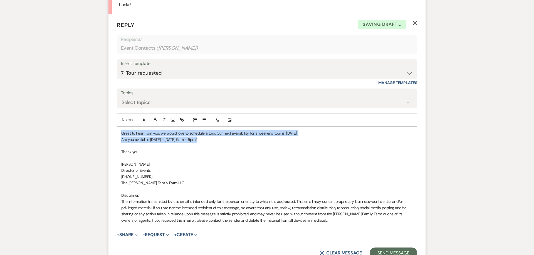
drag, startPoint x: 214, startPoint y: 140, endPoint x: 73, endPoint y: 120, distance: 142.1
click at [117, 127] on div "Great to hear from you, we would love to schedule a tour. Our next availability…" at bounding box center [267, 177] width 300 height 100
copy div "Great to hear from you, we would love to schedule a tour. Our next availability…"
click at [224, 146] on p at bounding box center [266, 146] width 291 height 6
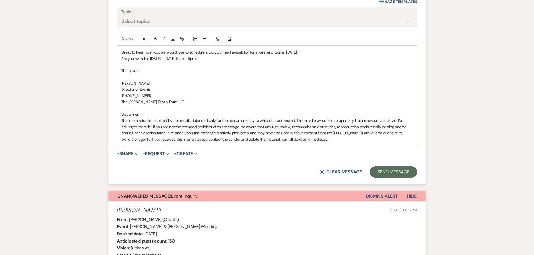
scroll to position [362, 0]
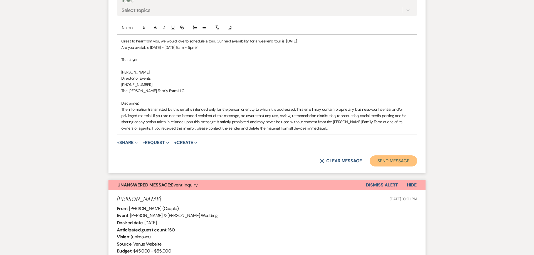
click at [381, 164] on button "Send Message" at bounding box center [393, 161] width 48 height 11
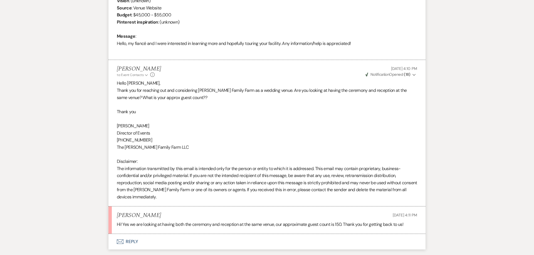
scroll to position [551, 0]
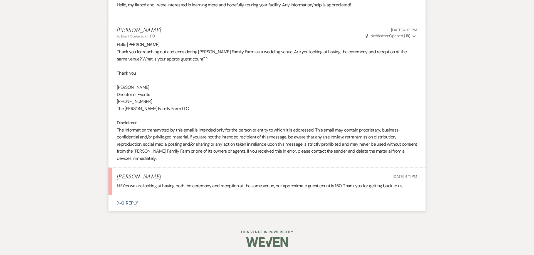
click at [133, 204] on button "Envelope Reply" at bounding box center [266, 204] width 317 height 16
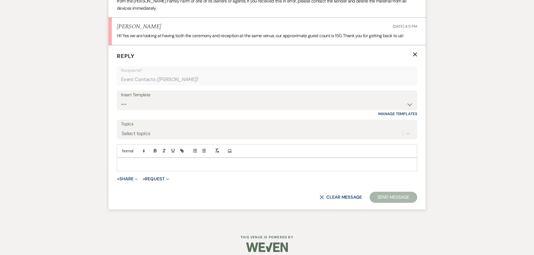
click at [145, 161] on div at bounding box center [267, 164] width 300 height 13
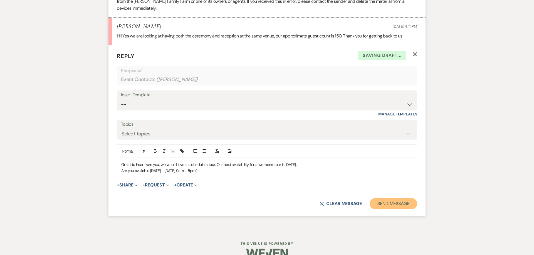
click at [398, 205] on button "Send Message" at bounding box center [393, 203] width 48 height 11
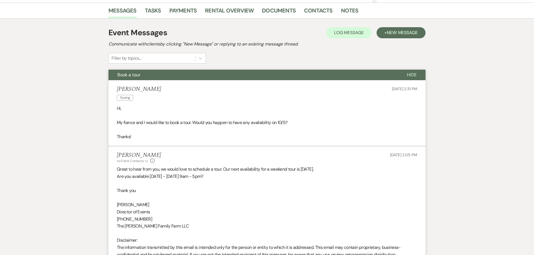
scroll to position [0, 0]
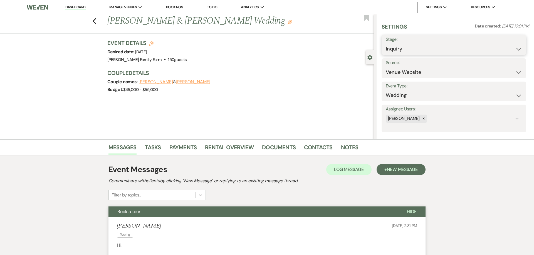
click at [385, 44] on select "Inquiry Follow Up Tour Requested Tour Confirmed Toured Proposal Sent Booked Lost" at bounding box center [453, 49] width 136 height 11
click option "Tour Requested" at bounding box center [0, 0] width 0 height 0
click at [510, 47] on button "Save" at bounding box center [510, 44] width 31 height 11
click at [95, 22] on icon "Previous" at bounding box center [94, 21] width 4 height 7
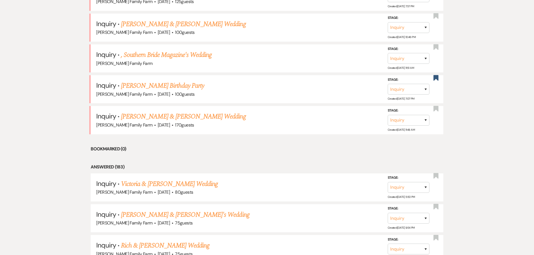
scroll to position [598, 0]
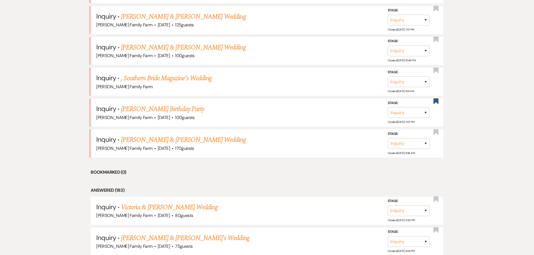
click at [166, 108] on link "[PERSON_NAME] Birthday Party" at bounding box center [162, 109] width 83 height 10
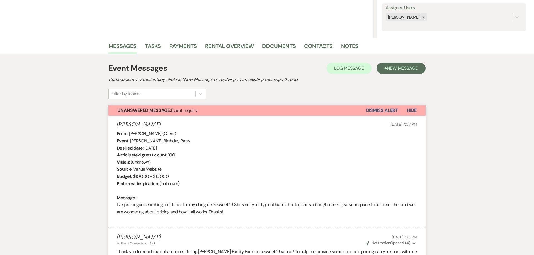
scroll to position [96, 0]
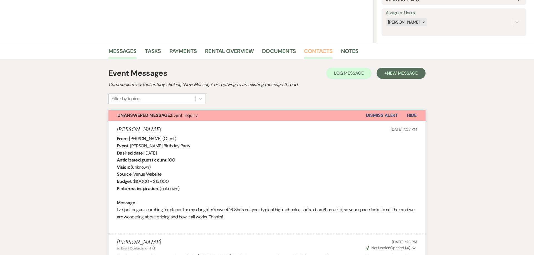
click at [317, 54] on link "Contacts" at bounding box center [318, 53] width 29 height 12
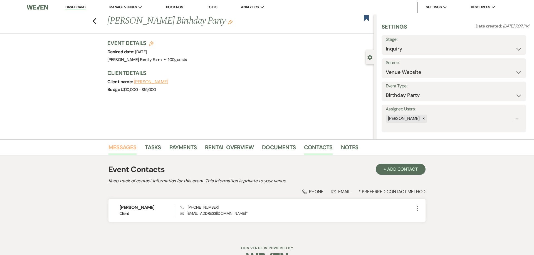
click at [132, 146] on link "Messages" at bounding box center [122, 149] width 28 height 12
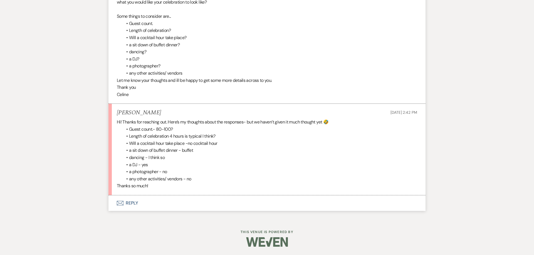
click at [131, 203] on button "Envelope Reply" at bounding box center [266, 204] width 317 height 16
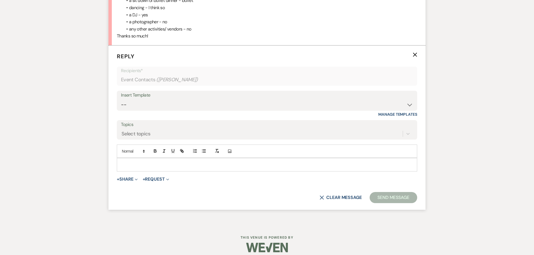
scroll to position [509, 0]
click at [138, 165] on p at bounding box center [266, 164] width 291 height 6
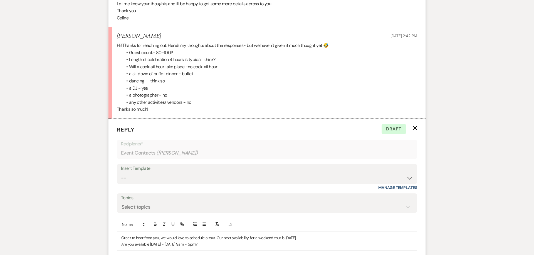
scroll to position [471, 0]
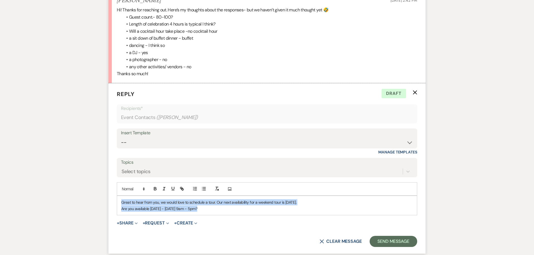
drag, startPoint x: 206, startPoint y: 210, endPoint x: 65, endPoint y: 193, distance: 142.1
click at [117, 196] on div "Great to hear from you, we would love to schedule a tour. Our next availability…" at bounding box center [267, 205] width 300 height 19
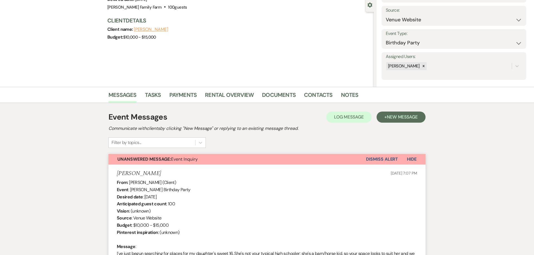
scroll to position [0, 0]
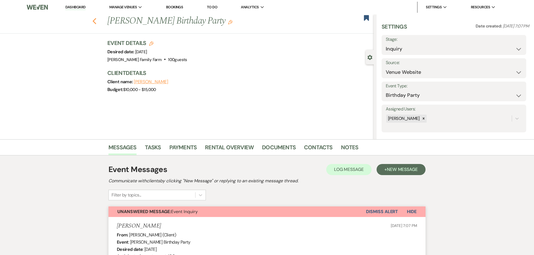
click at [95, 21] on icon "Previous" at bounding box center [94, 21] width 4 height 7
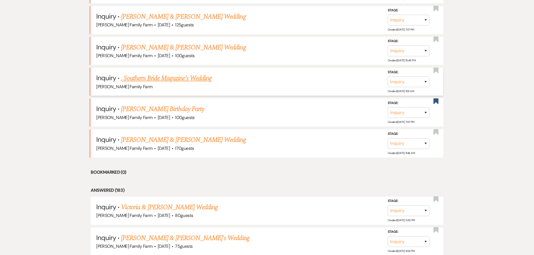
scroll to position [237, 0]
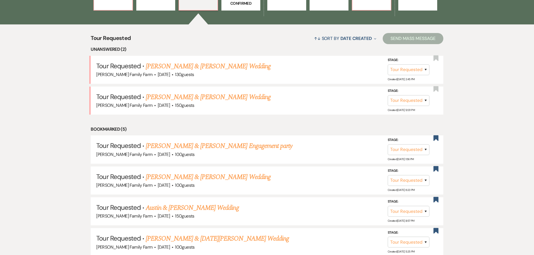
scroll to position [201, 0]
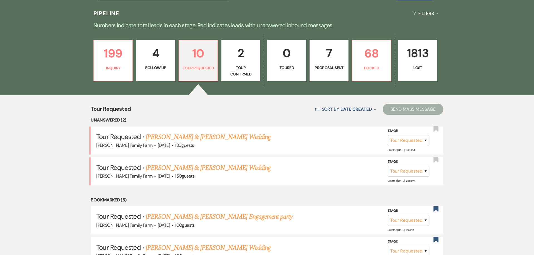
click at [162, 61] on p "4" at bounding box center [156, 53] width 32 height 19
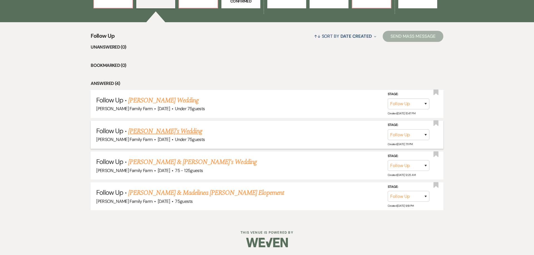
scroll to position [112, 0]
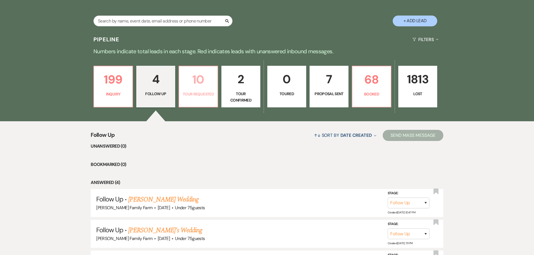
click at [192, 98] on link "10 Tour Requested" at bounding box center [197, 87] width 39 height 42
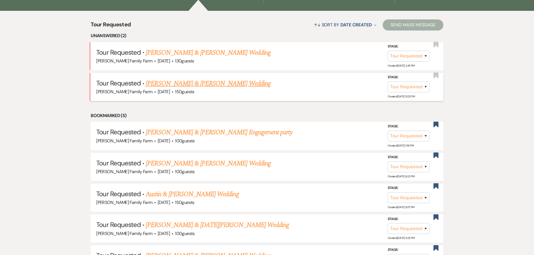
scroll to position [247, 0]
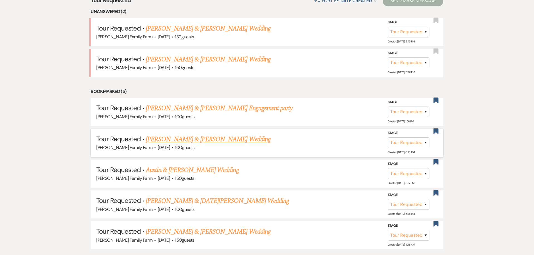
click at [209, 138] on link "[PERSON_NAME] & [PERSON_NAME] Wedding" at bounding box center [208, 140] width 125 height 10
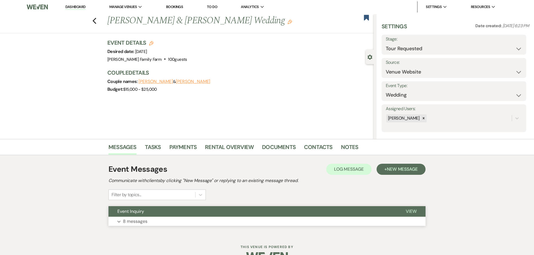
scroll to position [15, 0]
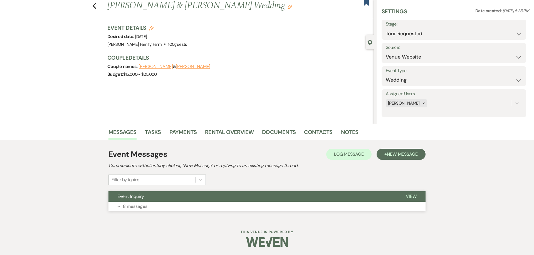
click at [150, 203] on button "Expand 8 messages" at bounding box center [266, 206] width 317 height 9
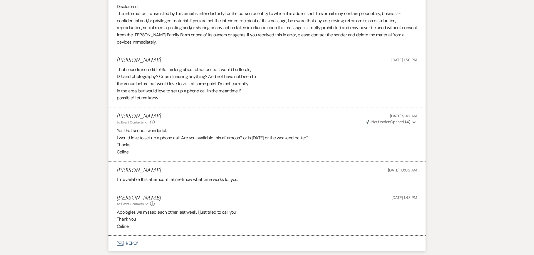
scroll to position [733, 0]
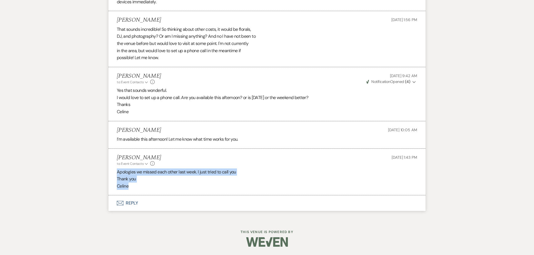
drag, startPoint x: 144, startPoint y: 190, endPoint x: 121, endPoint y: 175, distance: 27.3
click at [114, 168] on li "[PERSON_NAME] to: Event Contacts Expand Info [DATE] 1:43 PM Apologies we missed…" at bounding box center [266, 172] width 317 height 47
copy div "Apologies we missed each other last week. I just tried to call you Thank you [P…"
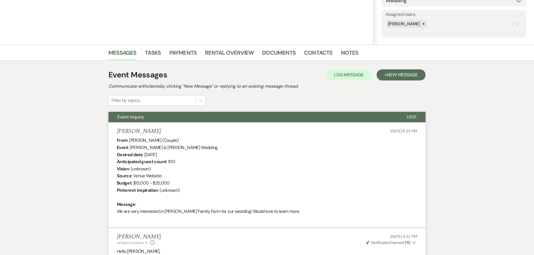
scroll to position [0, 0]
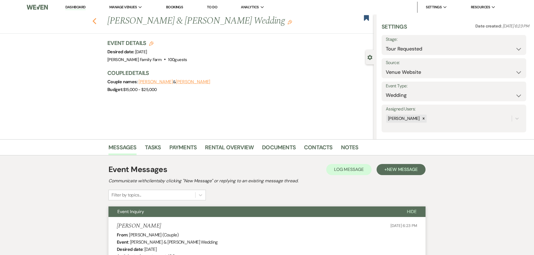
click at [95, 22] on icon "Previous" at bounding box center [94, 21] width 4 height 7
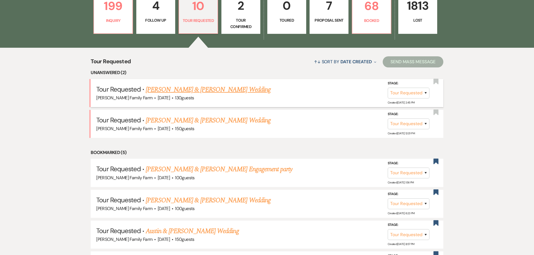
scroll to position [168, 0]
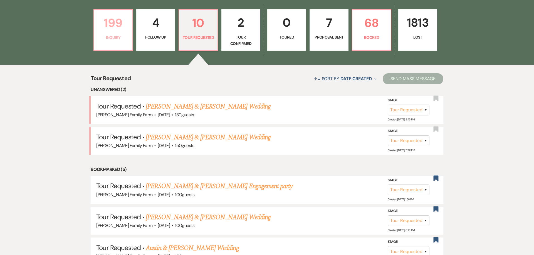
click at [115, 36] on p "Inquiry" at bounding box center [113, 37] width 32 height 6
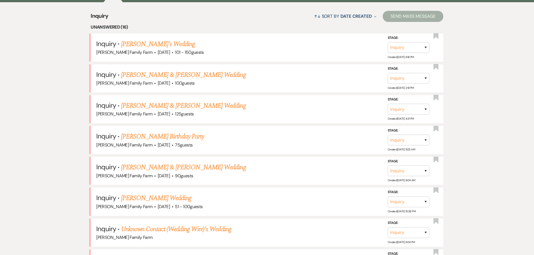
scroll to position [228, 0]
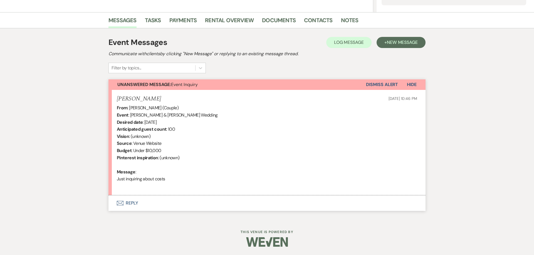
scroll to position [120, 0]
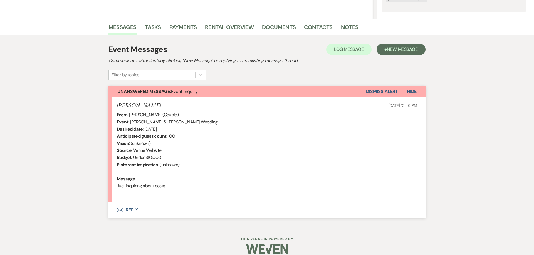
click at [132, 211] on button "Envelope Reply" at bounding box center [266, 211] width 317 height 16
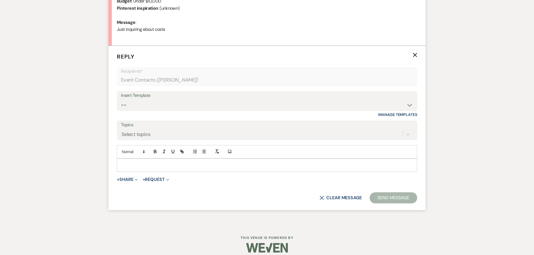
scroll to position [278, 0]
click at [121, 99] on select "-- Follow Up 1a. Non wedding request for info (Barn) 8. Proposal email Follow u…" at bounding box center [267, 104] width 292 height 11
click option "1. First response (Wedding)" at bounding box center [0, 0] width 0 height 0
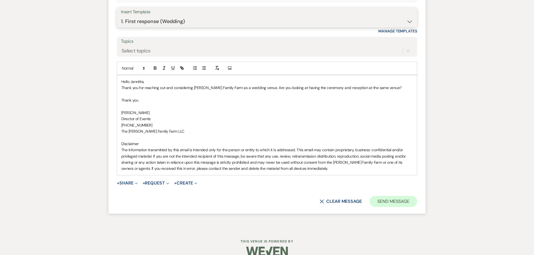
scroll to position [370, 0]
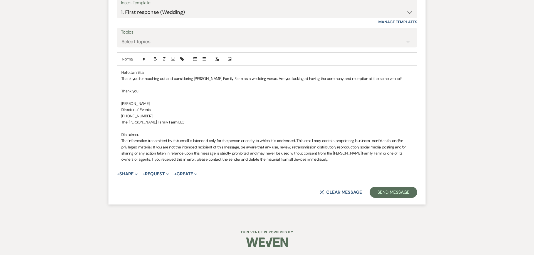
click at [387, 78] on p "Thank you for reaching out and considering [PERSON_NAME] Family Farm as a weddi…" at bounding box center [266, 79] width 291 height 6
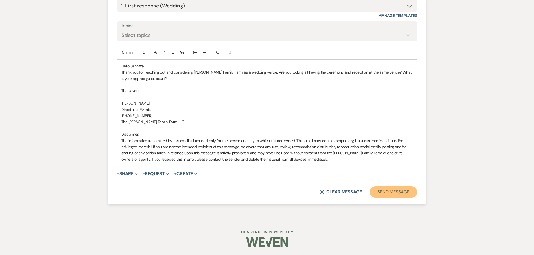
click at [400, 191] on button "Send Message" at bounding box center [393, 192] width 48 height 11
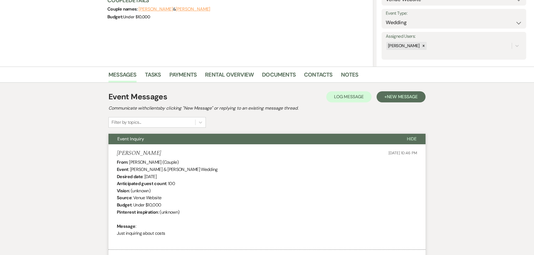
scroll to position [0, 0]
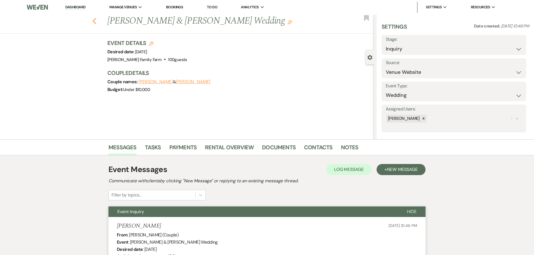
click at [95, 22] on icon "Previous" at bounding box center [94, 21] width 4 height 7
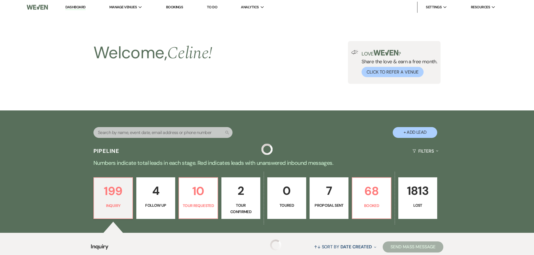
scroll to position [480, 0]
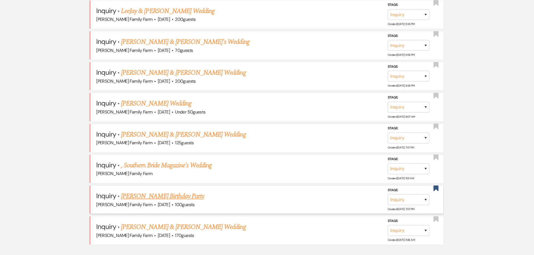
click at [181, 196] on link "[PERSON_NAME] Birthday Party" at bounding box center [162, 196] width 83 height 10
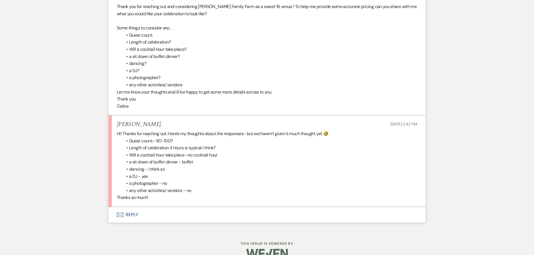
scroll to position [359, 0]
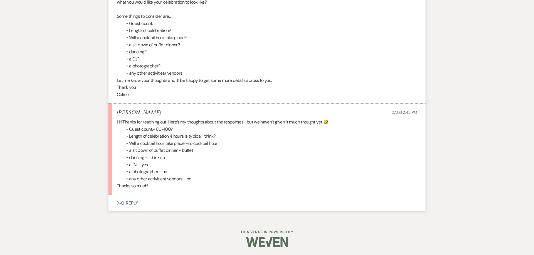
click at [133, 203] on button "Envelope Reply" at bounding box center [266, 204] width 317 height 16
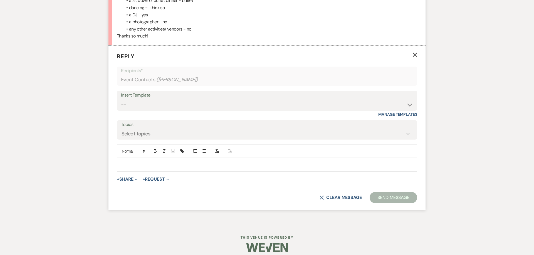
scroll to position [514, 0]
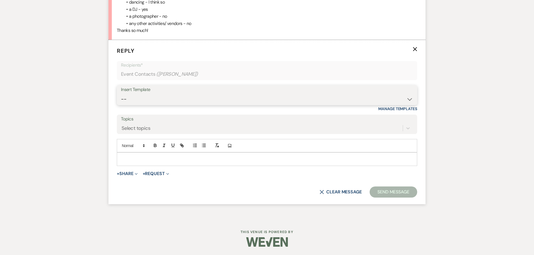
click at [121, 94] on select "-- Follow Up 1a. Non wedding request for info (Barn) 8. Proposal email Follow u…" at bounding box center [267, 99] width 292 height 11
click option "2. Venue details, date flexible?" at bounding box center [0, 0] width 0 height 0
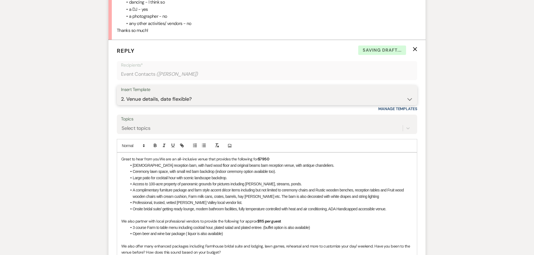
click at [121, 94] on select "-- Follow Up 1a. Non wedding request for info (Barn) 8. Proposal email Follow u…" at bounding box center [267, 99] width 292 height 11
click option "1a. Non wedding request for info (Barn)" at bounding box center [0, 0] width 0 height 0
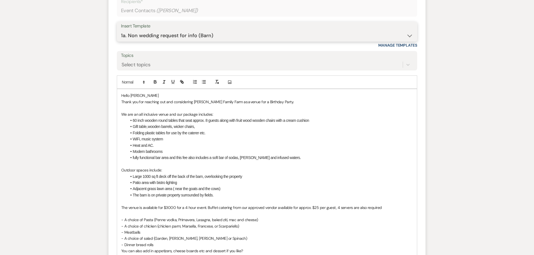
scroll to position [585, 0]
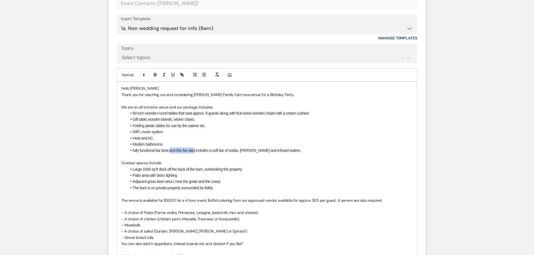
drag, startPoint x: 170, startPoint y: 152, endPoint x: 195, endPoint y: 151, distance: 25.6
click at [195, 151] on span "fully functional bar area and this fee also includes a soft bar of sodas, [PERS…" at bounding box center [217, 150] width 168 height 4
click at [285, 152] on li "fully functional bar area ( includes a soft bar of sodas, [PERSON_NAME] and inf…" at bounding box center [270, 151] width 286 height 6
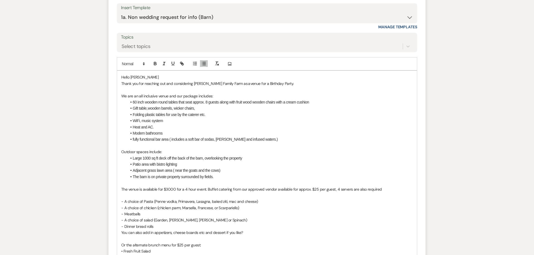
scroll to position [613, 0]
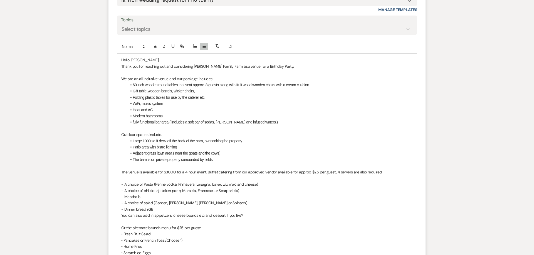
click at [170, 173] on span "The venue is available for $3000 for a 4 hour event. Buffet catering from our a…" at bounding box center [251, 172] width 260 height 5
drag, startPoint x: 205, startPoint y: 173, endPoint x: 111, endPoint y: 173, distance: 93.4
click at [117, 173] on div "Hello [PERSON_NAME] Thank you for reaching out and considering [PERSON_NAME] Fa…" at bounding box center [267, 213] width 300 height 318
click at [220, 79] on p "We are an all inclusive venue and our package includes:" at bounding box center [266, 79] width 291 height 6
drag, startPoint x: 281, startPoint y: 79, endPoint x: 239, endPoint y: 79, distance: 41.4
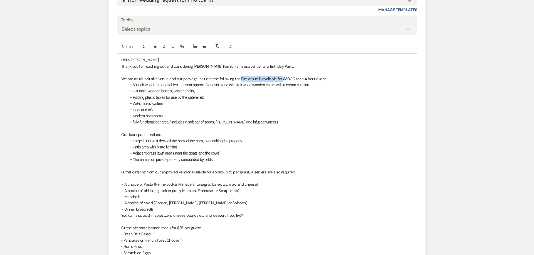
click at [239, 79] on span "We are an all inclusive venue and our package includes the following for The ve…" at bounding box center [223, 78] width 205 height 5
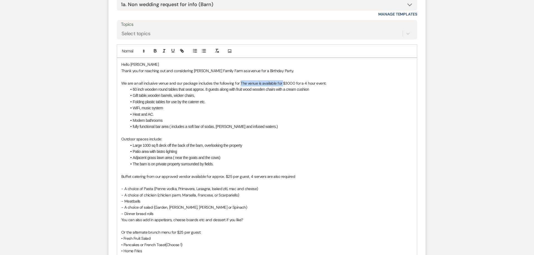
scroll to position [606, 0]
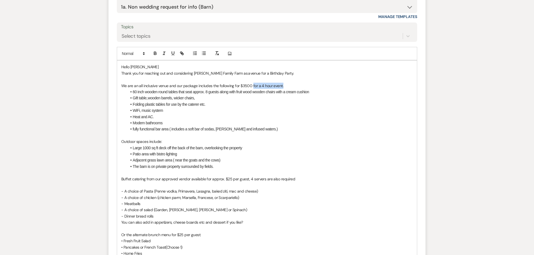
drag, startPoint x: 284, startPoint y: 86, endPoint x: 252, endPoint y: 86, distance: 32.0
click at [252, 86] on p "We are an all inclusive venue and our package includes the following for $3500 …" at bounding box center [266, 86] width 291 height 6
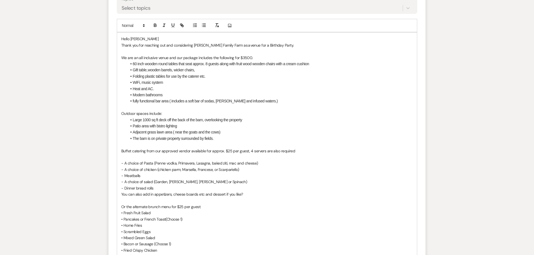
scroll to position [635, 0]
drag, startPoint x: 297, startPoint y: 151, endPoint x: 250, endPoint y: 152, distance: 47.5
click at [250, 152] on p "Buffet catering from our approved vendor available for approx. $25 per guest, 4…" at bounding box center [266, 151] width 291 height 6
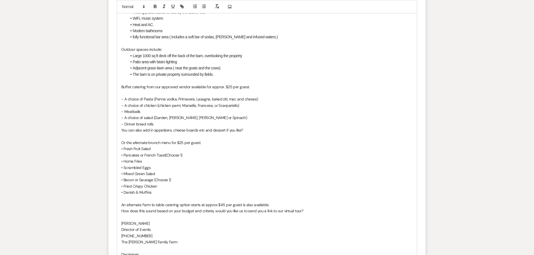
scroll to position [720, 0]
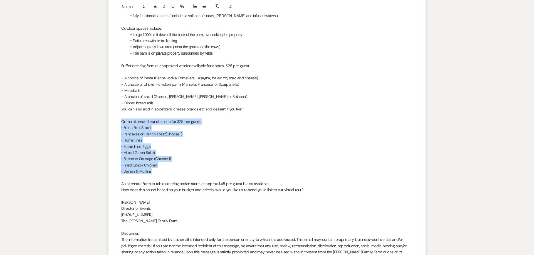
drag, startPoint x: 157, startPoint y: 173, endPoint x: 116, endPoint y: 122, distance: 65.2
click at [117, 122] on div "Hello [PERSON_NAME] Thank you for reaching out and considering [PERSON_NAME] Fa…" at bounding box center [267, 106] width 300 height 318
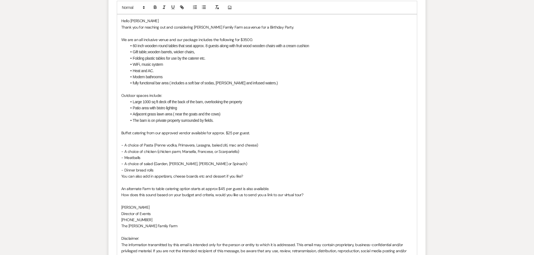
scroll to position [656, 0]
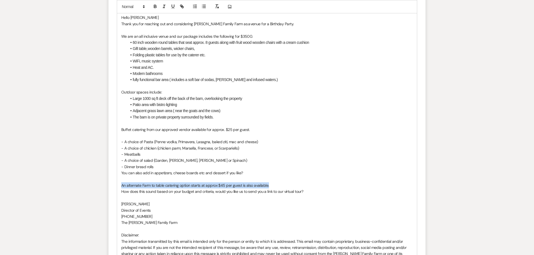
drag, startPoint x: 235, startPoint y: 179, endPoint x: 99, endPoint y: 185, distance: 136.3
click at [117, 185] on div "Hello [PERSON_NAME] Thank you for reaching out and considering [PERSON_NAME] Fa…" at bounding box center [267, 139] width 300 height 256
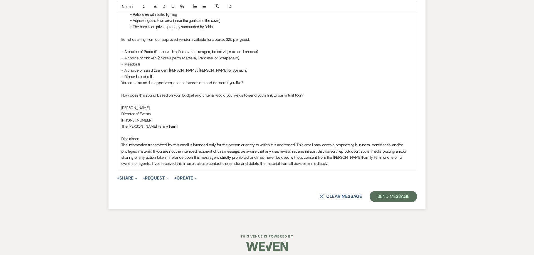
scroll to position [751, 0]
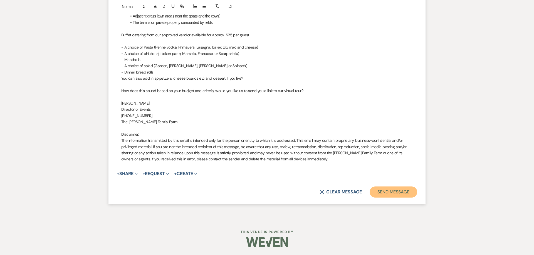
click at [387, 195] on button "Send Message" at bounding box center [393, 192] width 48 height 11
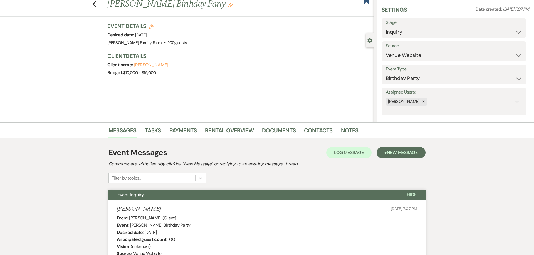
scroll to position [0, 0]
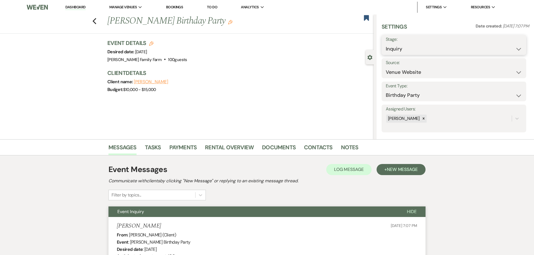
click at [385, 44] on select "Inquiry Follow Up Tour Requested Tour Confirmed Toured Proposal Sent Booked Lost" at bounding box center [453, 49] width 136 height 11
click option "Follow Up" at bounding box center [0, 0] width 0 height 0
click at [509, 45] on button "Save" at bounding box center [510, 44] width 31 height 11
click at [94, 23] on icon "Previous" at bounding box center [94, 21] width 4 height 7
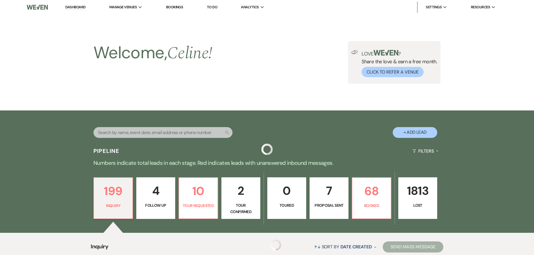
scroll to position [480, 0]
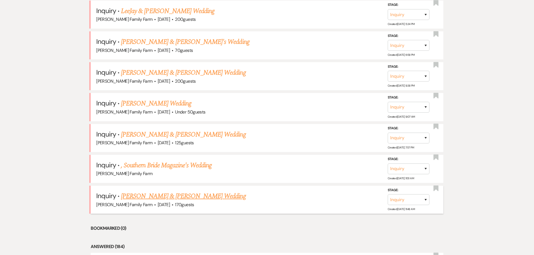
click at [181, 196] on link "[PERSON_NAME] & [PERSON_NAME] Wedding" at bounding box center [183, 196] width 125 height 10
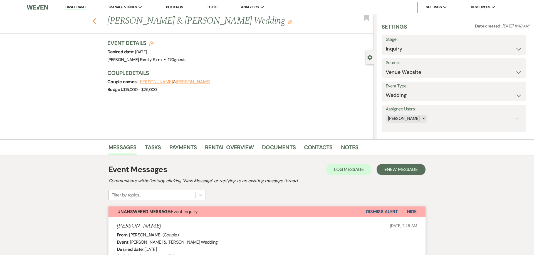
click at [96, 21] on icon "Previous" at bounding box center [94, 21] width 4 height 7
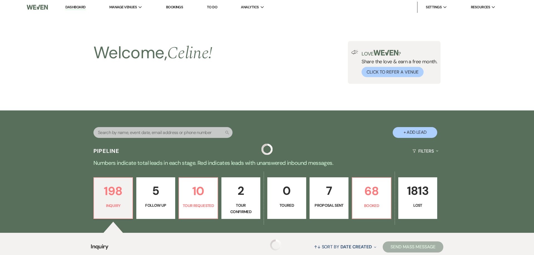
scroll to position [480, 0]
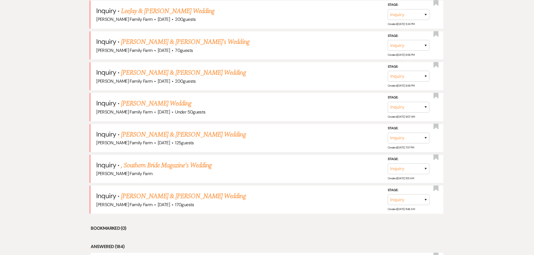
click at [146, 165] on link ", Southern Bride Magazine's Wedding" at bounding box center [166, 166] width 91 height 10
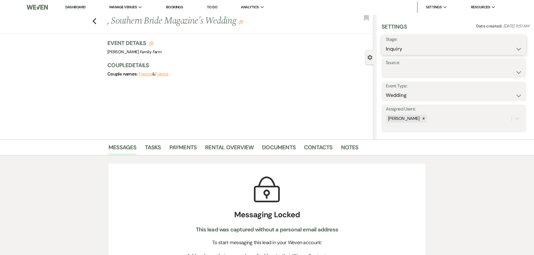
click at [385, 44] on select "Inquiry Follow Up Tour Requested Tour Confirmed Toured Proposal Sent Booked Lost" at bounding box center [453, 49] width 136 height 11
click option "Lost" at bounding box center [0, 0] width 0 height 0
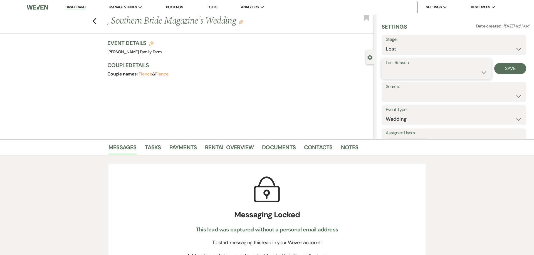
click at [385, 67] on select "Booked Elsewhere Budget Date Unavailable No Response Not a Good Match Capacity …" at bounding box center [435, 72] width 101 height 11
click option "Spam (hidden)" at bounding box center [0, 0] width 0 height 0
click at [502, 68] on button "Save" at bounding box center [510, 68] width 32 height 11
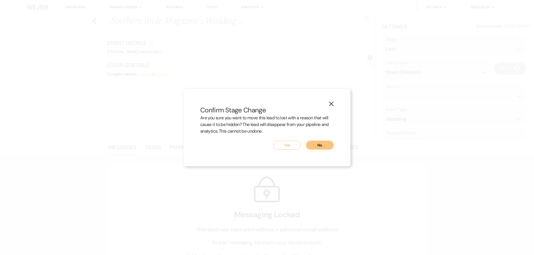
click at [285, 147] on button "Yes" at bounding box center [287, 145] width 28 height 9
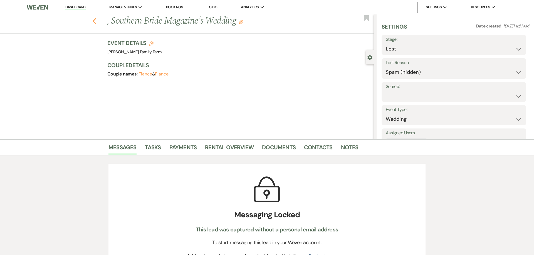
click at [93, 21] on use "button" at bounding box center [95, 21] width 4 height 6
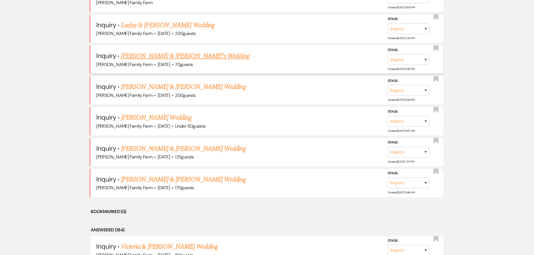
scroll to position [409, 0]
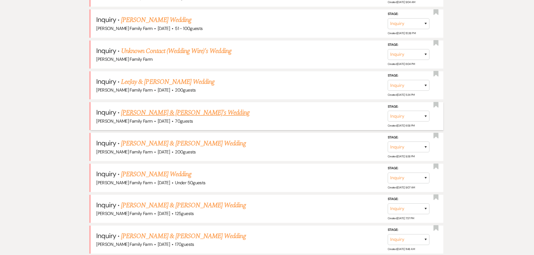
click at [158, 113] on link "[PERSON_NAME] & [PERSON_NAME]'s Wedding" at bounding box center [185, 113] width 128 height 10
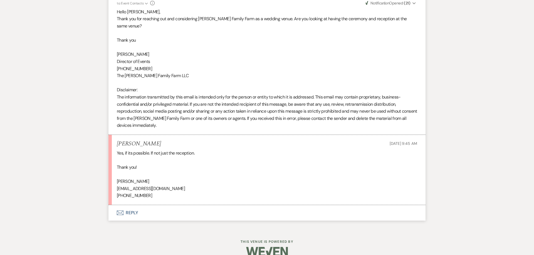
scroll to position [337, 0]
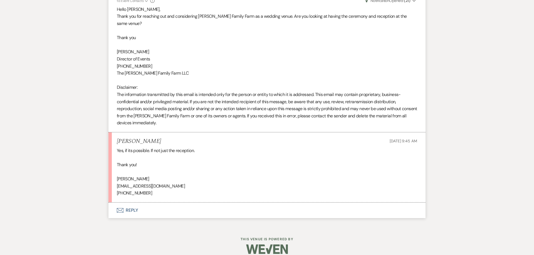
click at [133, 204] on button "Envelope Reply" at bounding box center [266, 211] width 317 height 16
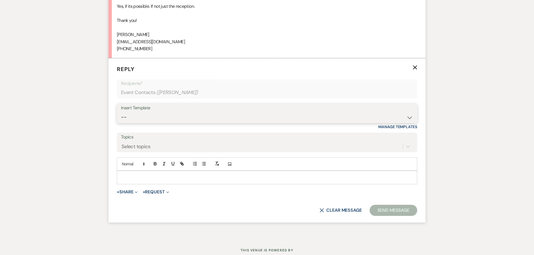
click at [150, 112] on select "-- Follow Up 1a. Non wedding request for info (Barn) 8. Proposal email Follow u…" at bounding box center [267, 117] width 292 height 11
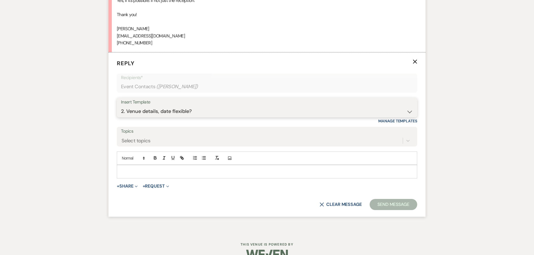
click option "2. Venue details, date flexible?" at bounding box center [0, 0] width 0 height 0
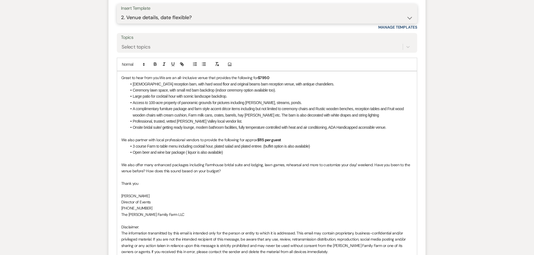
scroll to position [587, 0]
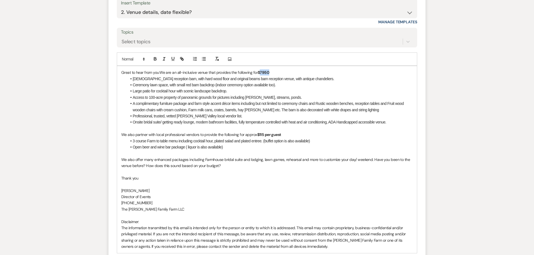
drag, startPoint x: 272, startPoint y: 65, endPoint x: 262, endPoint y: 66, distance: 10.1
click at [262, 69] on p "Great to hear from you. We are an all-inclusive venue that provides the followi…" at bounding box center [266, 72] width 291 height 6
click at [263, 132] on strong "$115 per guest" at bounding box center [269, 134] width 24 height 5
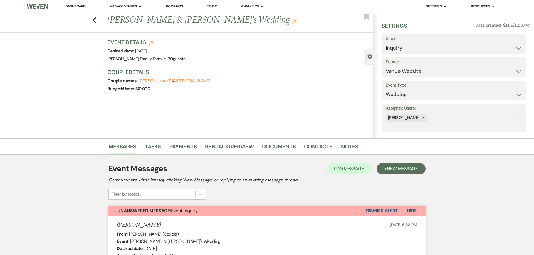
scroll to position [0, 0]
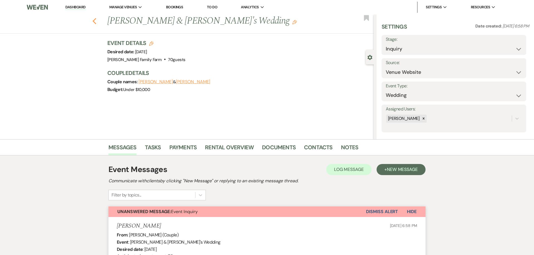
click at [94, 23] on icon "Previous" at bounding box center [94, 21] width 4 height 7
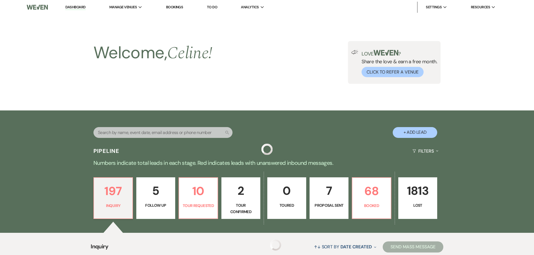
scroll to position [409, 0]
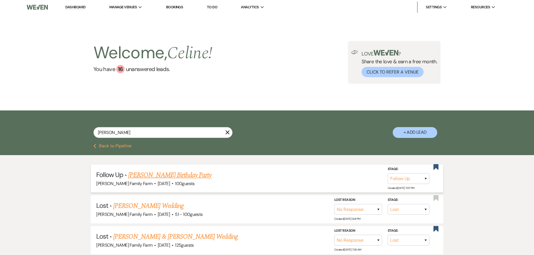
click at [170, 174] on link "[PERSON_NAME] Birthday Party" at bounding box center [169, 175] width 83 height 10
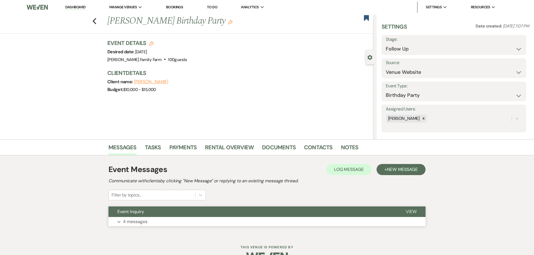
drag, startPoint x: 157, startPoint y: 222, endPoint x: 163, endPoint y: 217, distance: 6.9
click at [157, 222] on button "Expand 4 messages" at bounding box center [266, 221] width 317 height 9
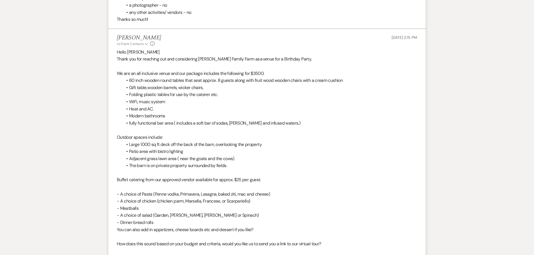
scroll to position [524, 0]
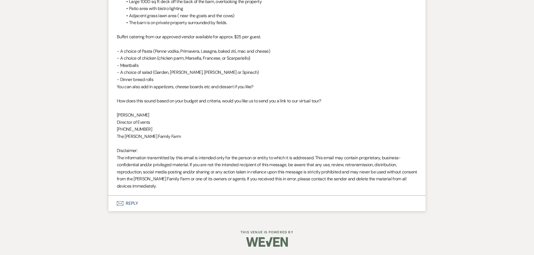
click at [129, 204] on button "Envelope Reply" at bounding box center [266, 204] width 317 height 16
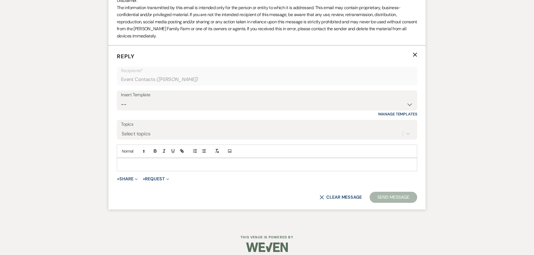
scroll to position [819, 0]
click at [137, 163] on p at bounding box center [266, 164] width 291 height 6
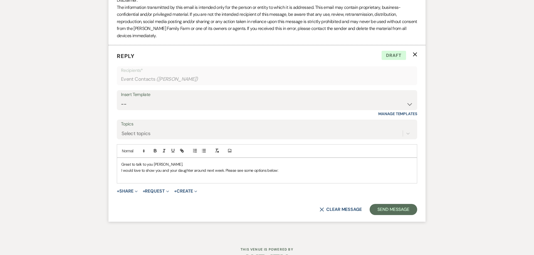
click at [284, 171] on p "I would love to show you and your daughter around next week. Please see some op…" at bounding box center [266, 171] width 291 height 6
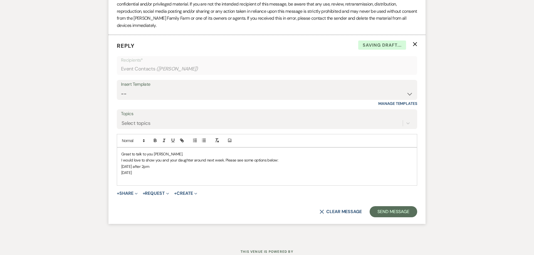
scroll to position [833, 0]
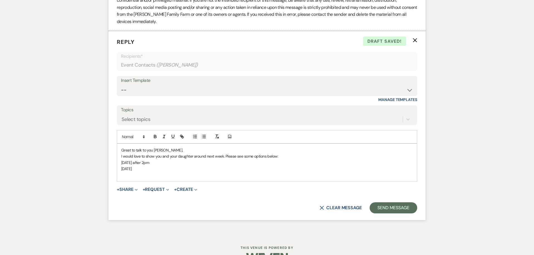
drag, startPoint x: 163, startPoint y: 164, endPoint x: 145, endPoint y: 164, distance: 18.1
click at [145, 164] on p "[DATE] after 2pm" at bounding box center [266, 163] width 291 height 6
click at [152, 165] on p "[DATE] after 2pm" at bounding box center [266, 163] width 291 height 6
drag, startPoint x: 160, startPoint y: 165, endPoint x: 153, endPoint y: 166, distance: 7.6
click at [153, 166] on p "[DATE] after 2pm" at bounding box center [266, 163] width 291 height 6
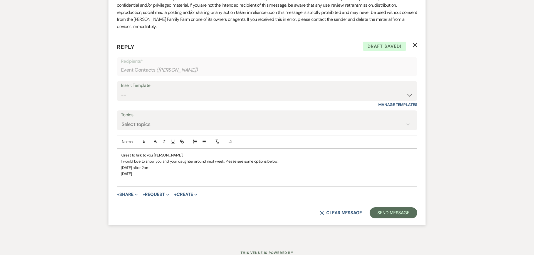
scroll to position [826, 0]
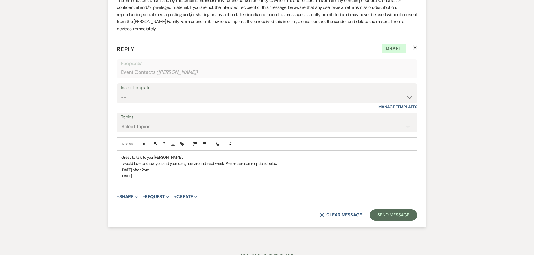
click at [147, 178] on p "[DATE]" at bounding box center [266, 176] width 291 height 6
drag, startPoint x: 150, startPoint y: 176, endPoint x: 225, endPoint y: 165, distance: 75.6
click at [225, 165] on div "Great to talk to you [PERSON_NAME]. I would love to show you and your daughter …" at bounding box center [267, 170] width 300 height 38
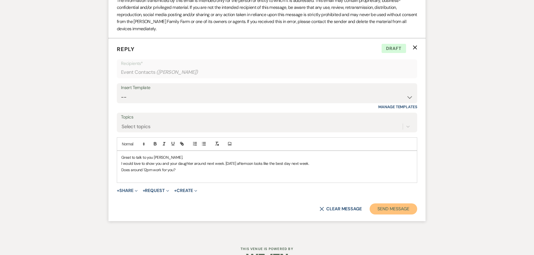
click at [387, 208] on button "Send Message" at bounding box center [393, 209] width 48 height 11
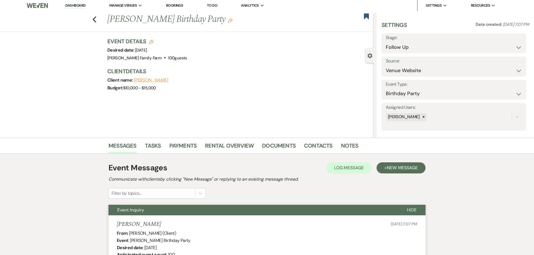
scroll to position [0, 0]
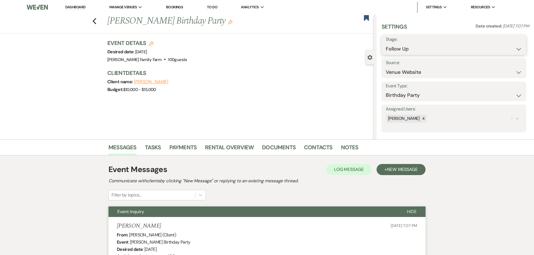
click at [385, 44] on select "Inquiry Follow Up Tour Requested Tour Confirmed Toured Proposal Sent Booked Lost" at bounding box center [453, 49] width 136 height 11
click option "Tour Requested" at bounding box center [0, 0] width 0 height 0
click at [507, 47] on button "Save" at bounding box center [510, 44] width 31 height 11
click option "Tour Confirmed" at bounding box center [0, 0] width 0 height 0
click at [503, 47] on button "Save" at bounding box center [510, 44] width 31 height 11
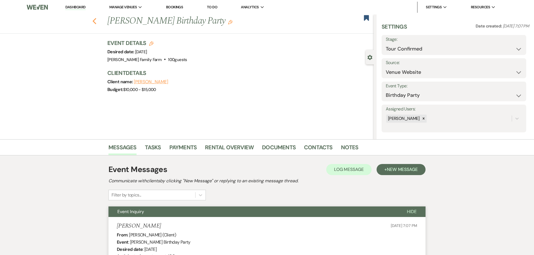
click at [94, 21] on use "button" at bounding box center [95, 21] width 4 height 6
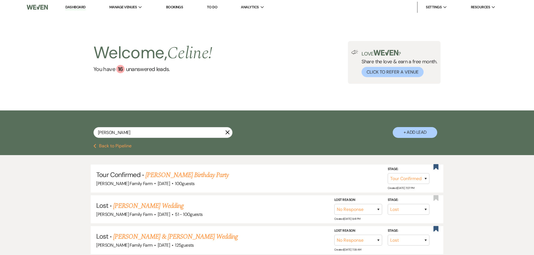
click at [227, 134] on icon "X" at bounding box center [227, 132] width 4 height 4
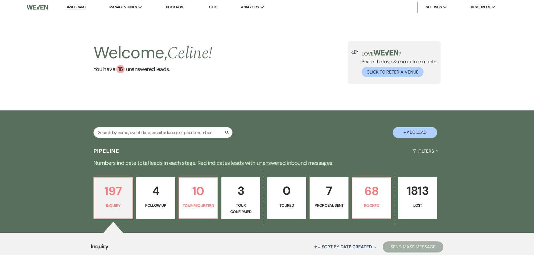
click at [243, 203] on p "Tour Confirmed" at bounding box center [241, 209] width 32 height 13
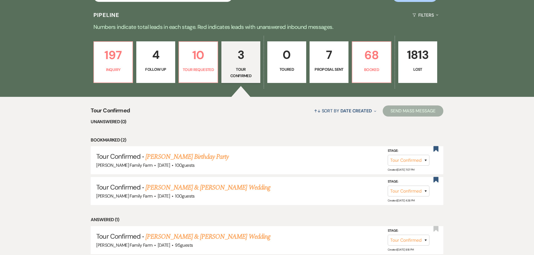
scroll to position [139, 0]
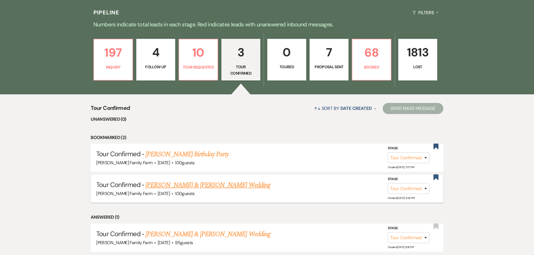
click at [204, 185] on link "[PERSON_NAME] & [PERSON_NAME] Wedding" at bounding box center [207, 185] width 125 height 10
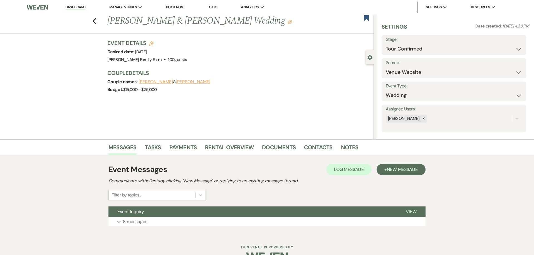
scroll to position [15, 0]
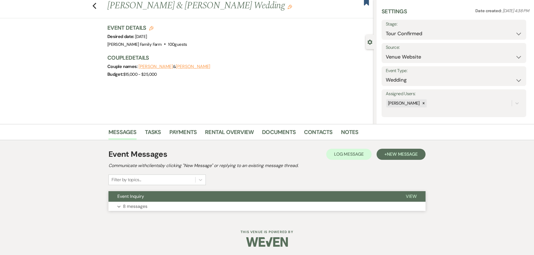
click at [132, 206] on p "8 messages" at bounding box center [135, 206] width 24 height 7
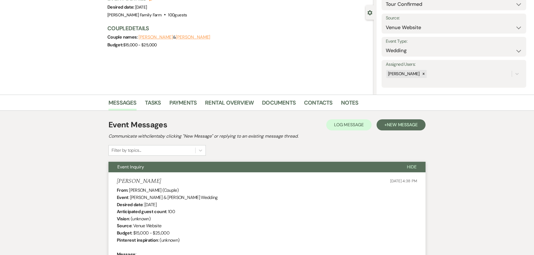
scroll to position [0, 0]
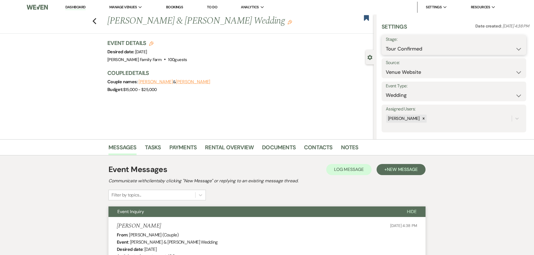
click at [385, 44] on select "Inquiry Follow Up Tour Requested Tour Confirmed Toured Proposal Sent Booked Lost" at bounding box center [453, 49] width 136 height 11
click option "Lost" at bounding box center [0, 0] width 0 height 0
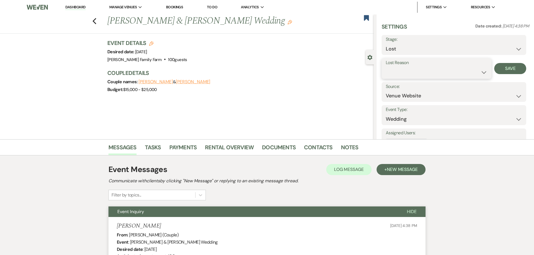
click at [385, 67] on select "Booked Elsewhere Budget Date Unavailable No Response Not a Good Match Capacity …" at bounding box center [435, 72] width 101 height 11
click option "No Response" at bounding box center [0, 0] width 0 height 0
click at [510, 66] on button "Save" at bounding box center [510, 68] width 32 height 11
click at [94, 20] on use "button" at bounding box center [95, 21] width 4 height 6
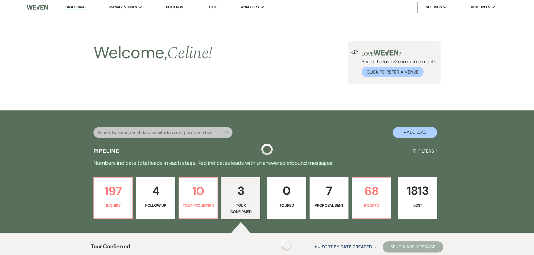
scroll to position [138, 0]
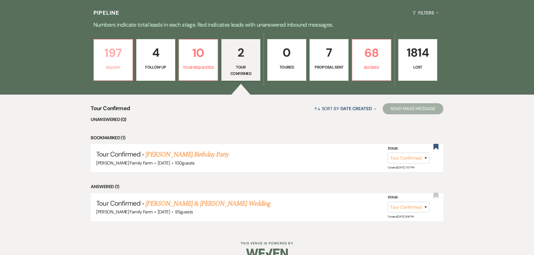
click at [113, 64] on p "Inquiry" at bounding box center [113, 67] width 32 height 6
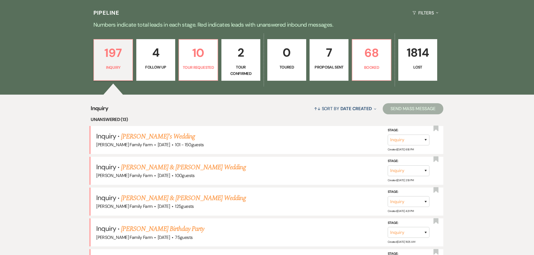
scroll to position [223, 0]
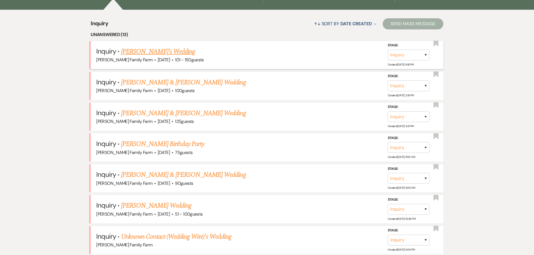
click at [154, 51] on link "[PERSON_NAME]'s Wedding" at bounding box center [158, 52] width 74 height 10
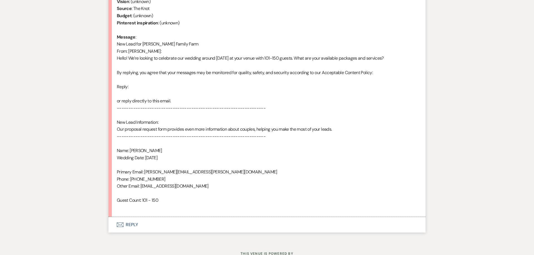
scroll to position [248, 0]
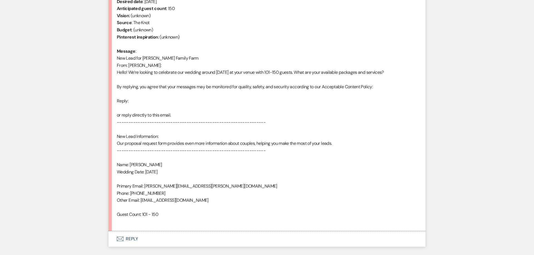
click at [130, 239] on button "Envelope Reply" at bounding box center [266, 240] width 317 height 16
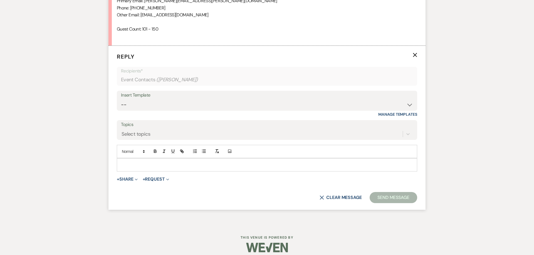
scroll to position [434, 0]
click at [121, 99] on select "-- Follow Up 1a. Non wedding request for info (Barn) 8. Proposal email Follow u…" at bounding box center [267, 104] width 292 height 11
click option "1. First response (Wedding)" at bounding box center [0, 0] width 0 height 0
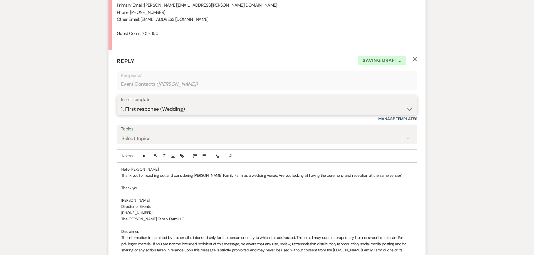
scroll to position [420, 0]
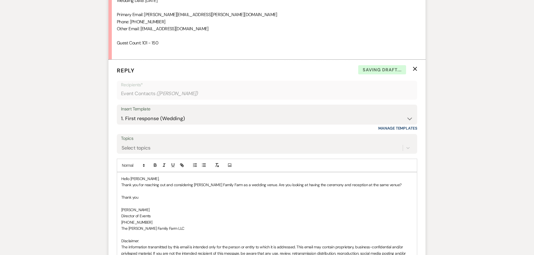
click at [387, 185] on p "Thank you for reaching out and considering [PERSON_NAME] Family Farm as a weddi…" at bounding box center [266, 185] width 291 height 6
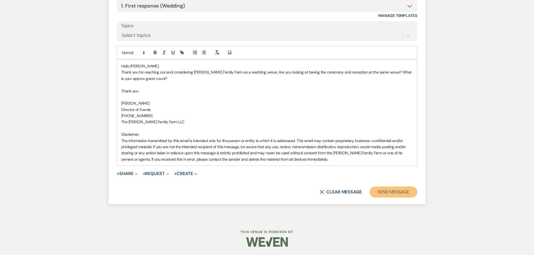
click at [382, 196] on button "Send Message" at bounding box center [393, 192] width 48 height 11
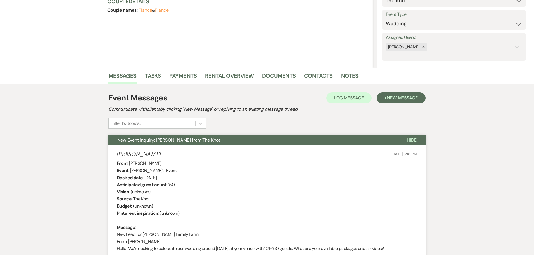
scroll to position [0, 0]
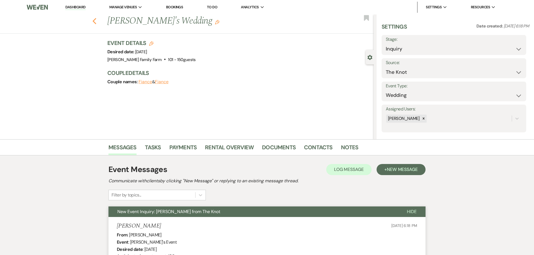
click at [93, 22] on icon "Previous" at bounding box center [94, 21] width 4 height 7
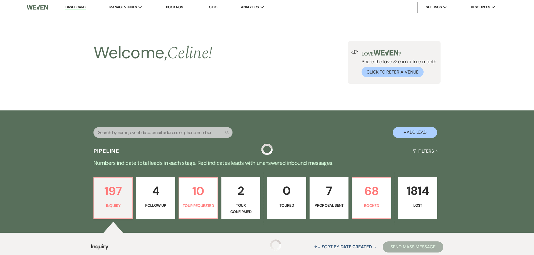
scroll to position [223, 0]
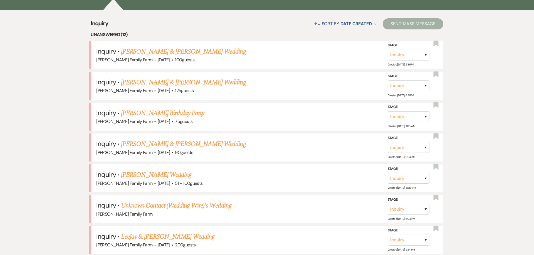
click at [162, 51] on link "[PERSON_NAME] & [PERSON_NAME] Wedding" at bounding box center [183, 52] width 125 height 10
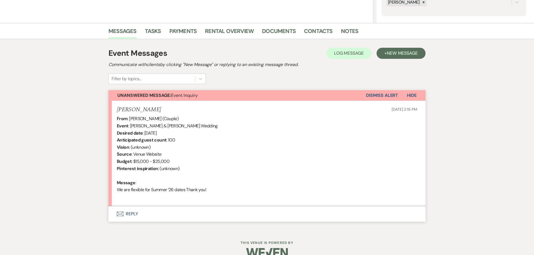
scroll to position [113, 0]
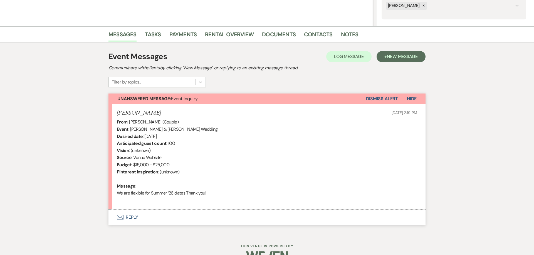
click at [130, 218] on button "Envelope Reply" at bounding box center [266, 218] width 317 height 16
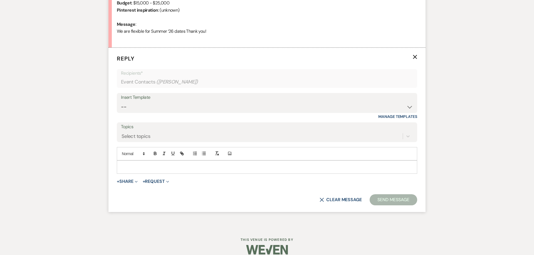
scroll to position [278, 0]
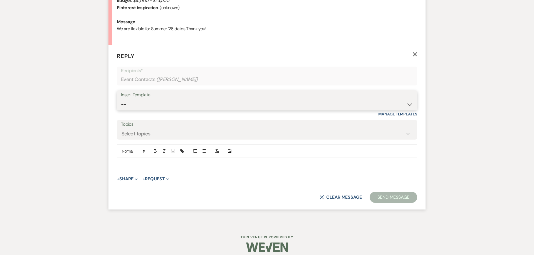
click at [121, 99] on select "-- Follow Up 1a. Non wedding request for info (Barn) 8. Proposal email Follow u…" at bounding box center [267, 104] width 292 height 11
click option "1. First response (Wedding)" at bounding box center [0, 0] width 0 height 0
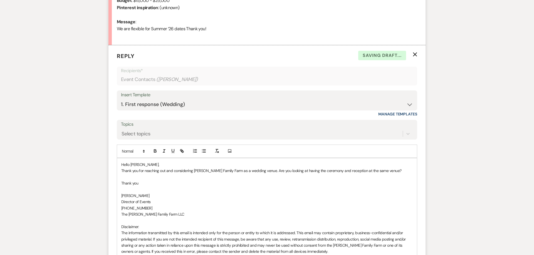
click at [393, 172] on p "Thank you for reaching out and considering [PERSON_NAME] Family Farm as a weddi…" at bounding box center [266, 171] width 291 height 6
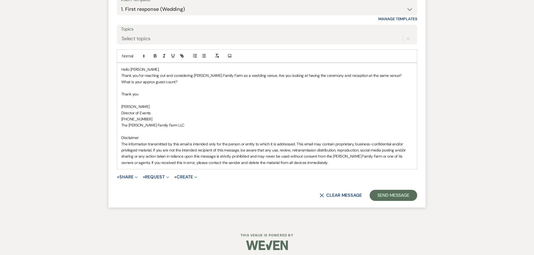
scroll to position [376, 0]
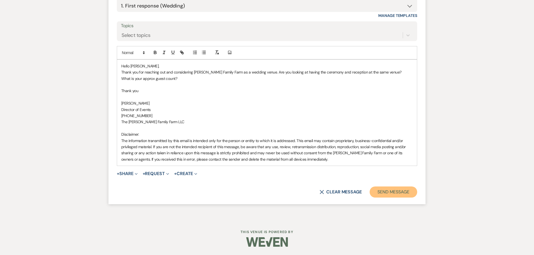
click at [397, 196] on button "Send Message" at bounding box center [393, 192] width 48 height 11
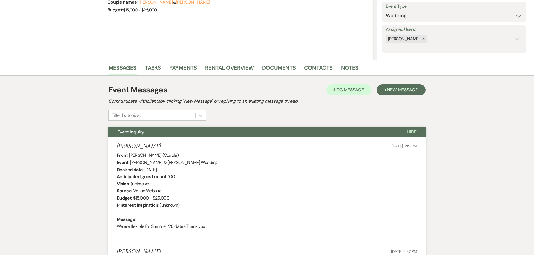
scroll to position [0, 0]
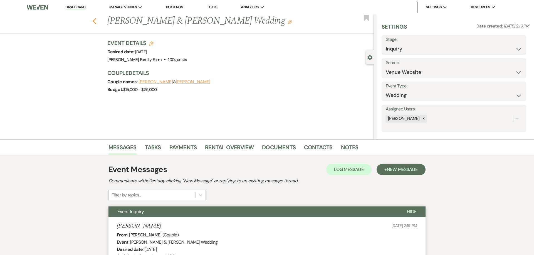
click at [94, 21] on use "button" at bounding box center [95, 21] width 4 height 6
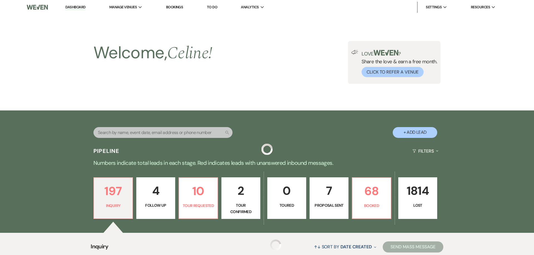
scroll to position [223, 0]
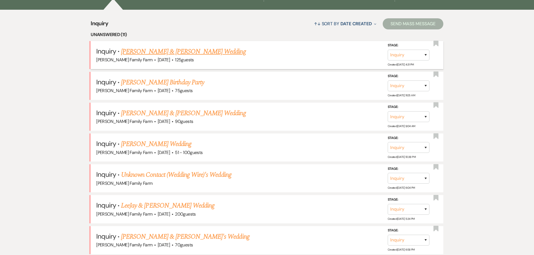
click at [161, 51] on link "[PERSON_NAME] & [PERSON_NAME] Wedding" at bounding box center [183, 52] width 125 height 10
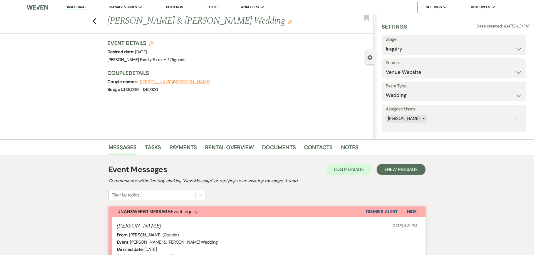
scroll to position [142, 0]
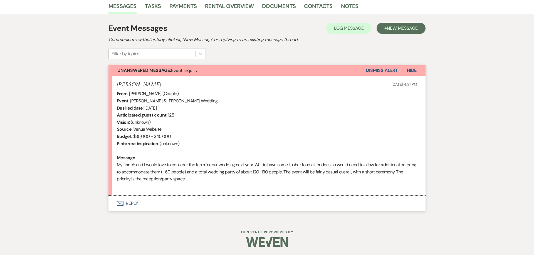
click at [134, 205] on button "Envelope Reply" at bounding box center [266, 204] width 317 height 16
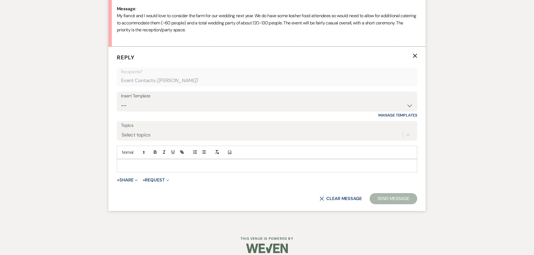
scroll to position [292, 0]
click at [121, 99] on select "-- Follow Up 1a. Non wedding request for info (Barn) 8. Proposal email Follow u…" at bounding box center [267, 104] width 292 height 11
click option "1. First response (Wedding)" at bounding box center [0, 0] width 0 height 0
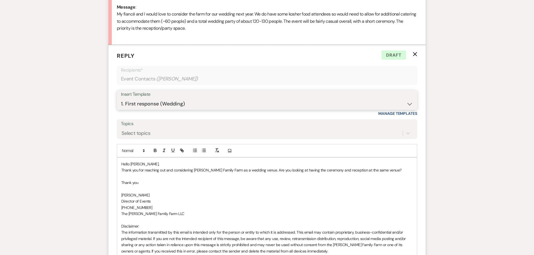
scroll to position [342, 0]
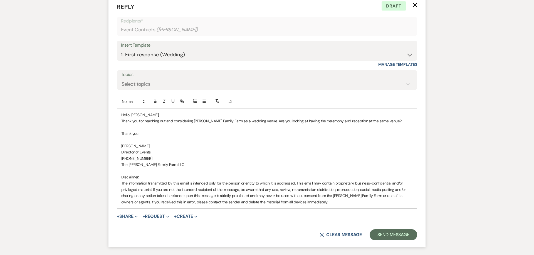
click at [384, 120] on p "Thank you for reaching out and considering [PERSON_NAME] Family Farm as a weddi…" at bounding box center [266, 121] width 291 height 6
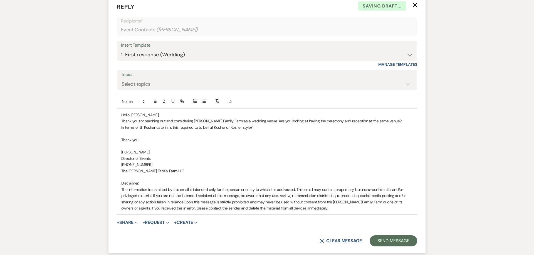
click at [141, 128] on p "In terms of th Kosher caterin. Is this required to to be full Kosher or Kosher …" at bounding box center [266, 128] width 291 height 6
click at [214, 163] on p "[PHONE_NUMBER]" at bounding box center [266, 165] width 291 height 6
click at [250, 142] on p "Thank you" at bounding box center [266, 140] width 291 height 6
click at [283, 164] on p "[PHONE_NUMBER]" at bounding box center [266, 165] width 291 height 6
click at [387, 242] on button "Send Message" at bounding box center [393, 241] width 48 height 11
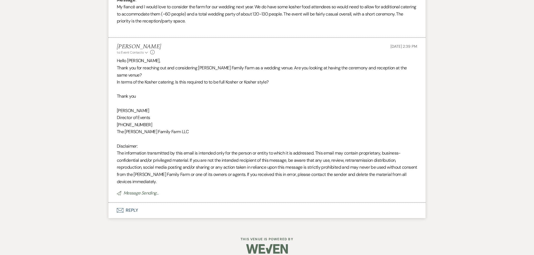
scroll to position [288, 0]
